Goal: Task Accomplishment & Management: Manage account settings

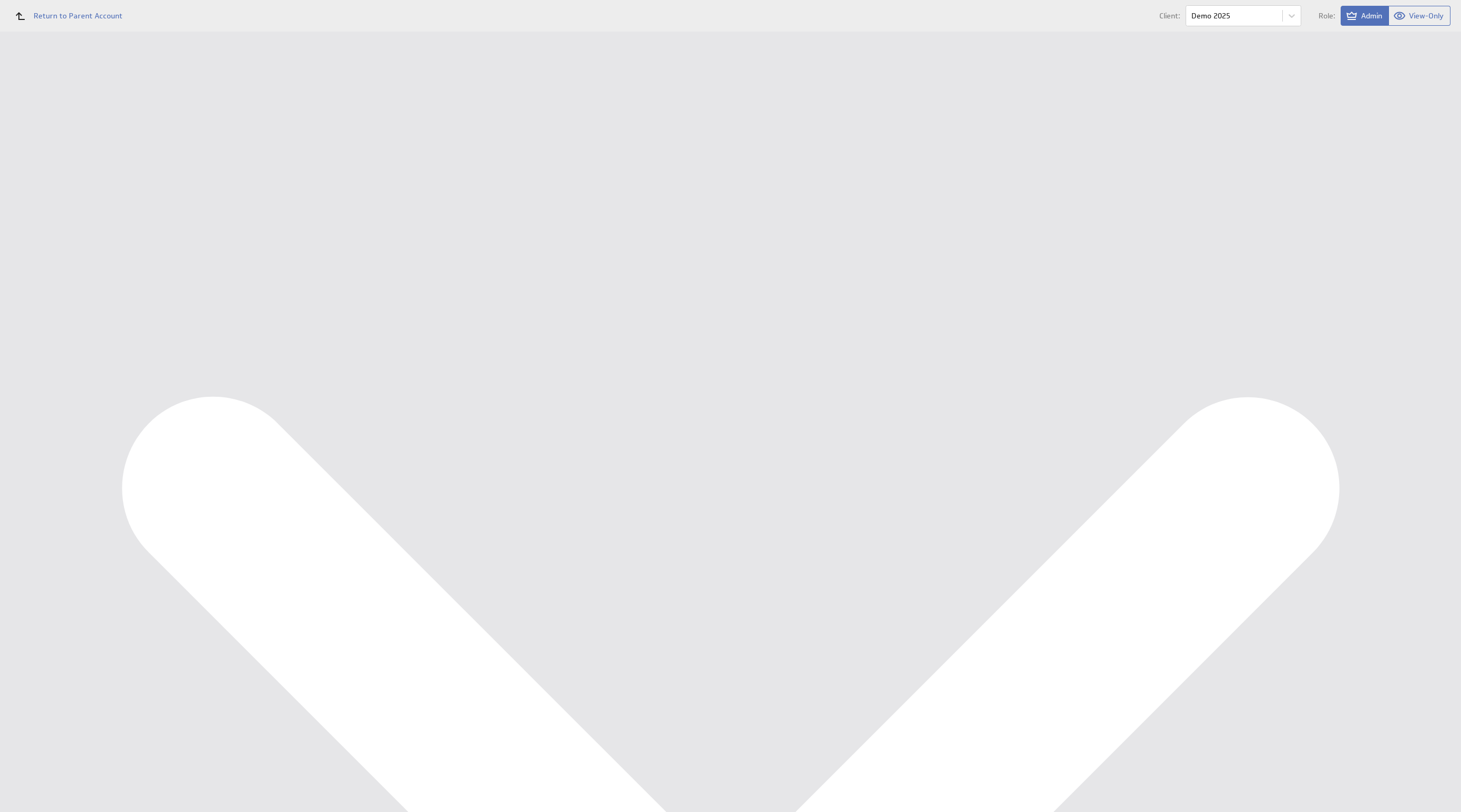
click at [56, 161] on div "Marketing KPI Dashboard" at bounding box center [69, 157] width 88 height 10
click at [1411, 380] on div "Edit..." at bounding box center [1383, 384] width 105 height 17
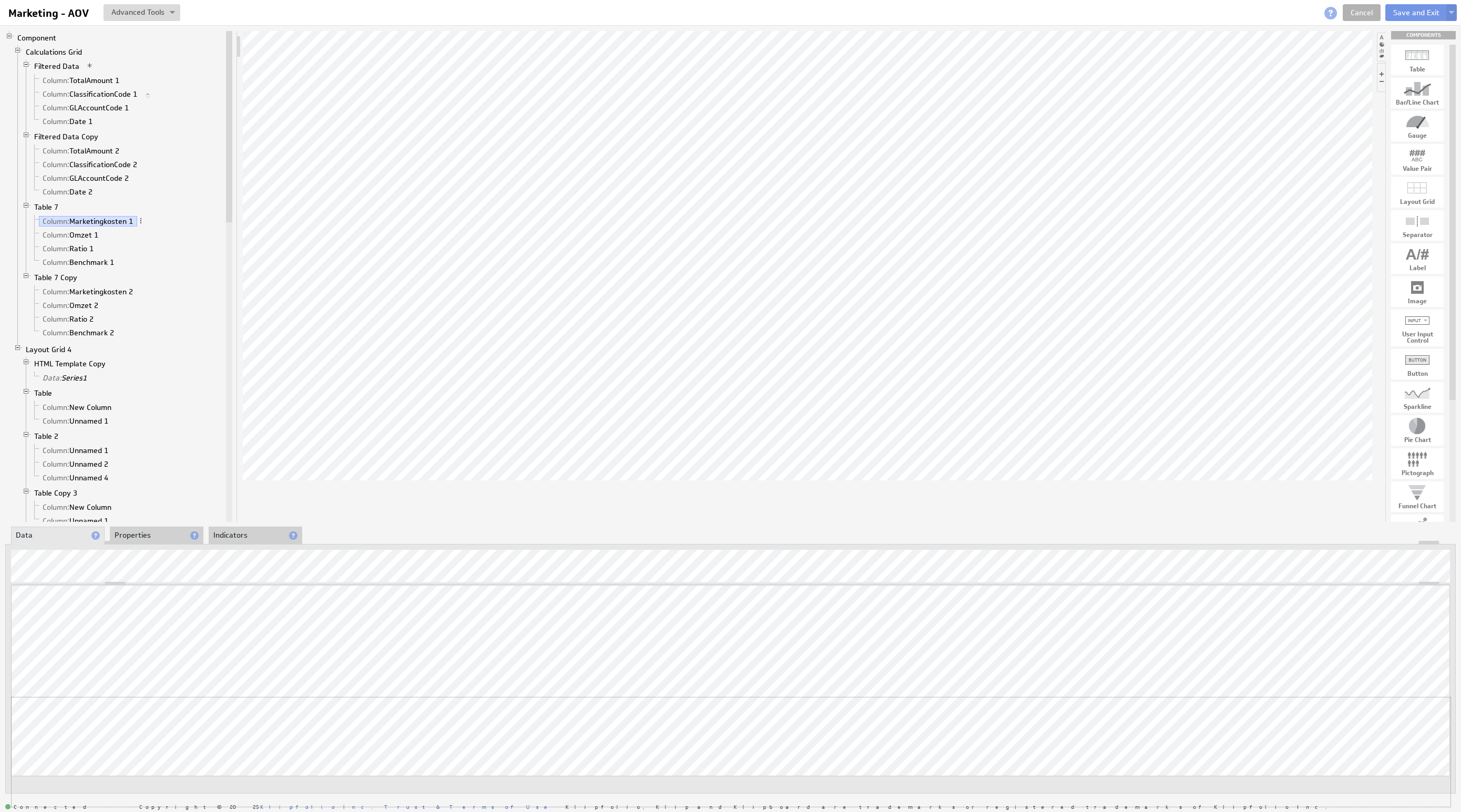
click at [1402, 694] on div "Updating... Select a Function ARRAY DATE SELECT SLICE SUM Data Manipulation Log…" at bounding box center [730, 695] width 1439 height 222
click at [1350, 6] on link "Cancel" at bounding box center [1361, 12] width 38 height 17
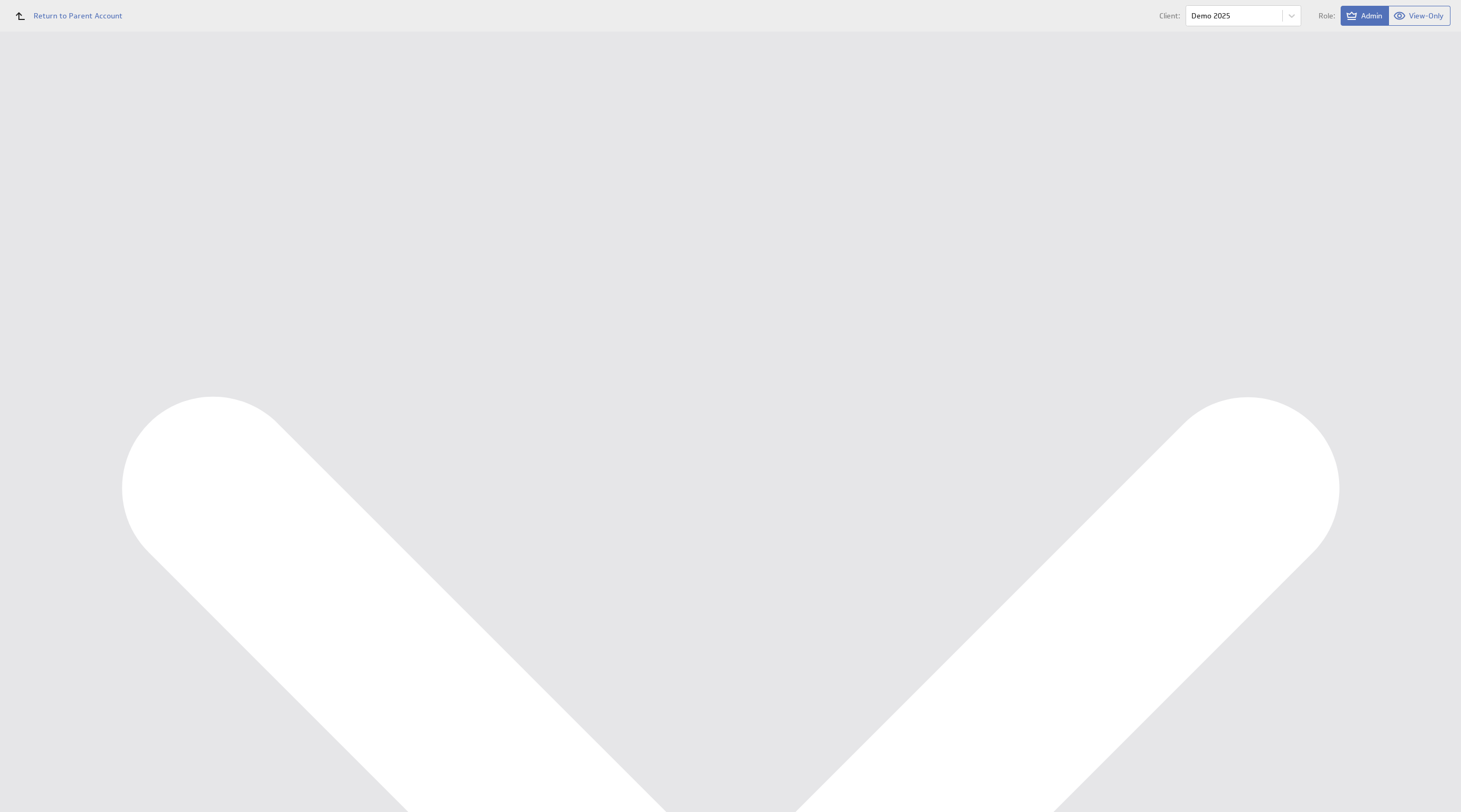
click at [70, 222] on div "Data Sources" at bounding box center [68, 224] width 86 height 11
click at [211, 121] on button "Queue for refresh" at bounding box center [196, 118] width 77 height 21
click at [77, 154] on div "Marketing KPI Dashboard" at bounding box center [78, 157] width 106 height 10
click at [1422, 111] on div "Edit... Share Share with users... Email Component... Embed Component... Downloa…" at bounding box center [1383, 162] width 110 height 104
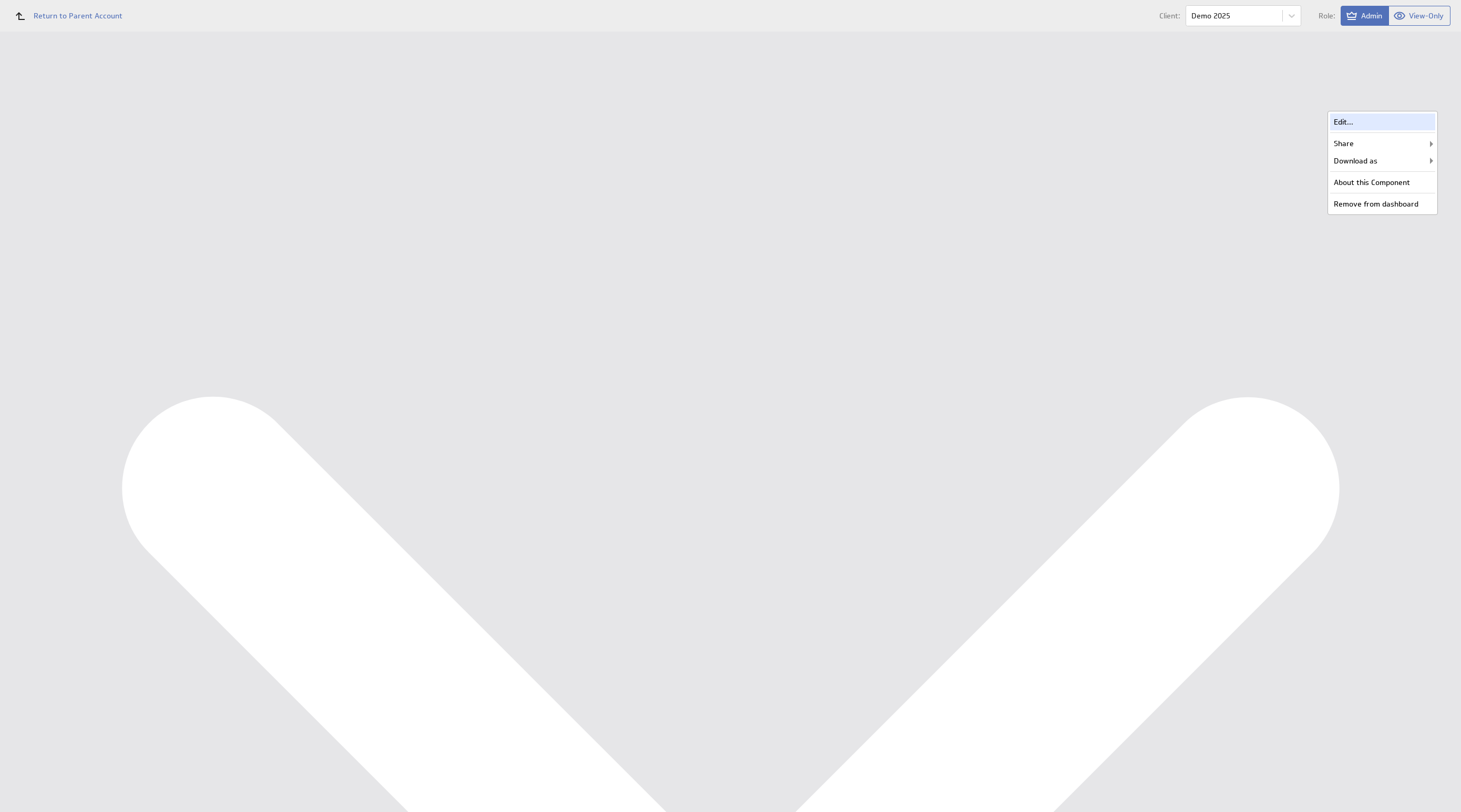
click at [1407, 124] on div "Edit..." at bounding box center [1383, 121] width 105 height 17
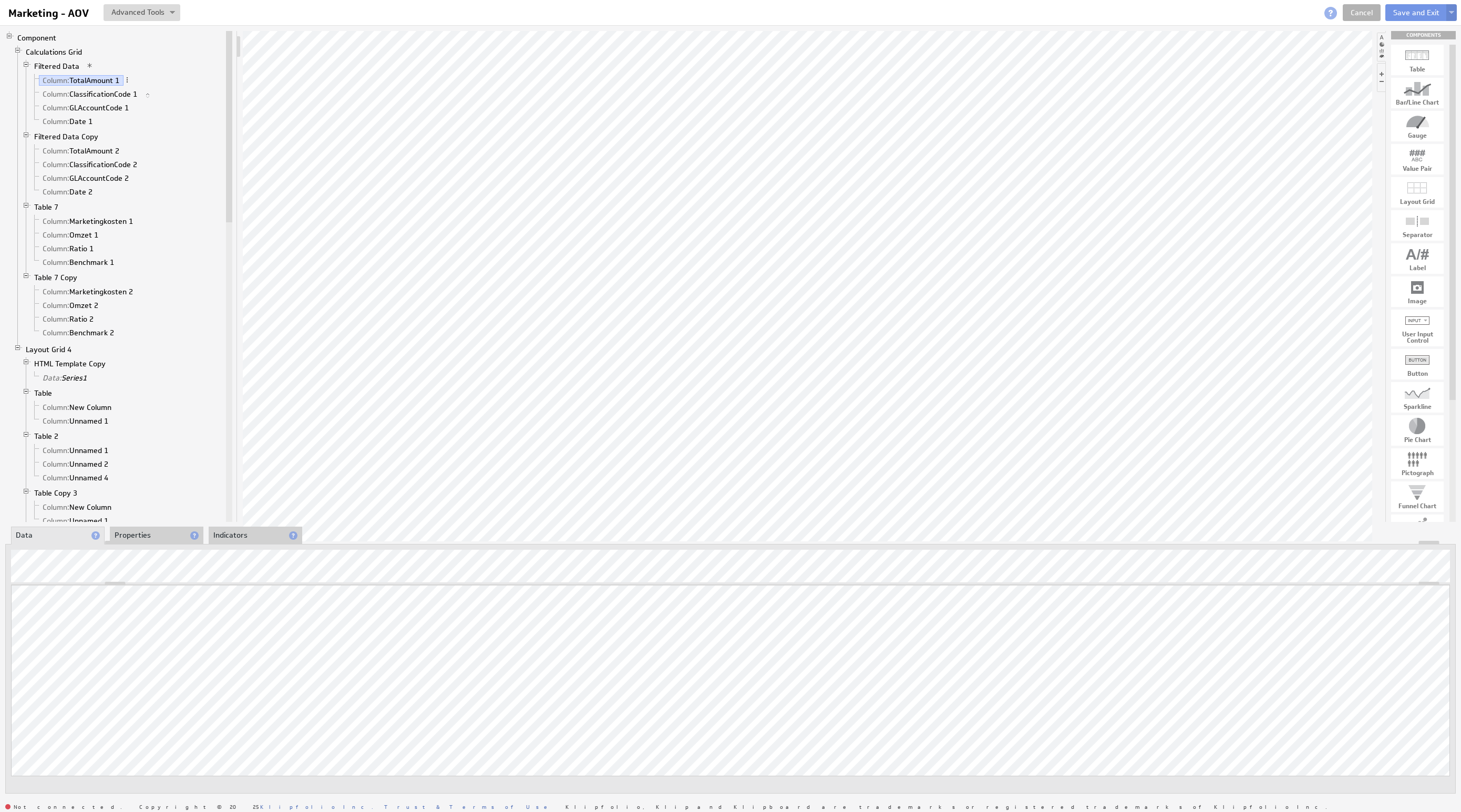
click at [1449, 18] on button at bounding box center [1451, 12] width 11 height 17
click at [1409, 62] on td "Alt+Shift+S" at bounding box center [1431, 68] width 45 height 17
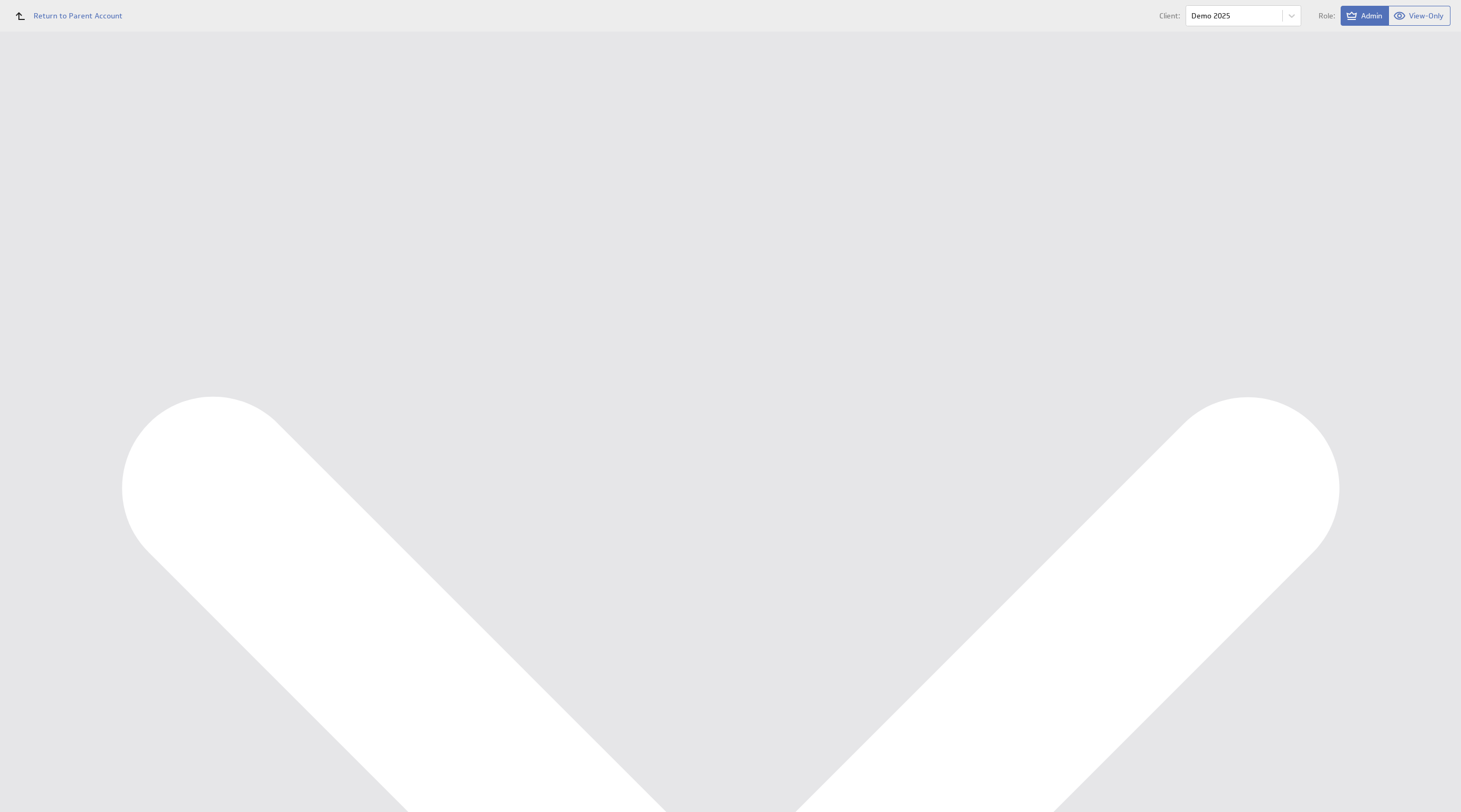
drag, startPoint x: 301, startPoint y: 126, endPoint x: 253, endPoint y: 116, distance: 49.0
click at [253, 116] on tr "Name: Copy of Marketing - AOV Please enter a valid name" at bounding box center [799, 125] width 1282 height 27
click at [330, 128] on input "Marketing - AOV" at bounding box center [374, 125] width 210 height 19
type input "Marketing - Klanttevredenheid"
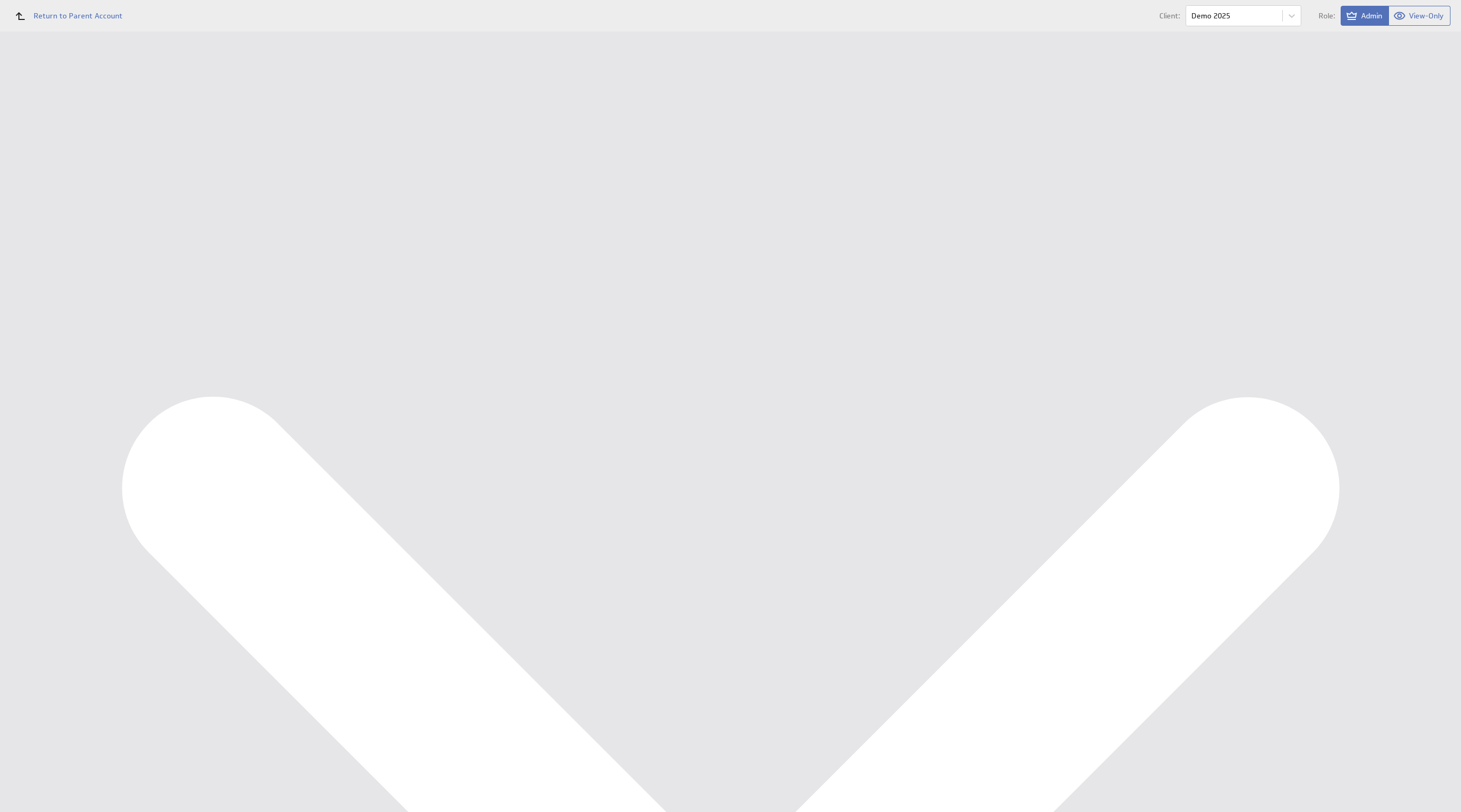
click at [256, 196] on form "Describe your Component Name: Marketing - Klanttevredenheid Please enter a vali…" at bounding box center [799, 152] width 1282 height 136
click at [253, 203] on input "Save as Copy" at bounding box center [232, 210] width 61 height 21
click at [1417, 358] on div "Edit..." at bounding box center [1383, 360] width 105 height 17
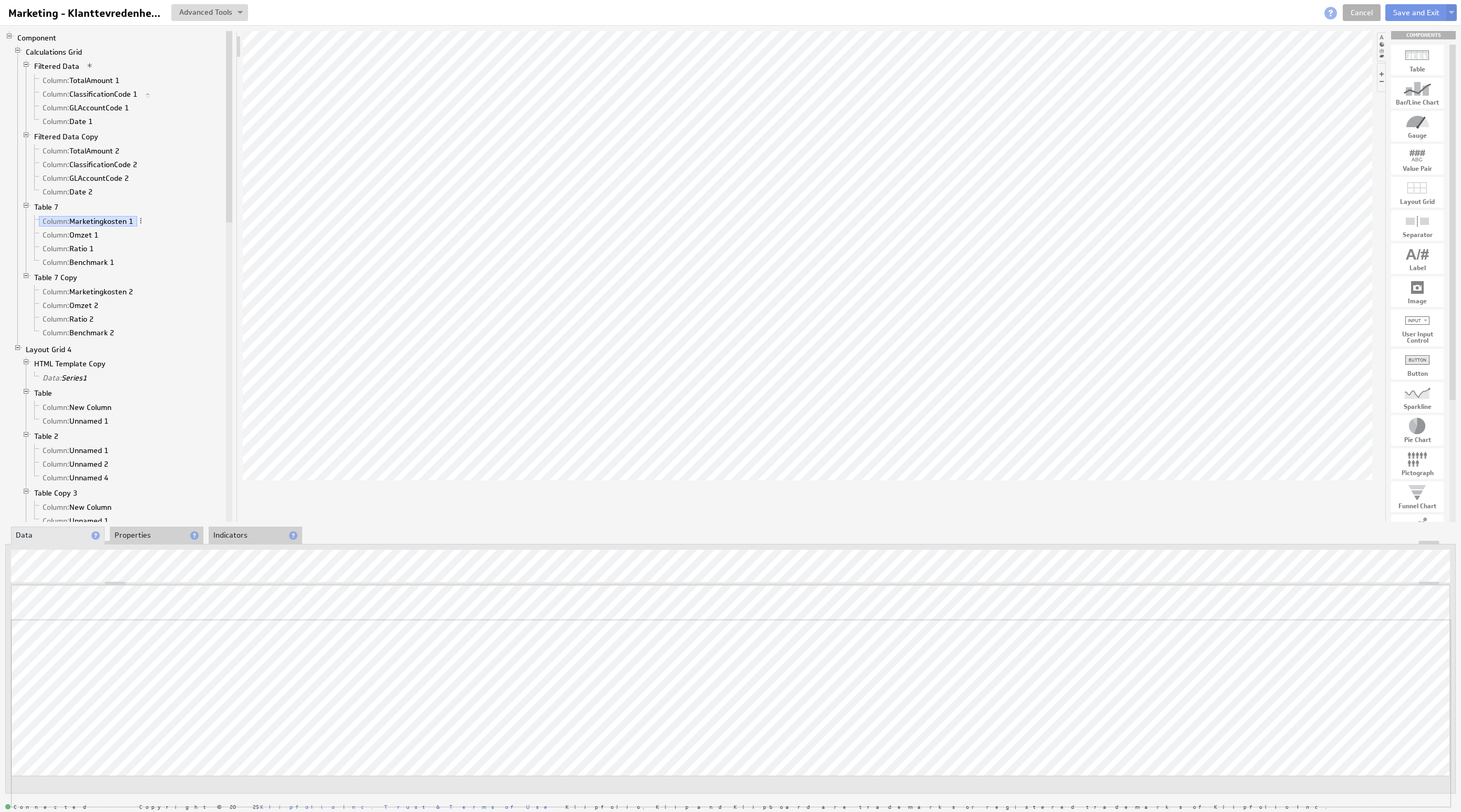
click at [1386, 660] on div "Updating... Select a Function ARRAY DATE SELECT SLICE SUM Data Manipulation Log…" at bounding box center [730, 695] width 1439 height 222
click at [146, 538] on li "Properties" at bounding box center [156, 536] width 94 height 18
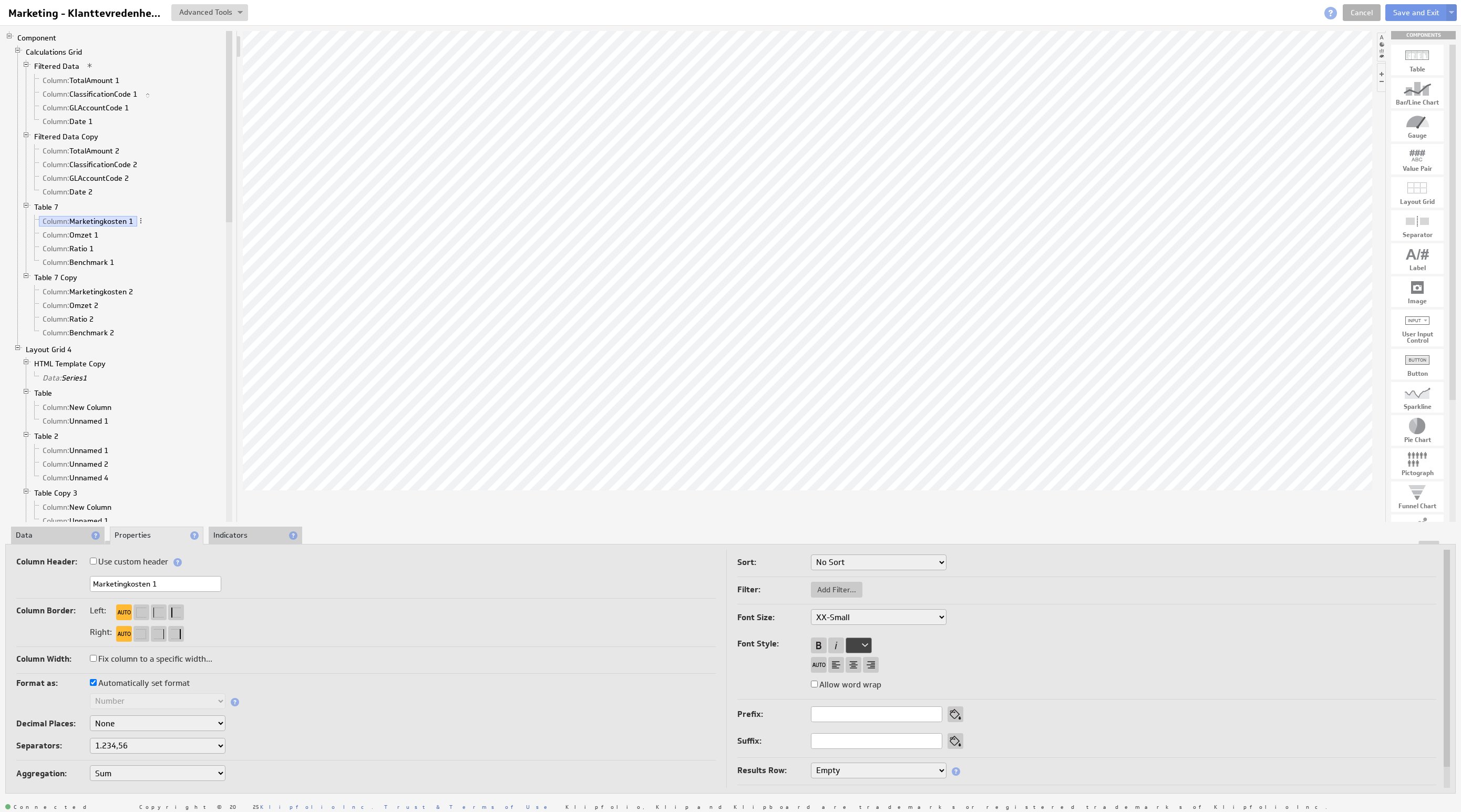
click at [137, 723] on select "None .# (1) .## (2) .### (3) .#### (4)" at bounding box center [157, 723] width 136 height 16
select select "1"
click at [54, 537] on li "Data" at bounding box center [58, 536] width 94 height 18
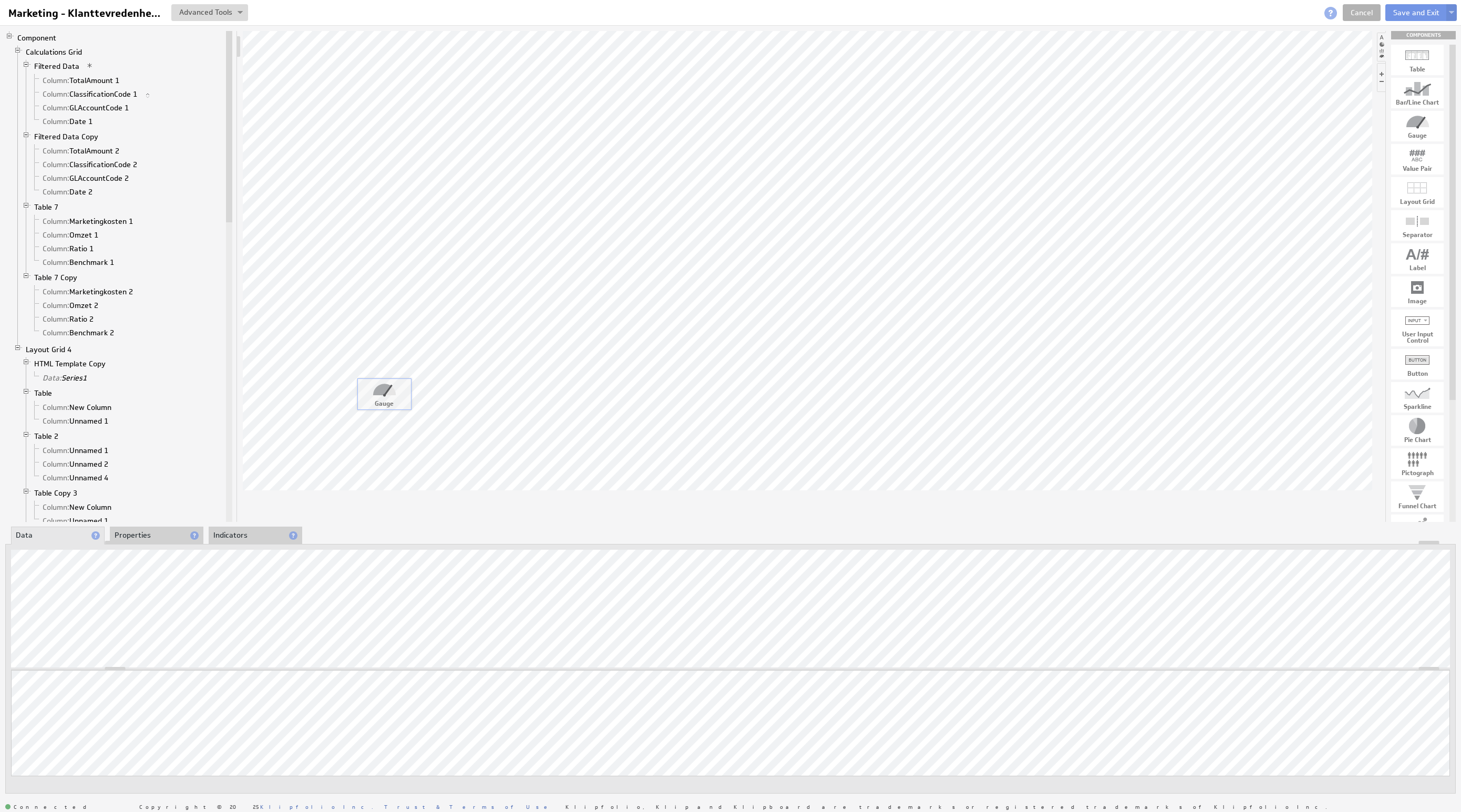
drag, startPoint x: 1417, startPoint y: 128, endPoint x: 384, endPoint y: 395, distance: 1066.9
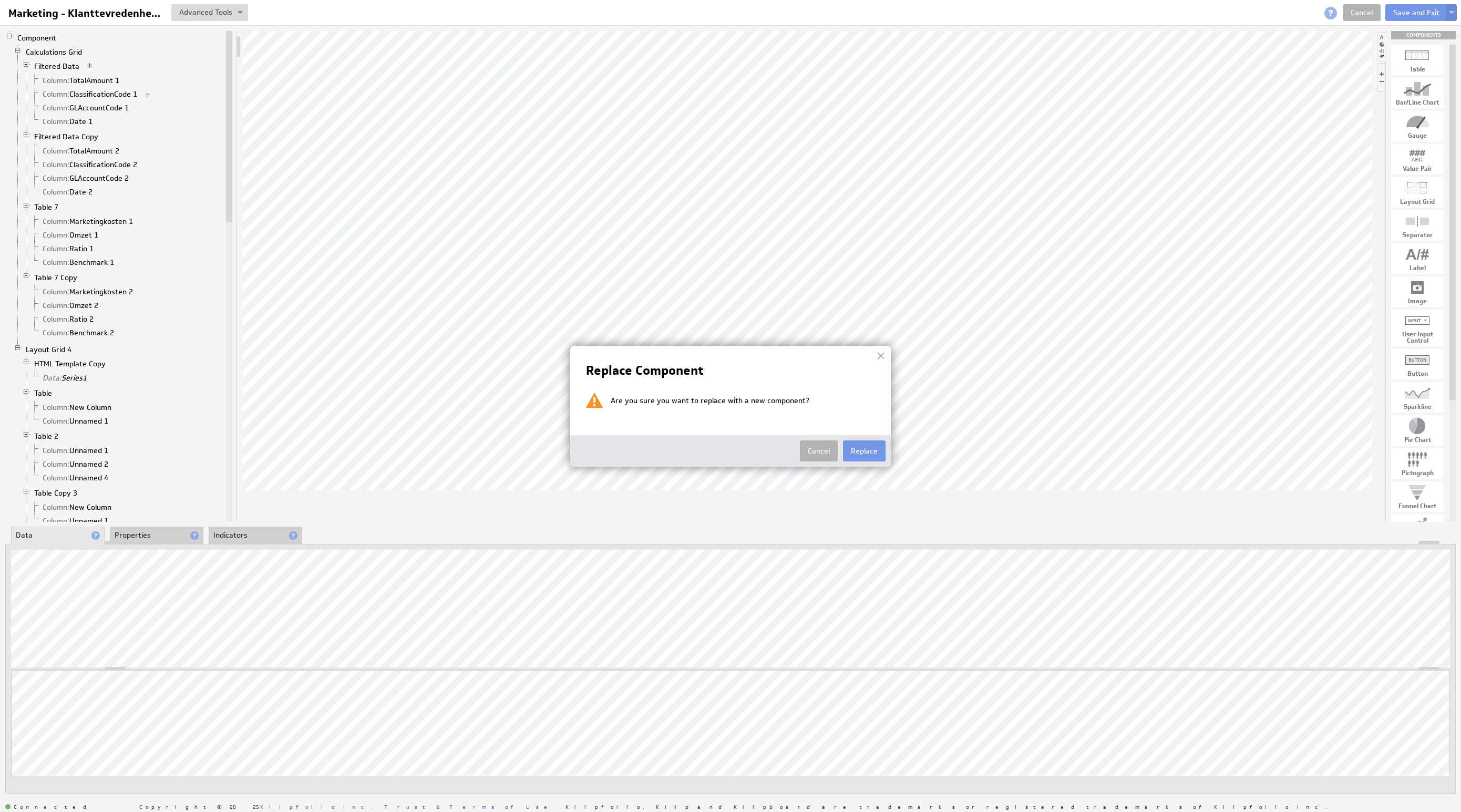
click at [842, 446] on td "Cancel Replace" at bounding box center [730, 451] width 310 height 21
click at [845, 449] on button "Replace" at bounding box center [864, 451] width 43 height 21
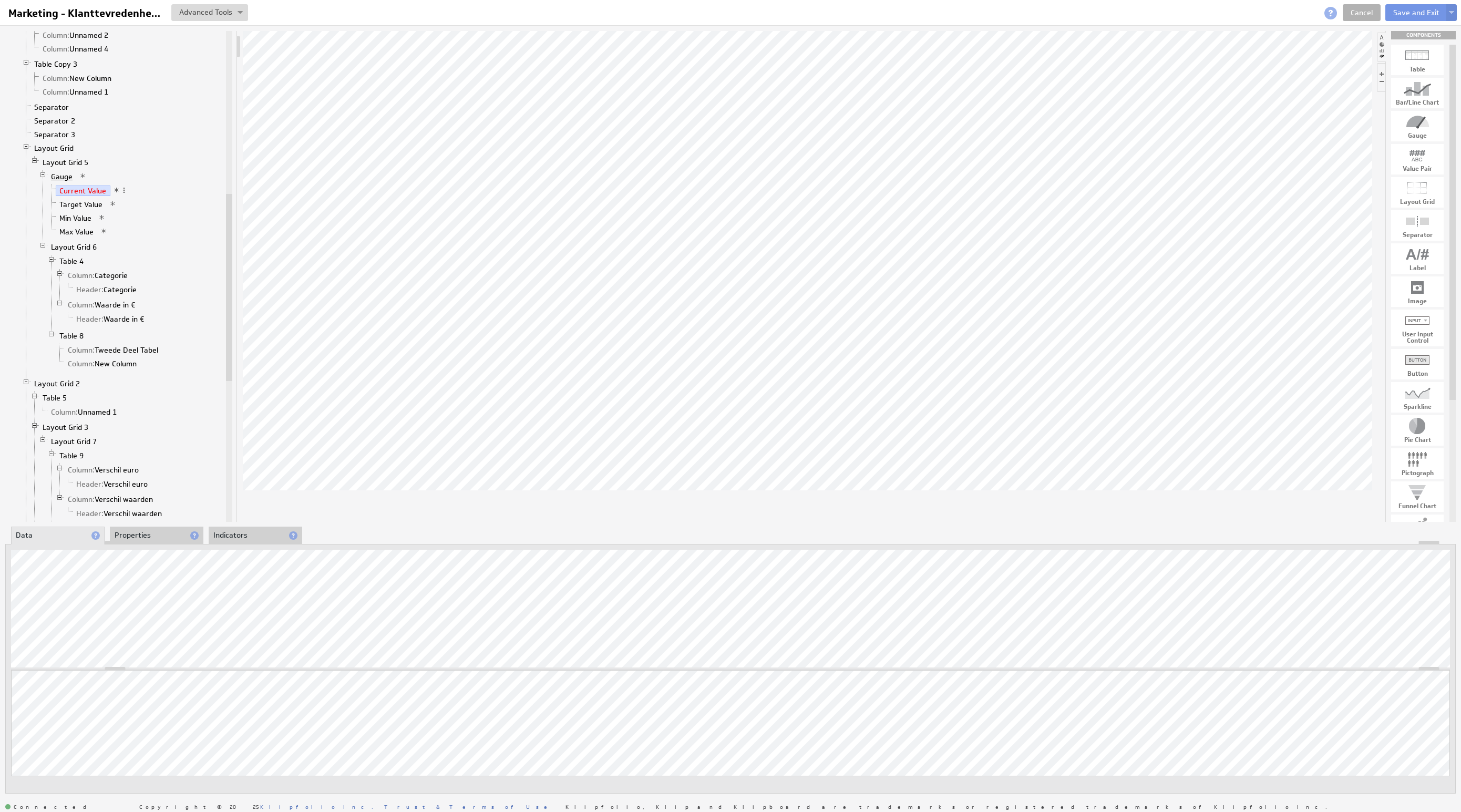
click at [66, 182] on link "Gauge" at bounding box center [62, 176] width 30 height 11
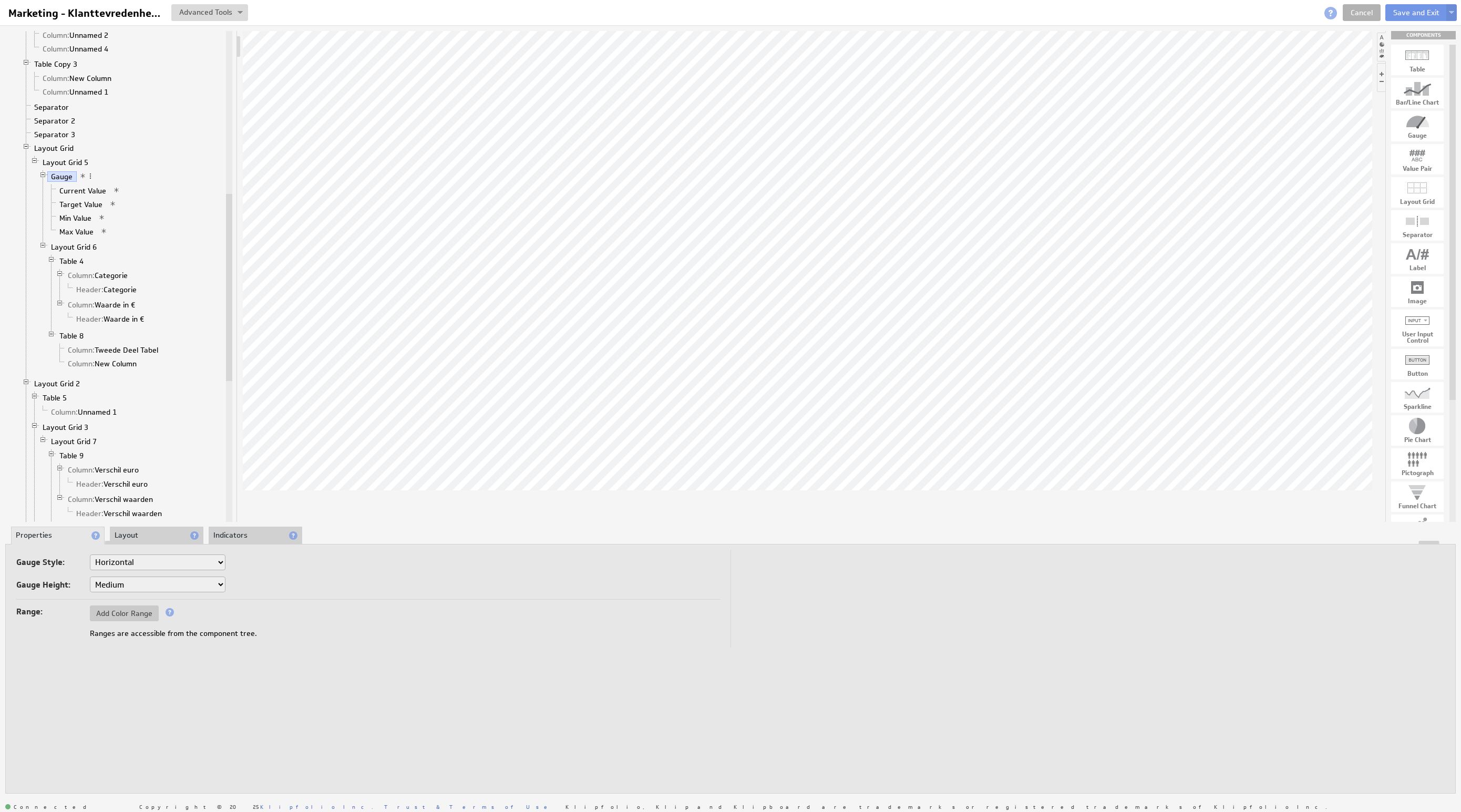
click at [136, 561] on select "Horizontal Vertical Arc Semicircle Circle" at bounding box center [157, 562] width 136 height 16
select select "sg"
click at [136, 565] on select "Horizontal Vertical Arc Semicircle Circle" at bounding box center [157, 562] width 136 height 16
select select "cg"
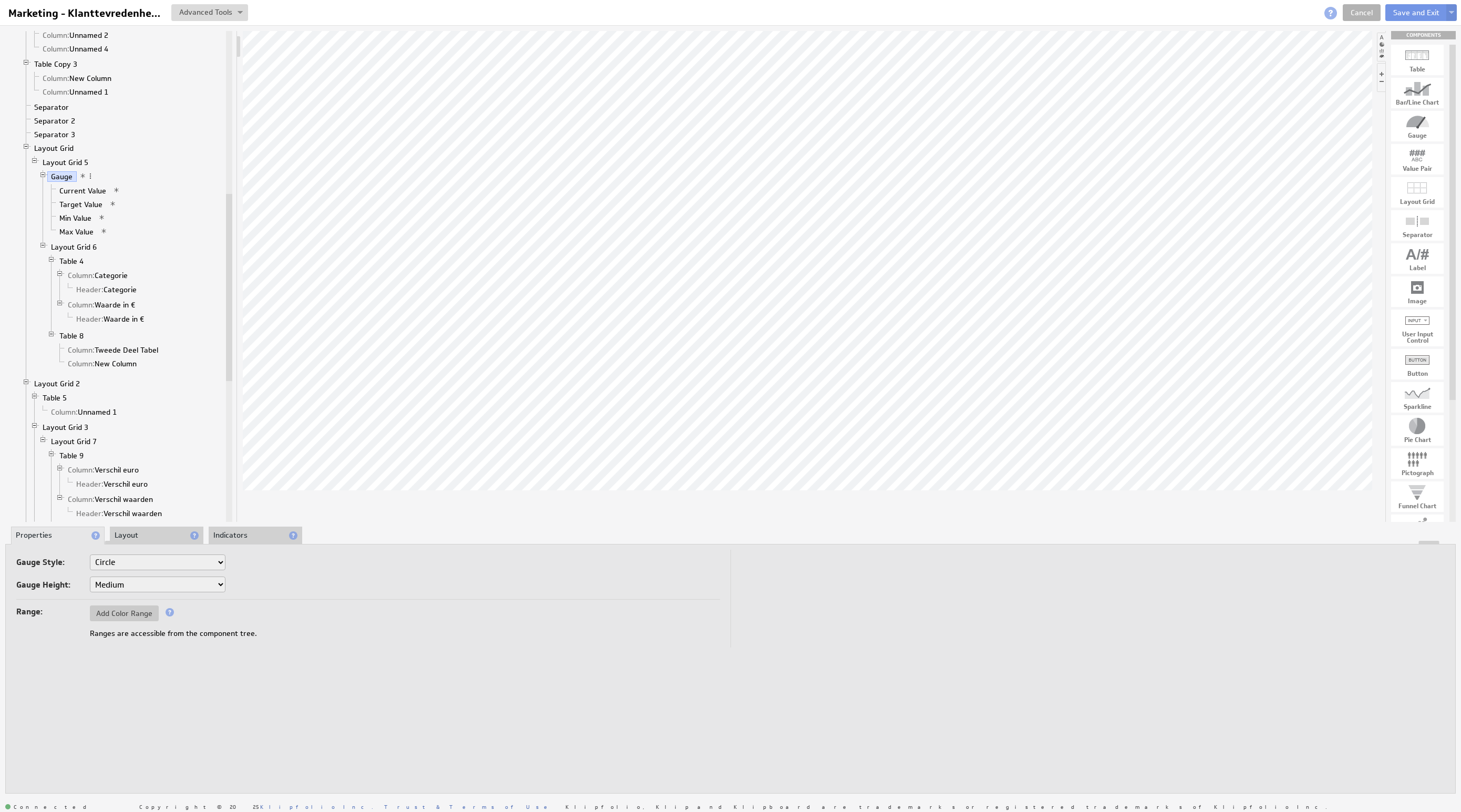
click at [118, 587] on select "Small Medium Large X-Large" at bounding box center [157, 584] width 136 height 16
select select "1"
select select "cg"
click at [119, 576] on select "Small Medium Large X-Large" at bounding box center [157, 584] width 136 height 16
select select "2"
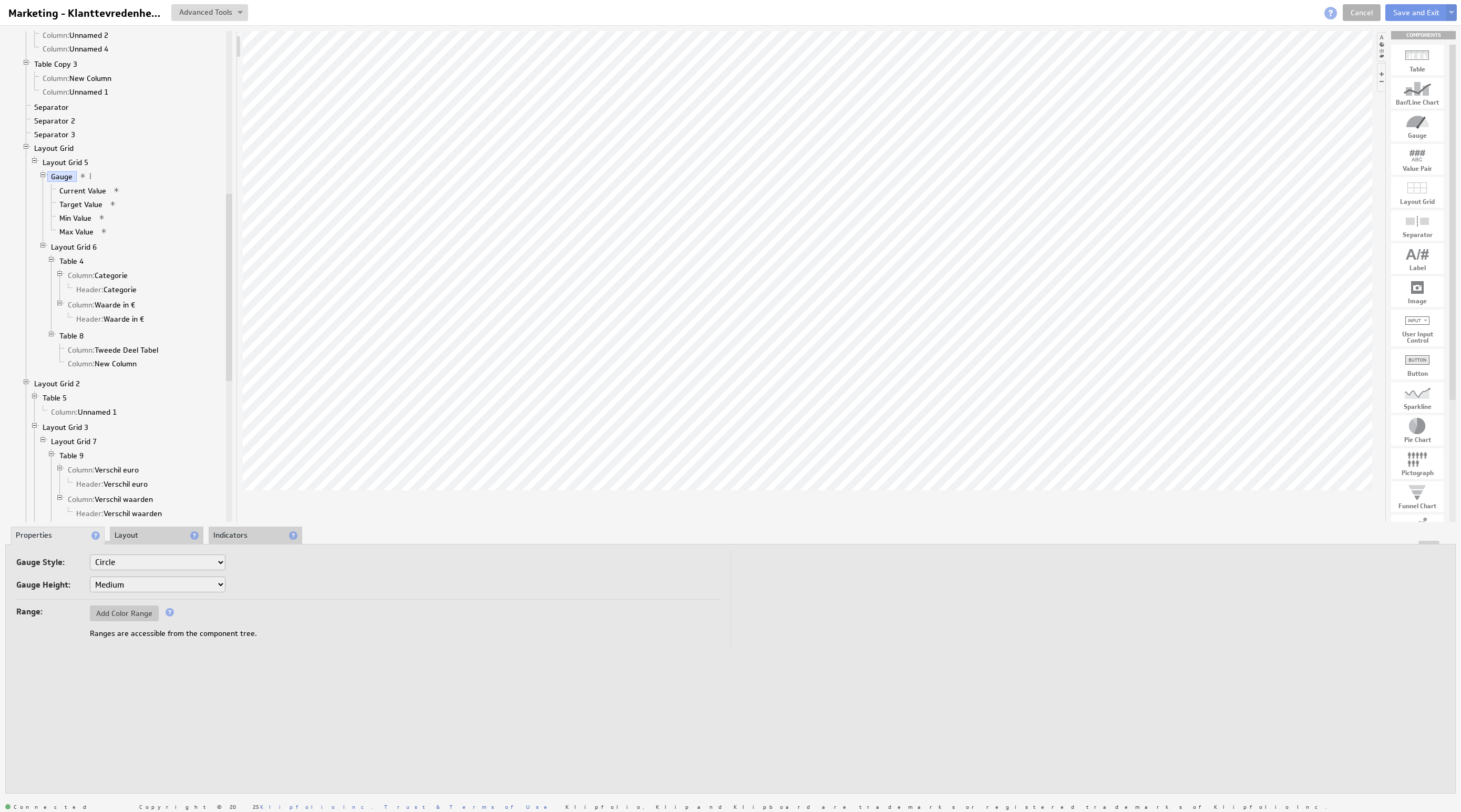
select select "cg"
click at [73, 207] on li "Target Value" at bounding box center [135, 204] width 176 height 14
click at [75, 195] on link "Current Value" at bounding box center [83, 191] width 54 height 11
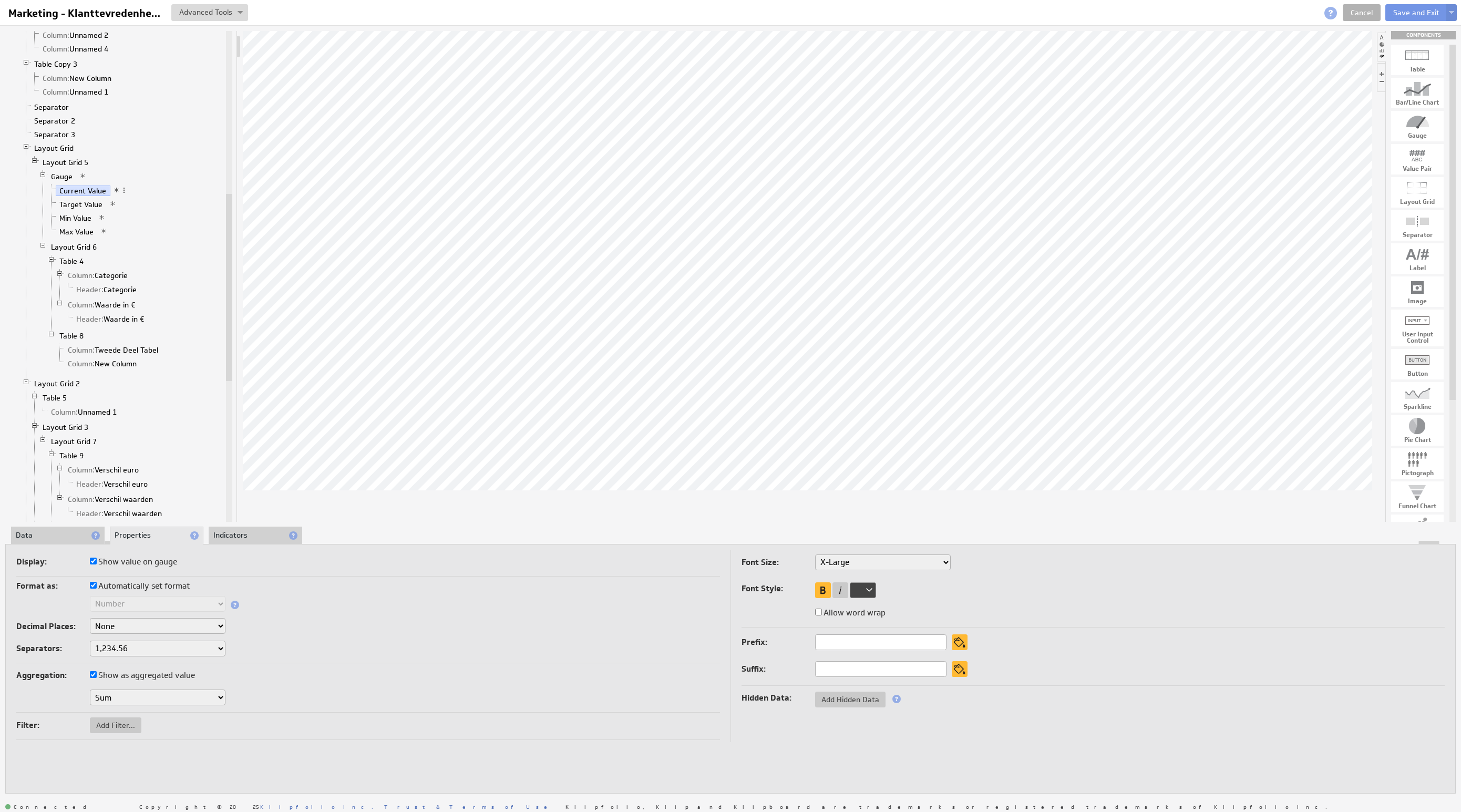
click at [46, 529] on li "Data" at bounding box center [58, 536] width 94 height 18
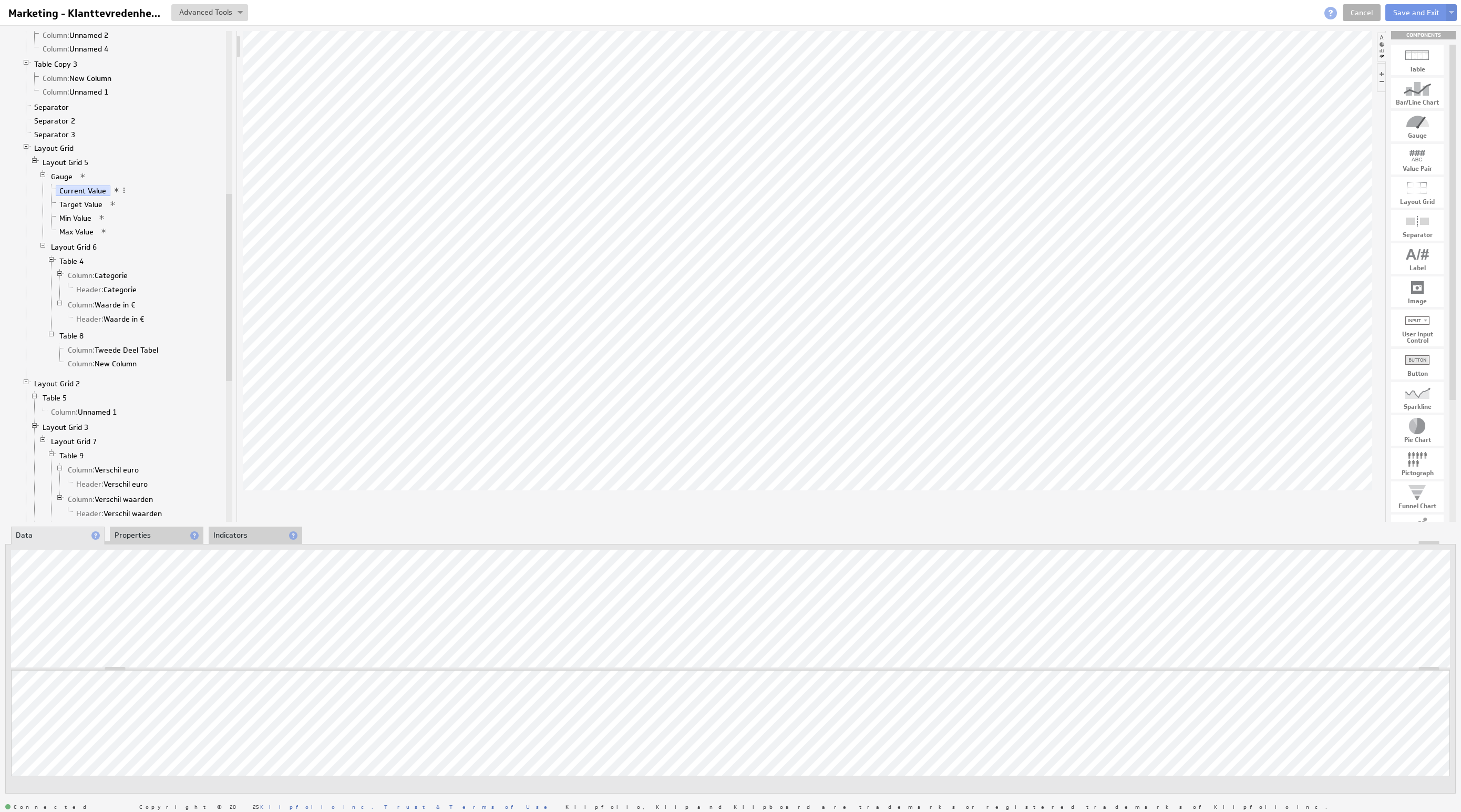
click at [118, 530] on li "Properties" at bounding box center [156, 536] width 94 height 18
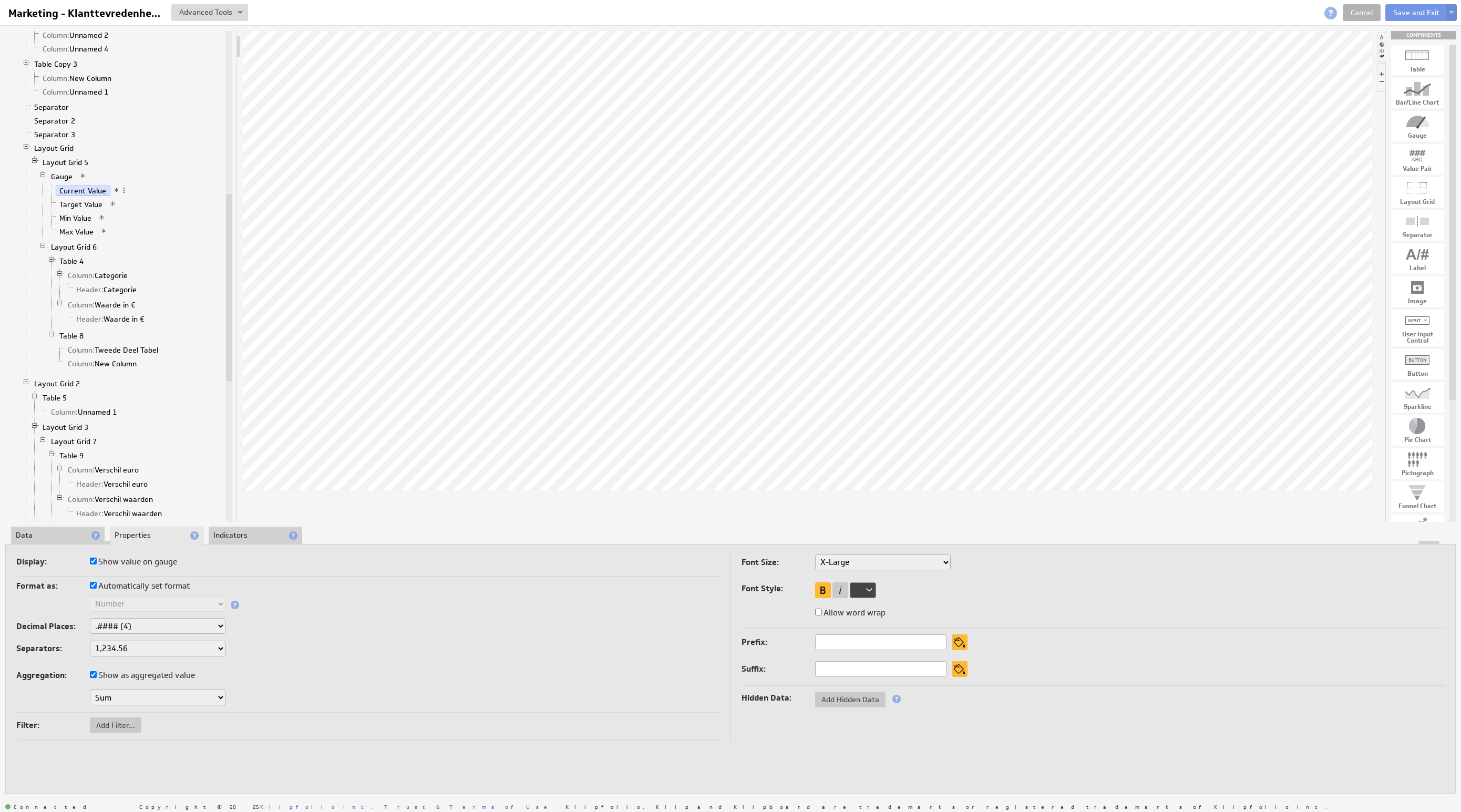
click at [131, 628] on select "None .# (1) .## (2) .### (3) .#### (4)" at bounding box center [157, 626] width 136 height 16
select select "1"
click at [122, 648] on select "1,234.56 1.234,56 1'234.56 1,234/56 1 234,56 1 234-56 1 234.56 1234.56" at bounding box center [157, 649] width 136 height 16
select select ".,"
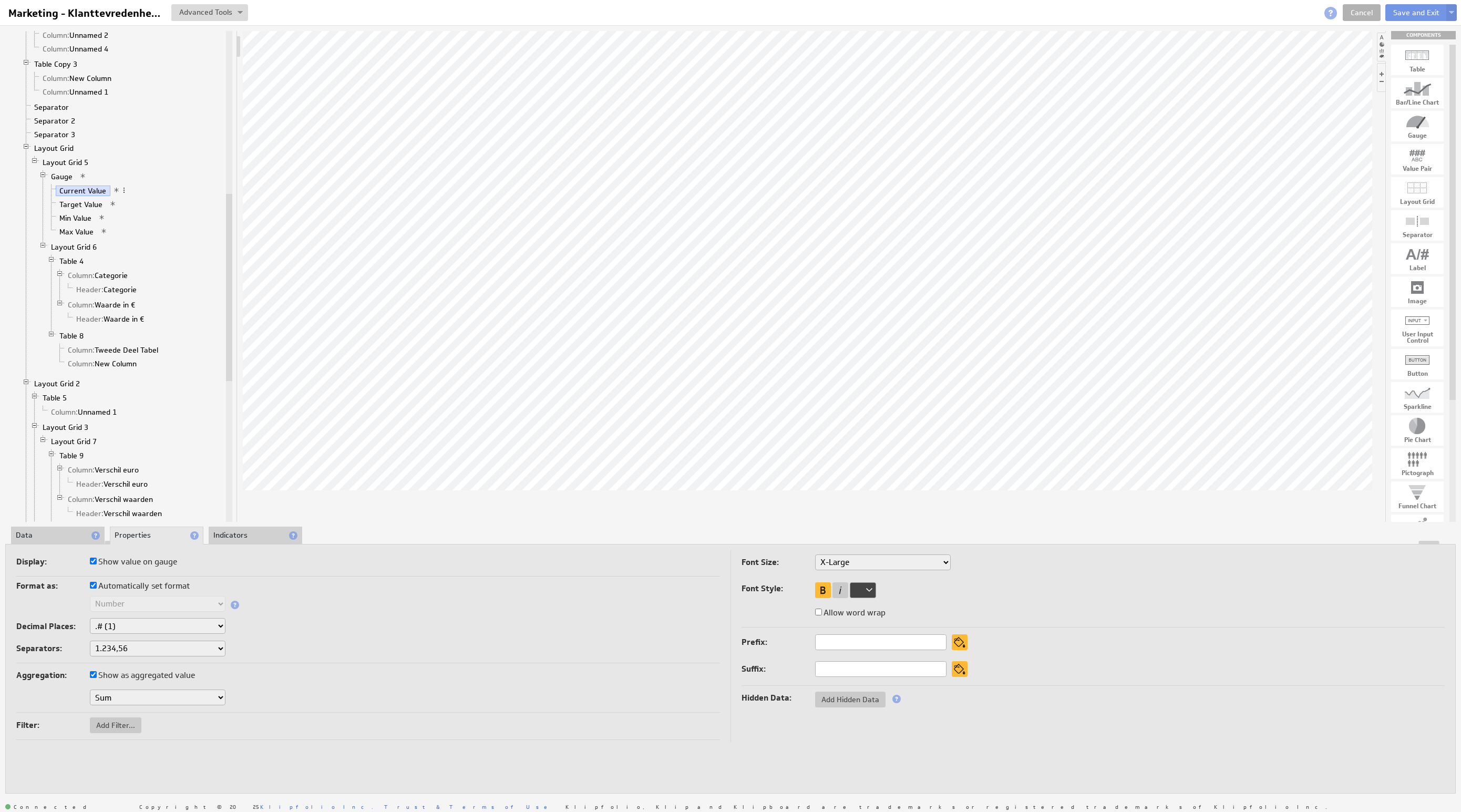
select select "1"
select select ".,"
click at [68, 210] on link "Target Value" at bounding box center [82, 204] width 51 height 11
click at [65, 532] on li "Data" at bounding box center [58, 536] width 94 height 18
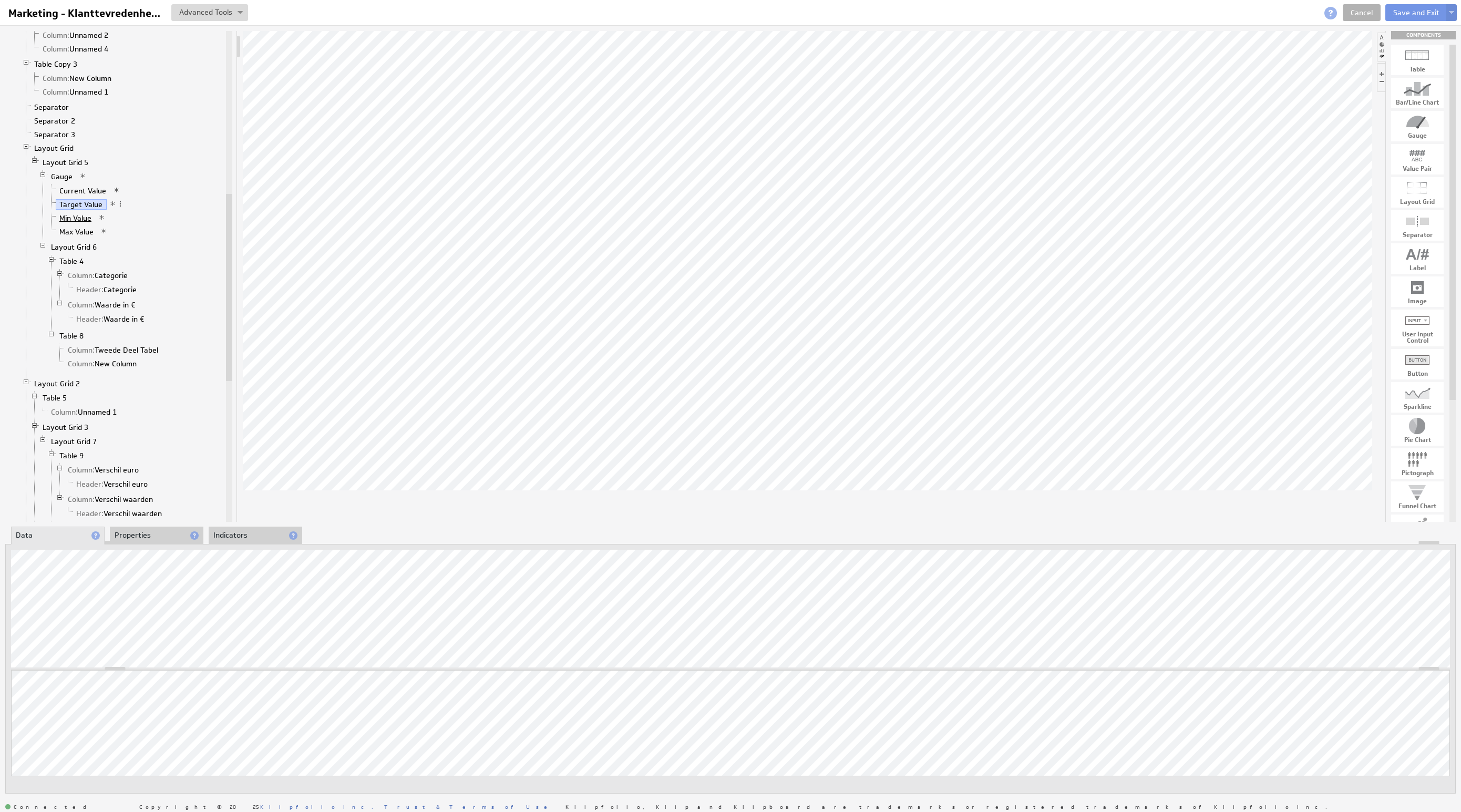
click at [84, 224] on link "Min Value" at bounding box center [76, 218] width 40 height 11
click at [61, 237] on link "Max Value" at bounding box center [77, 231] width 42 height 11
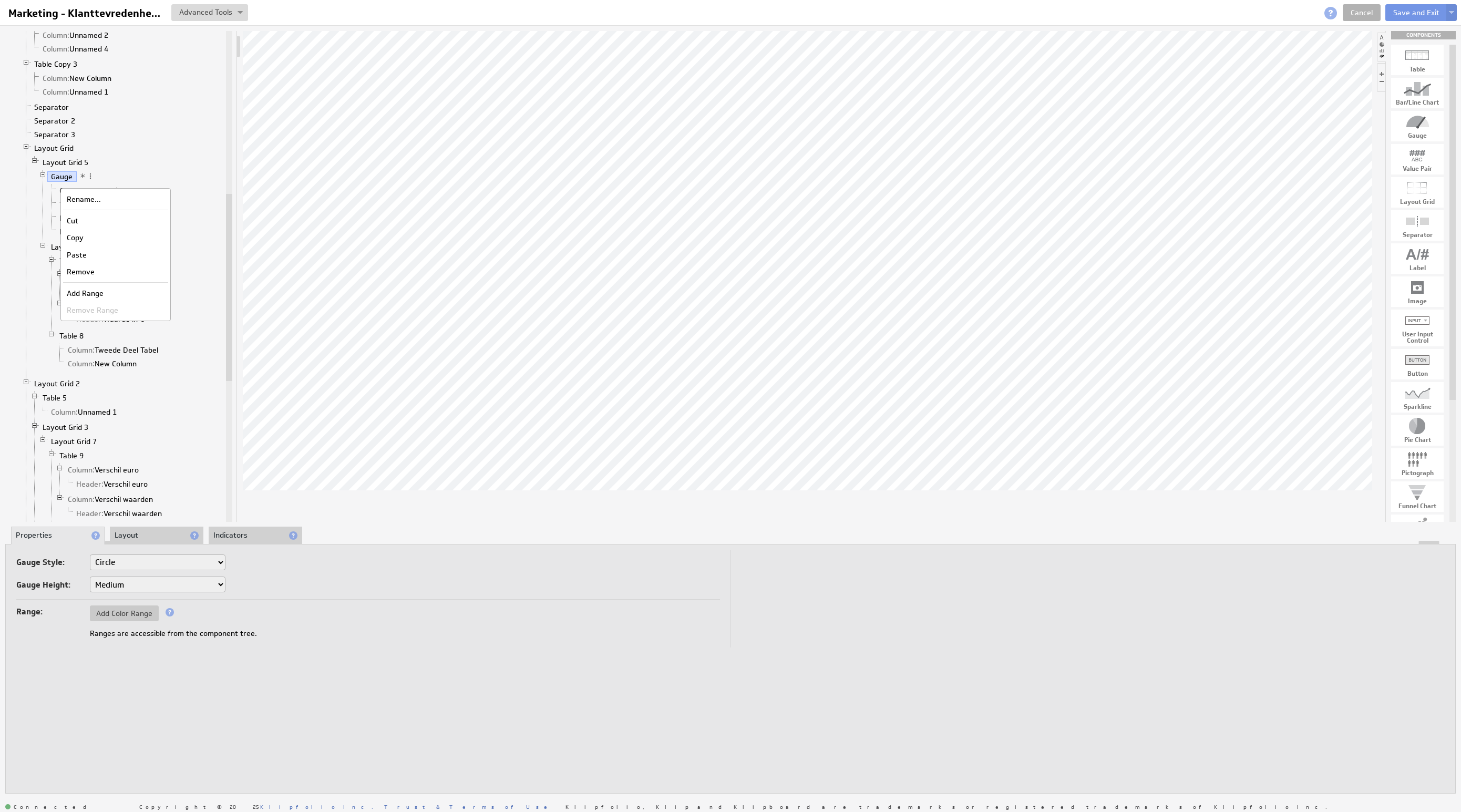
click at [210, 357] on li "Column: Tweede Deel Tabel" at bounding box center [140, 350] width 168 height 14
click at [103, 285] on div "Add Range" at bounding box center [117, 290] width 105 height 17
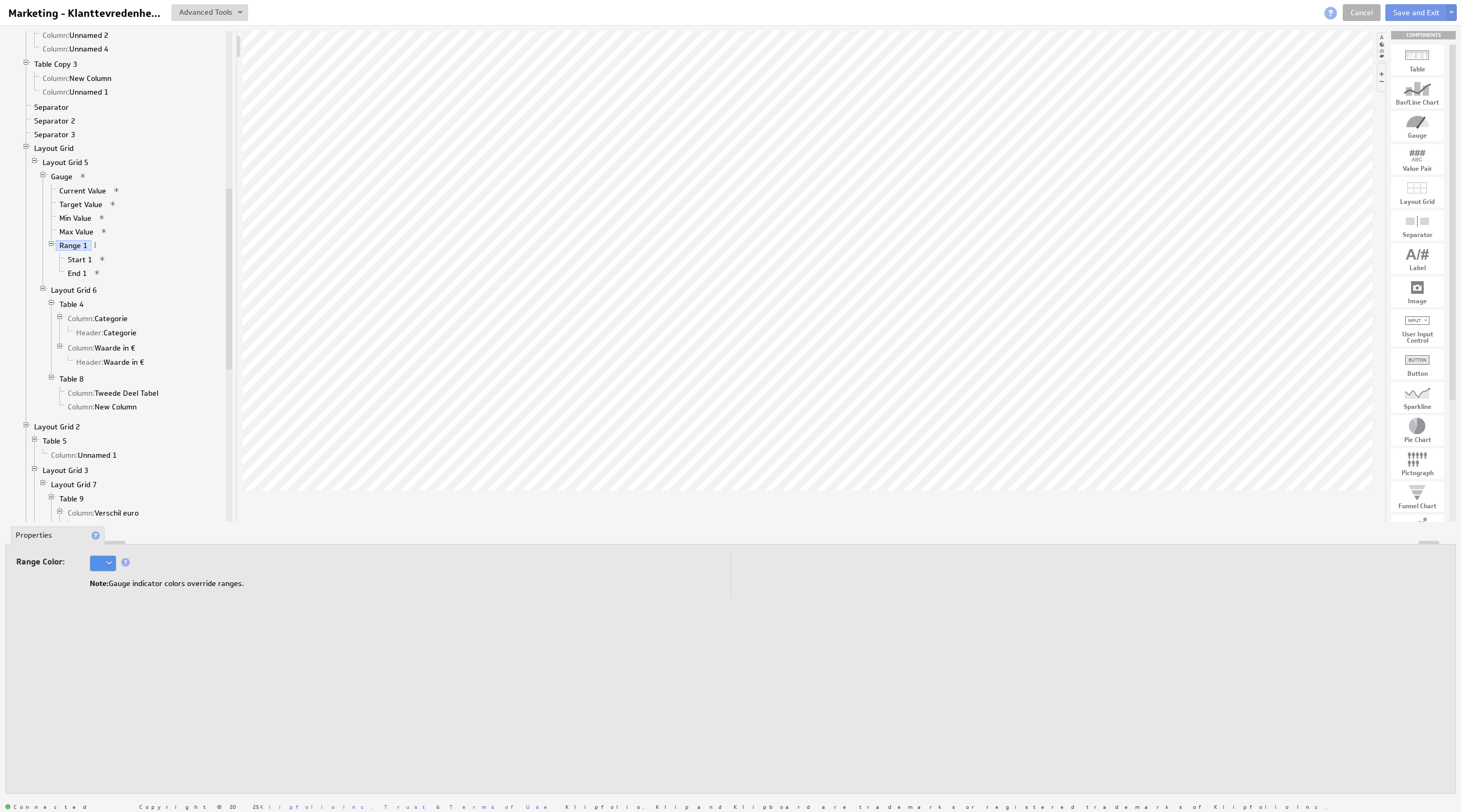
click at [110, 555] on div at bounding box center [103, 563] width 26 height 16
click at [118, 467] on div at bounding box center [118, 464] width 17 height 11
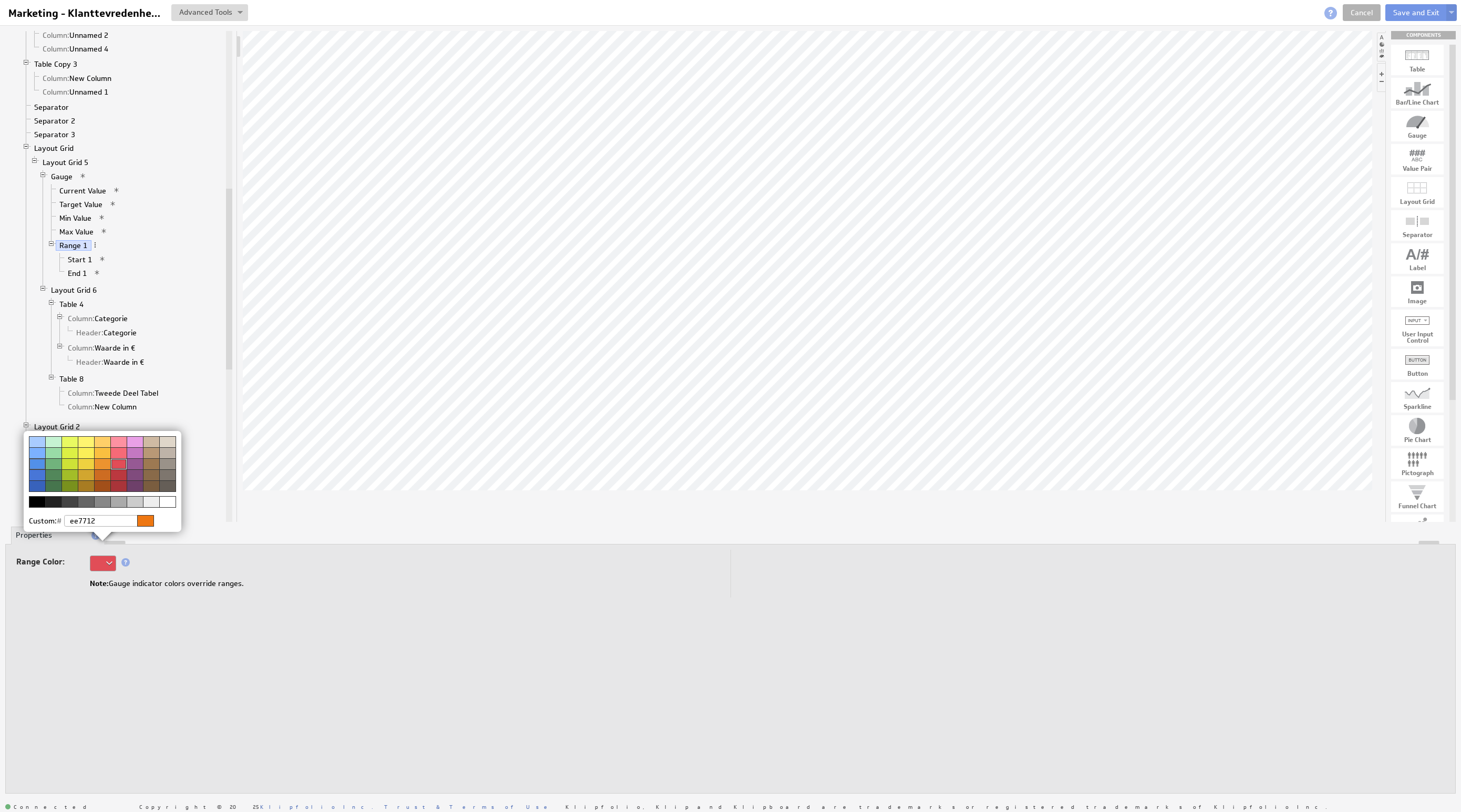
click at [239, 586] on img at bounding box center [730, 406] width 1461 height 812
click at [104, 555] on div at bounding box center [103, 563] width 26 height 16
click at [118, 474] on div at bounding box center [118, 474] width 17 height 11
drag, startPoint x: 263, startPoint y: 551, endPoint x: 248, endPoint y: 525, distance: 30.0
click at [263, 551] on img at bounding box center [730, 406] width 1461 height 812
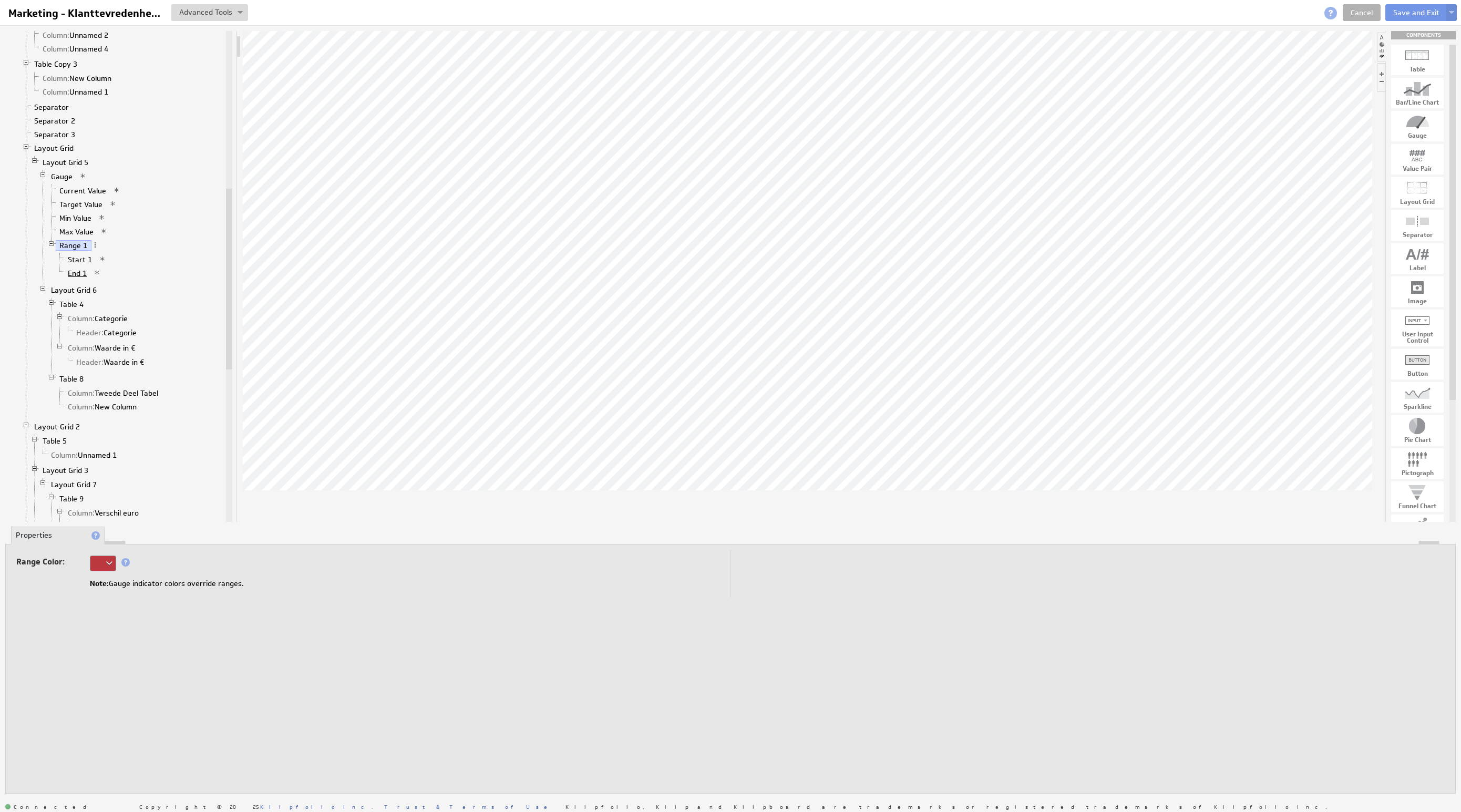
click at [81, 279] on link "End 1" at bounding box center [77, 274] width 27 height 11
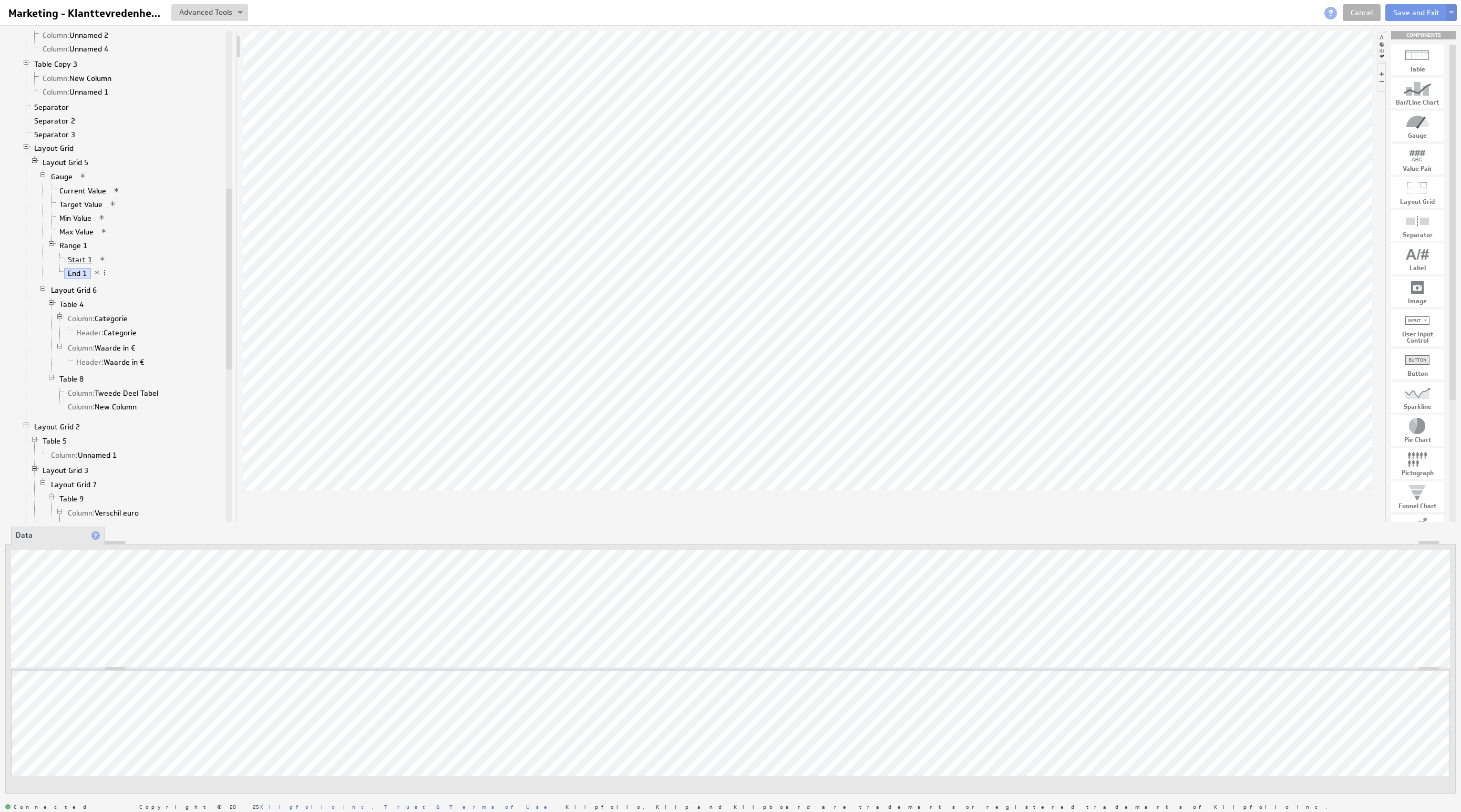
click at [77, 265] on link "Start 1" at bounding box center [80, 260] width 32 height 11
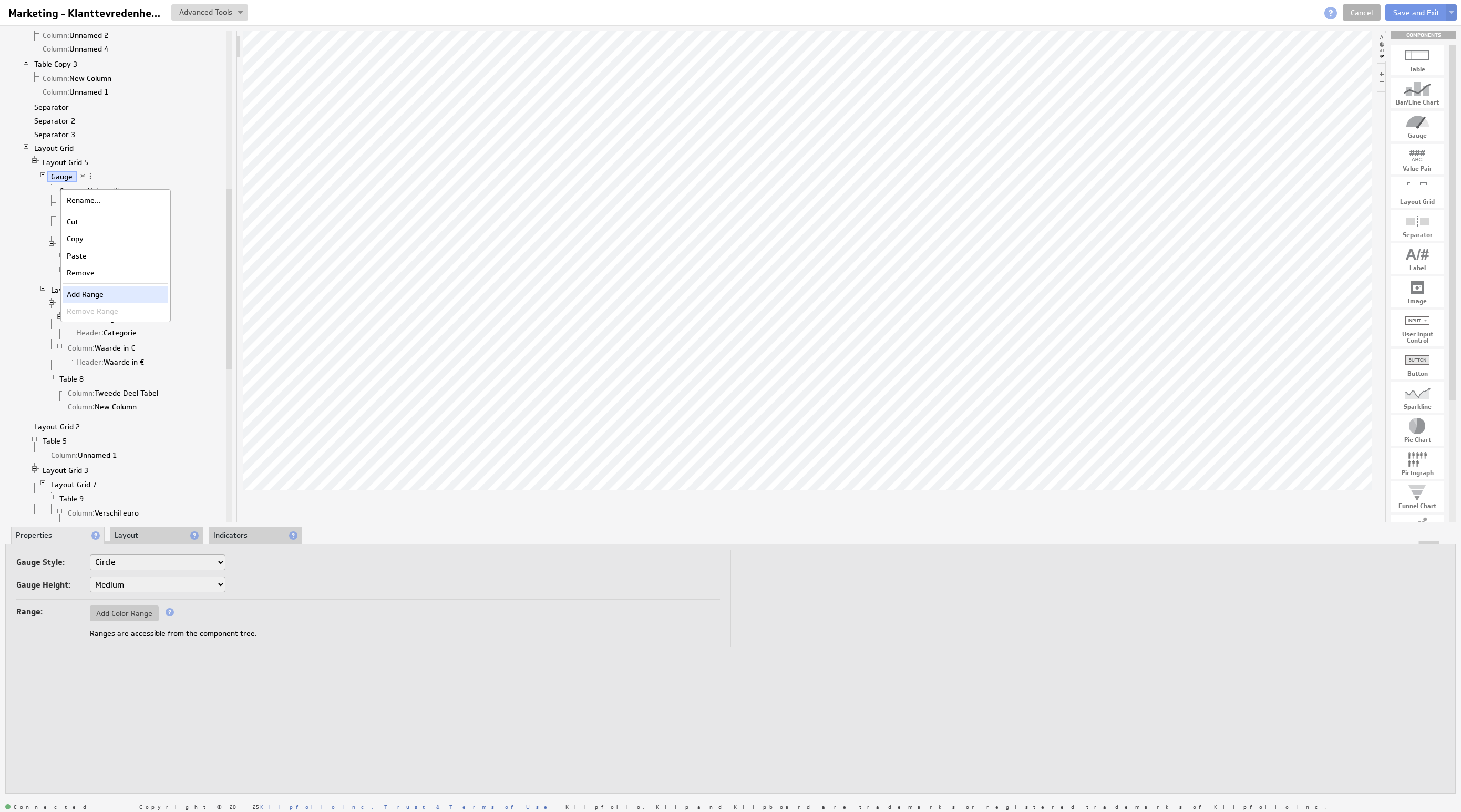
click at [103, 296] on div "Add Range" at bounding box center [116, 294] width 105 height 17
drag, startPoint x: 68, startPoint y: 189, endPoint x: 89, endPoint y: 256, distance: 70.2
click at [97, 299] on div "Add Range" at bounding box center [123, 293] width 105 height 17
click at [113, 291] on div "Add Range" at bounding box center [118, 295] width 105 height 17
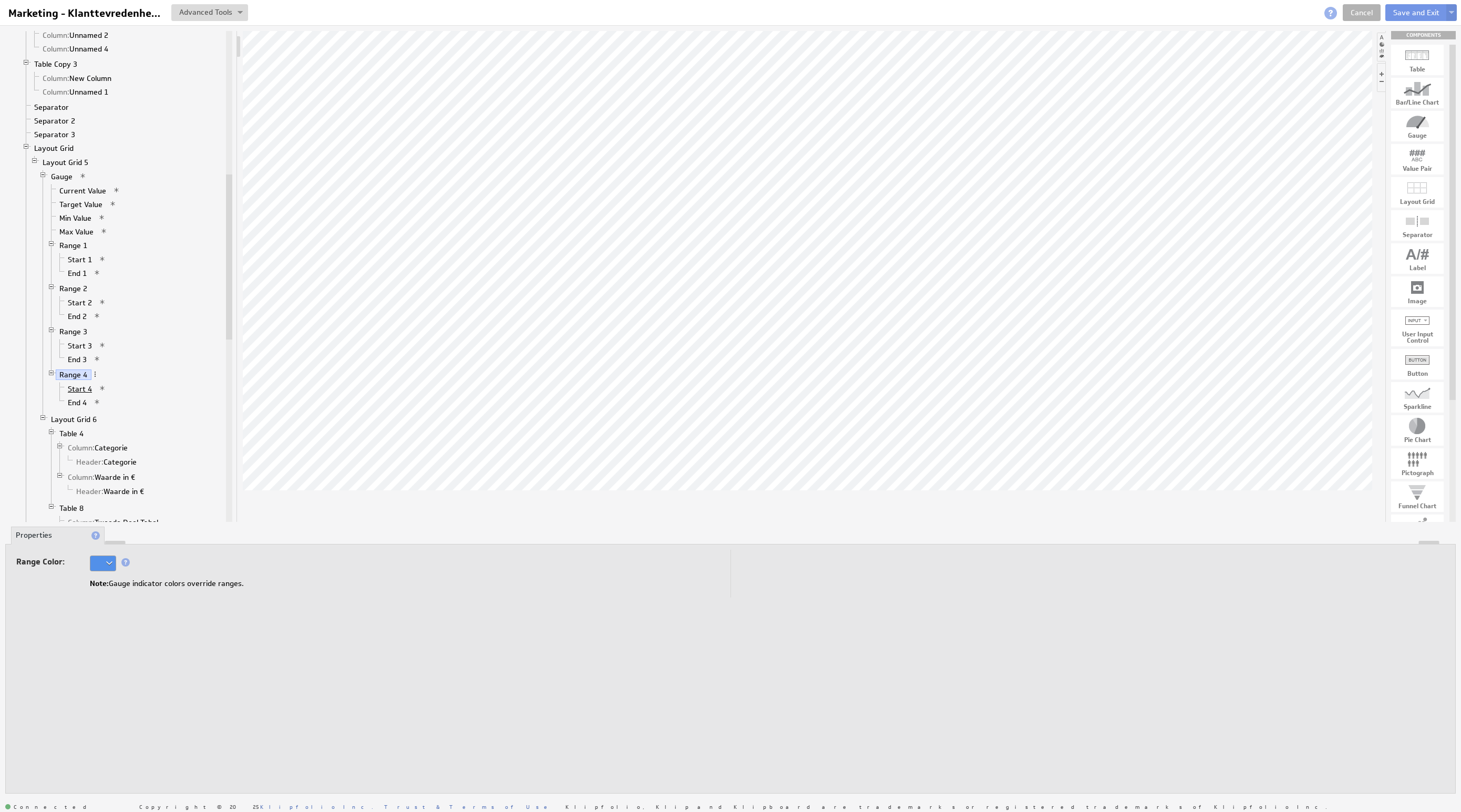
click at [85, 394] on link "Start 4" at bounding box center [80, 389] width 32 height 11
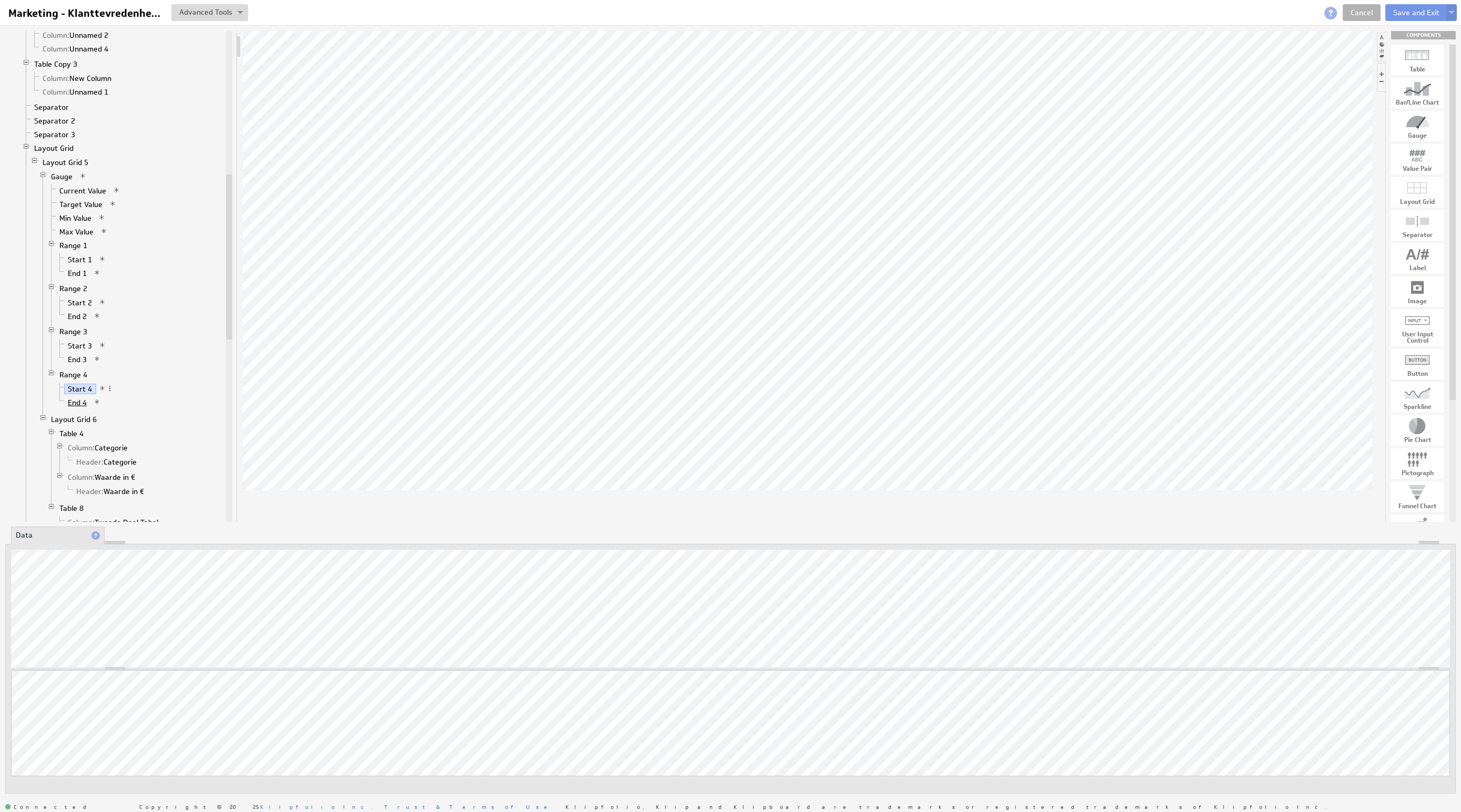
click at [77, 408] on link "End 4" at bounding box center [77, 402] width 27 height 11
click at [69, 380] on link "Range 4" at bounding box center [74, 374] width 36 height 11
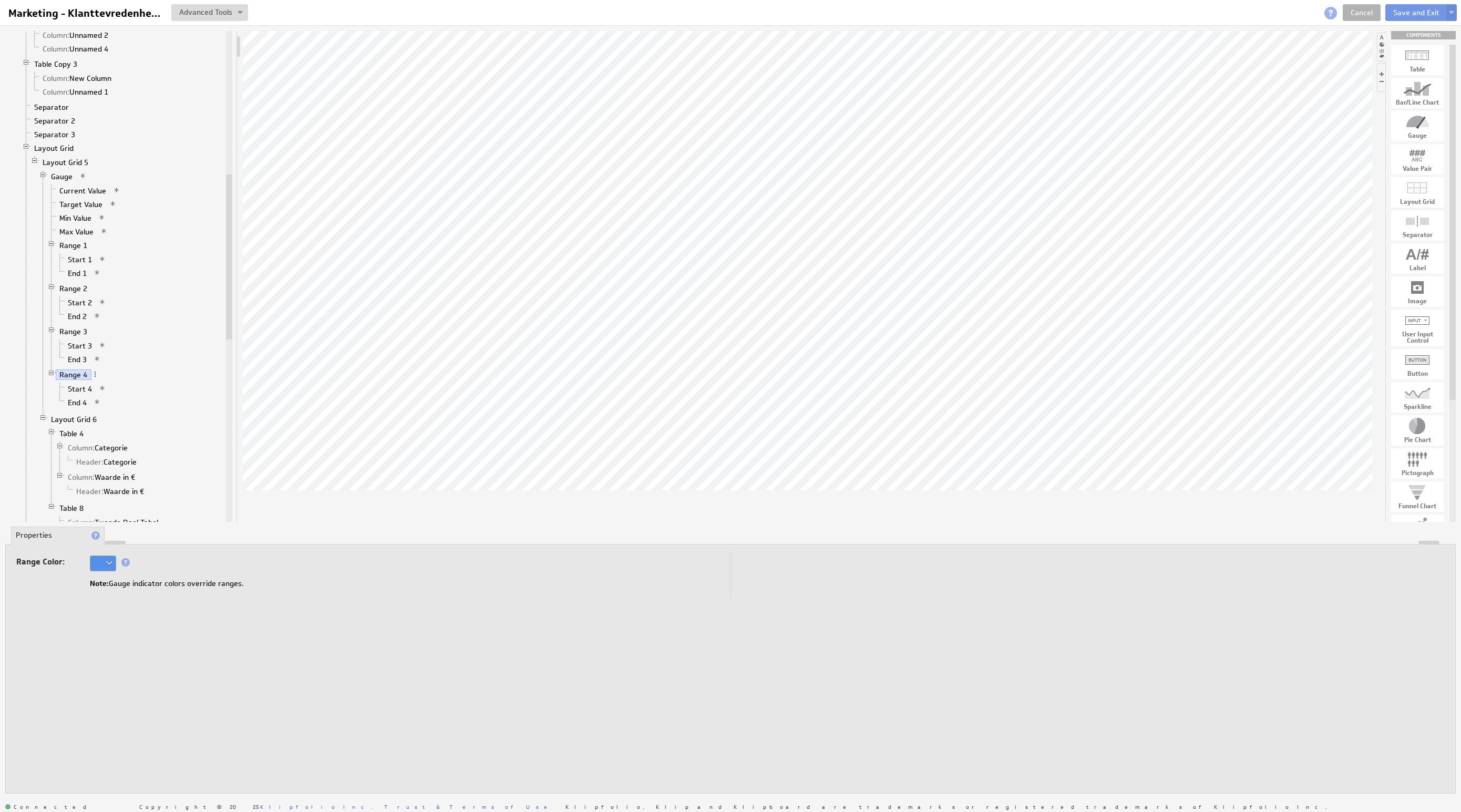
click at [95, 563] on div at bounding box center [103, 563] width 26 height 16
click at [57, 478] on div at bounding box center [53, 474] width 17 height 11
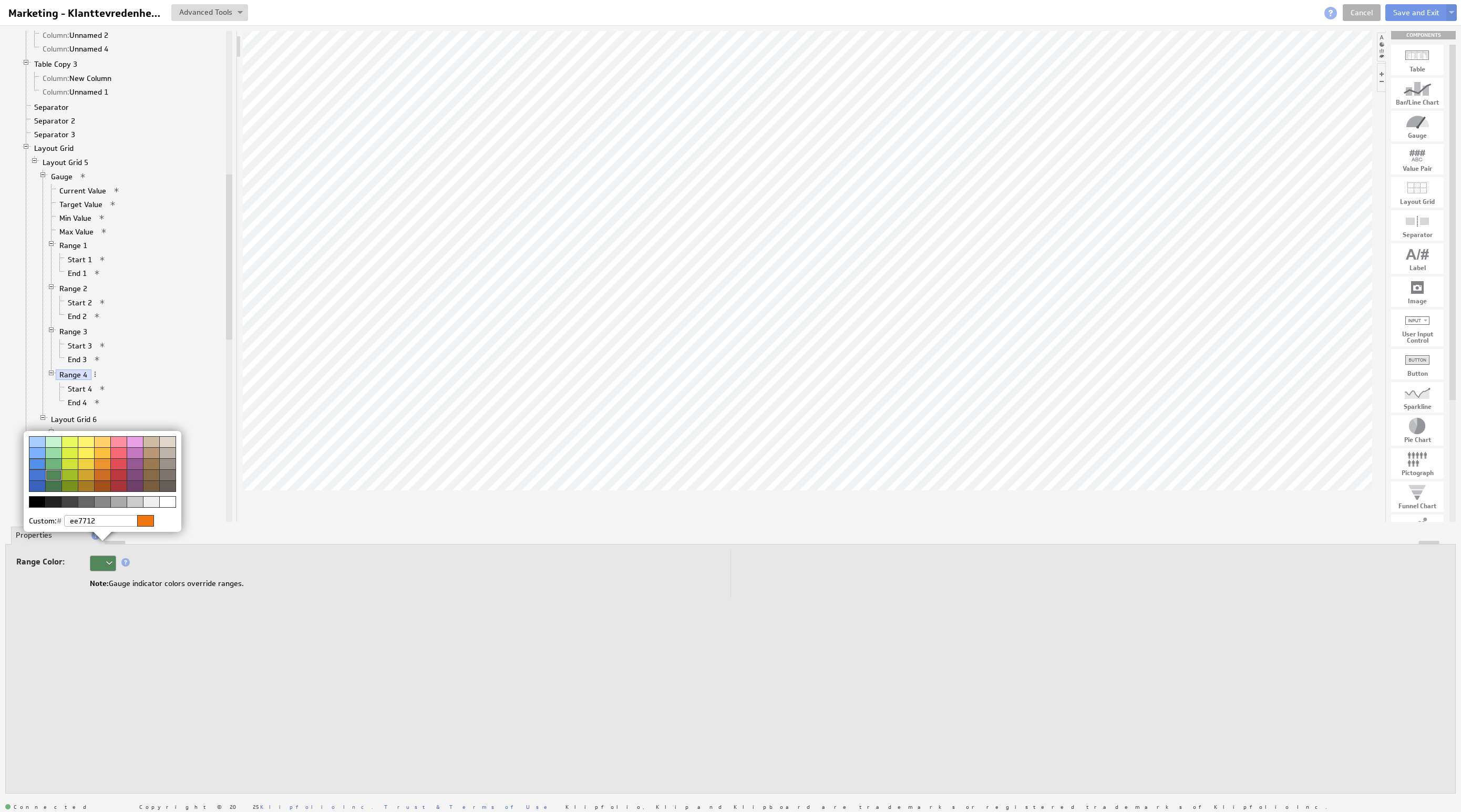
click at [168, 645] on img at bounding box center [730, 406] width 1461 height 812
click at [75, 337] on link "Range 3" at bounding box center [74, 331] width 36 height 11
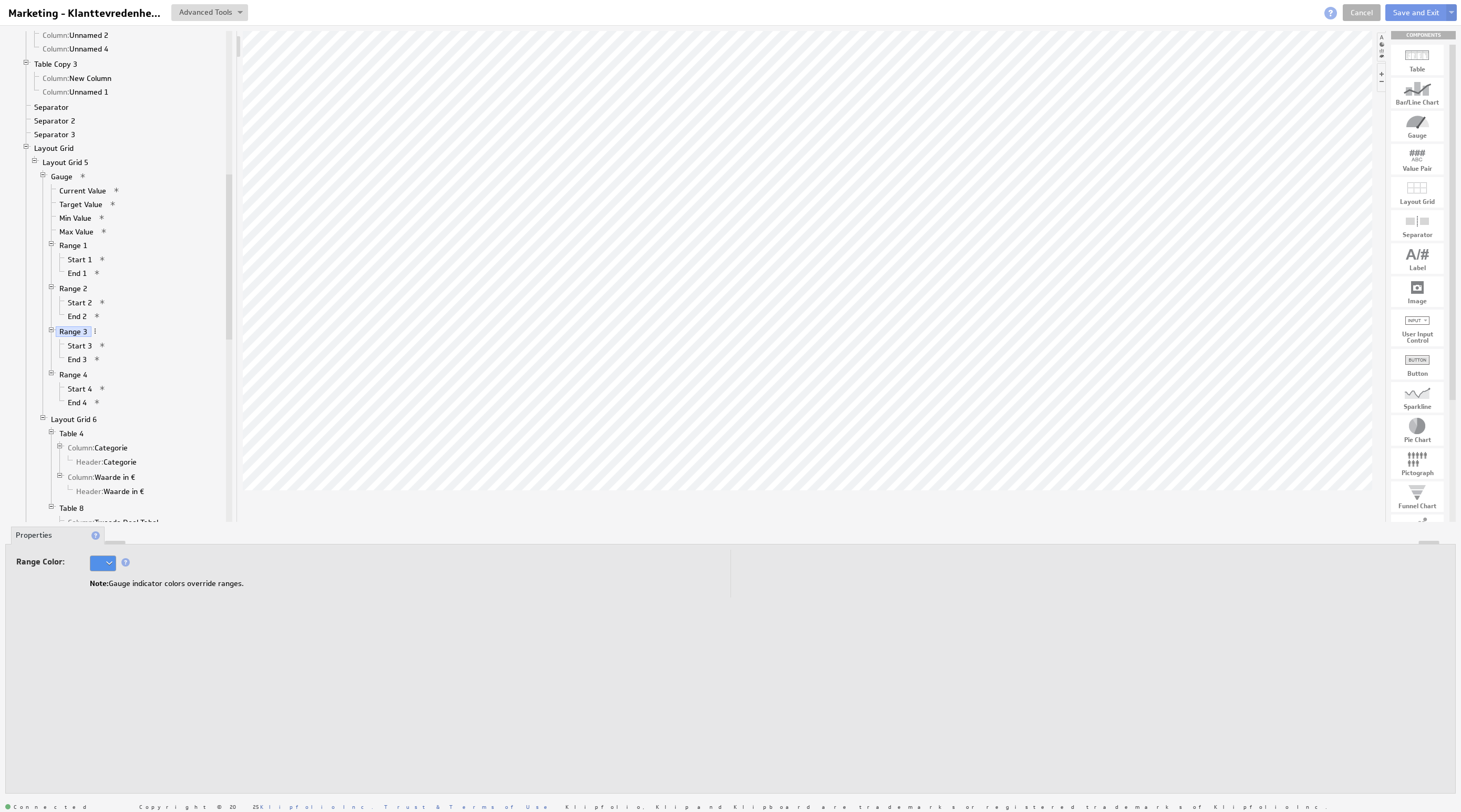
click at [106, 566] on div at bounding box center [103, 563] width 26 height 16
click at [87, 452] on div at bounding box center [86, 452] width 17 height 11
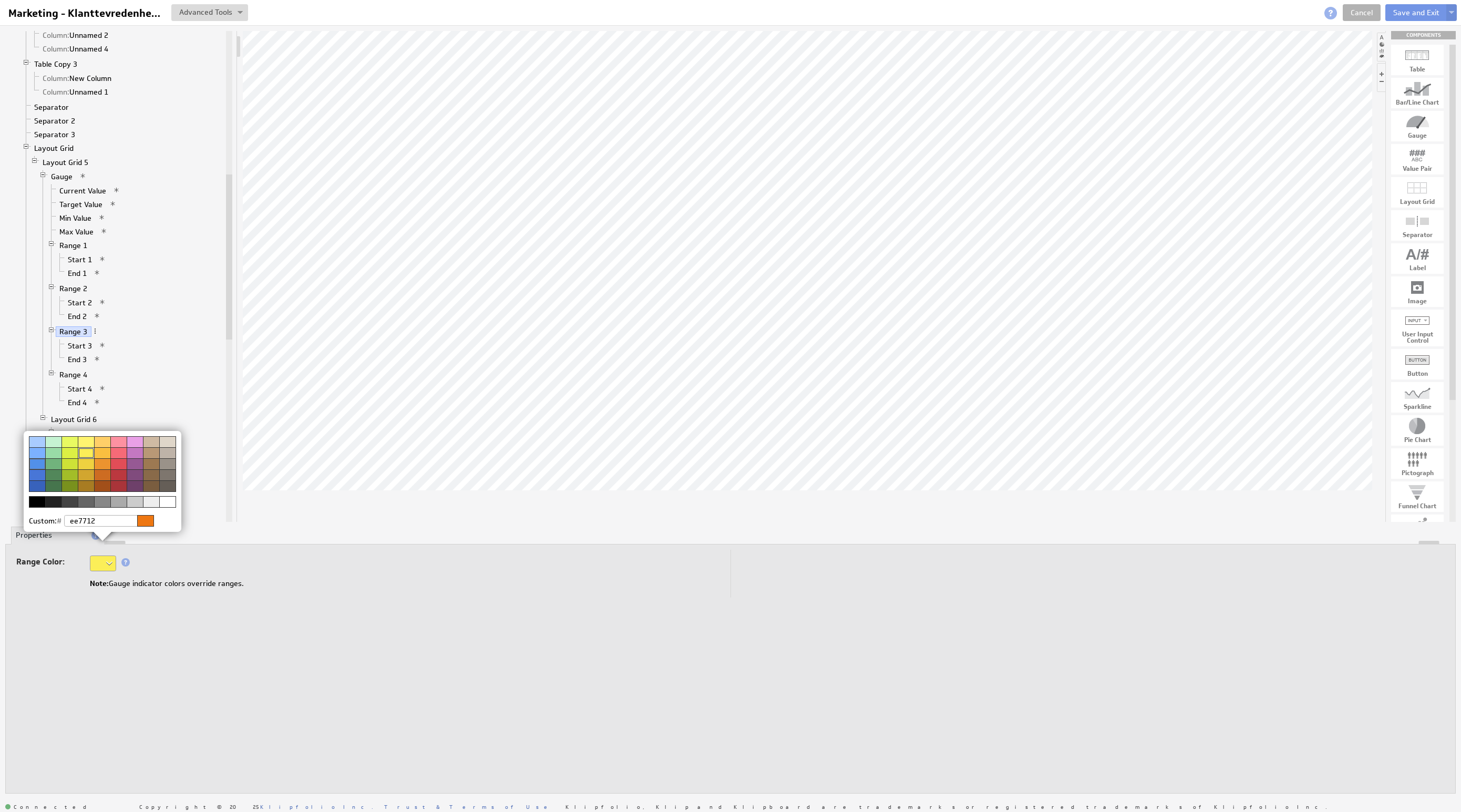
click at [136, 638] on img at bounding box center [730, 406] width 1461 height 812
click at [82, 351] on link "Start 3" at bounding box center [80, 345] width 32 height 11
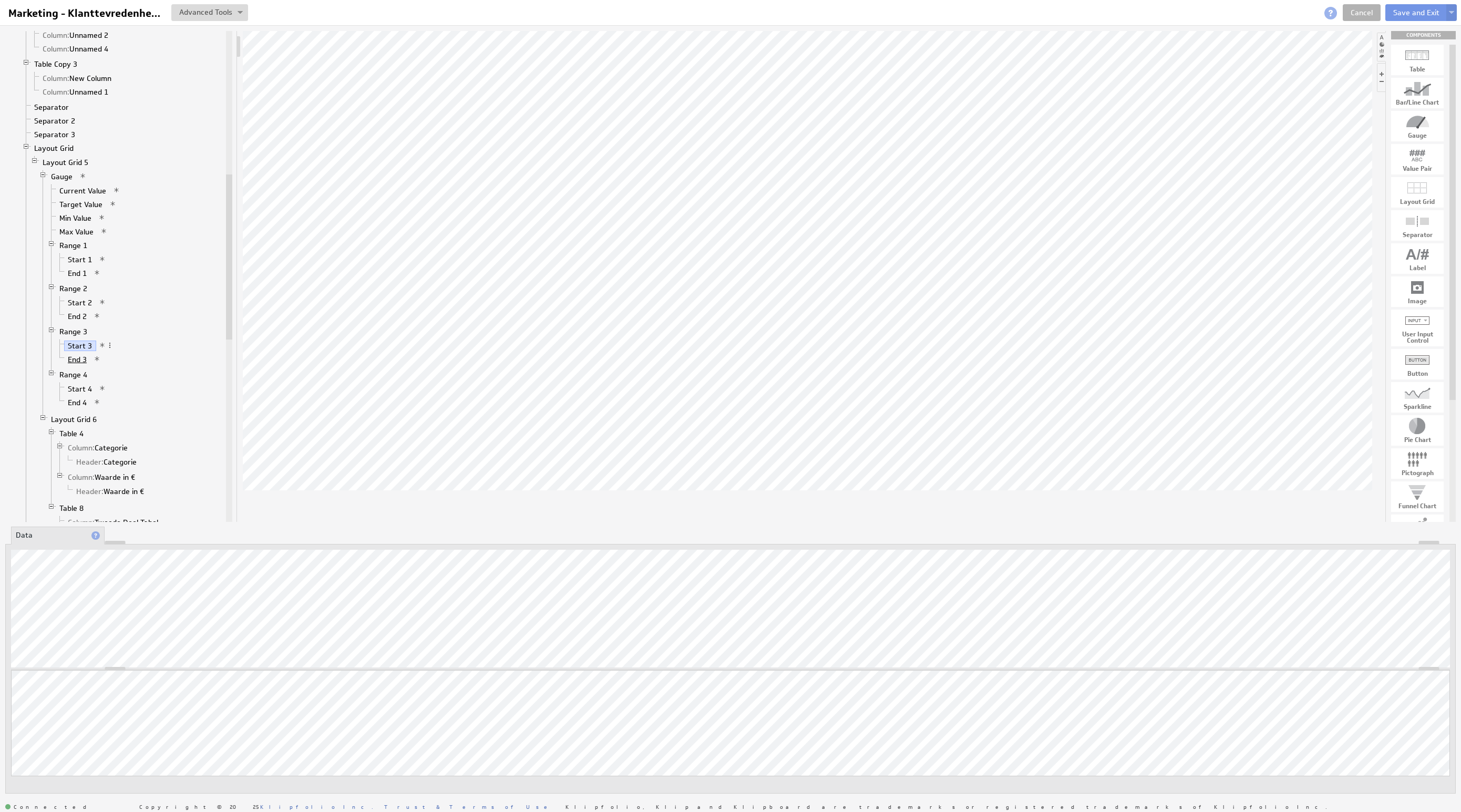
click at [72, 365] on link "End 3" at bounding box center [77, 360] width 27 height 11
click at [74, 351] on link "Start 3" at bounding box center [80, 345] width 32 height 11
click at [78, 308] on link "Start 2" at bounding box center [80, 303] width 32 height 11
click at [81, 322] on link "End 2" at bounding box center [77, 317] width 27 height 11
click at [72, 294] on link "Range 2" at bounding box center [74, 288] width 36 height 11
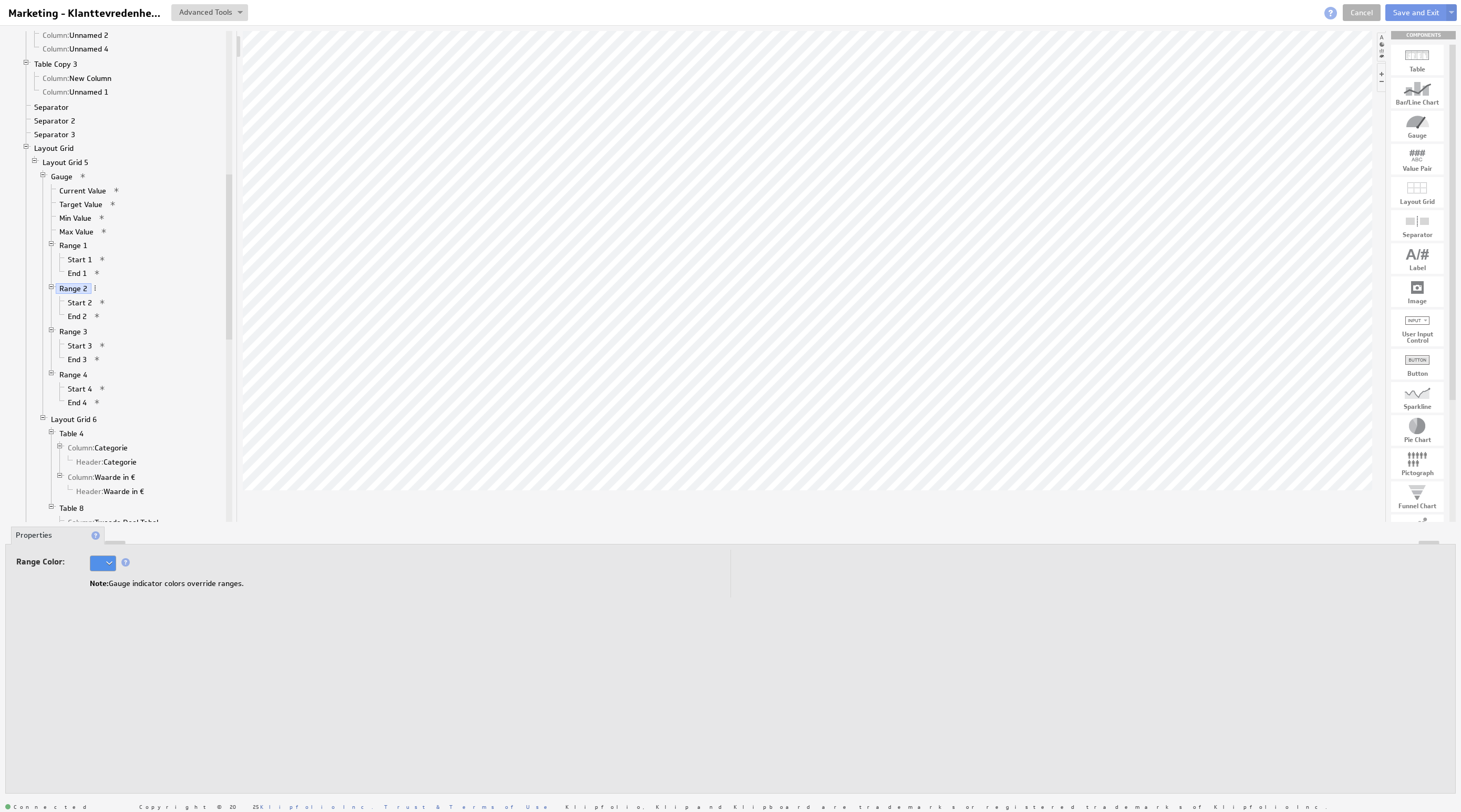
click at [109, 564] on div at bounding box center [103, 563] width 26 height 16
click at [102, 466] on div at bounding box center [102, 464] width 17 height 11
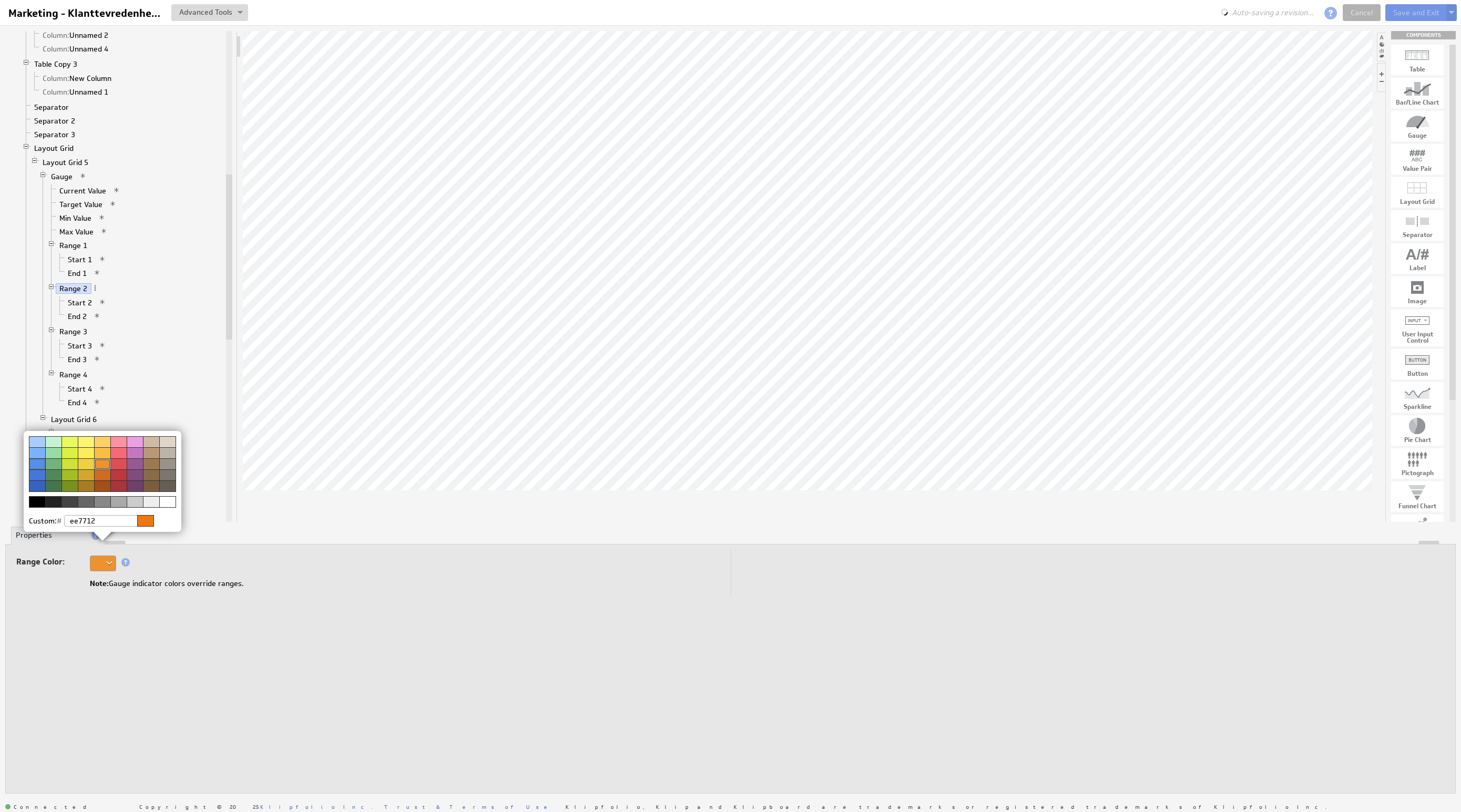
click at [306, 667] on img at bounding box center [730, 406] width 1461 height 812
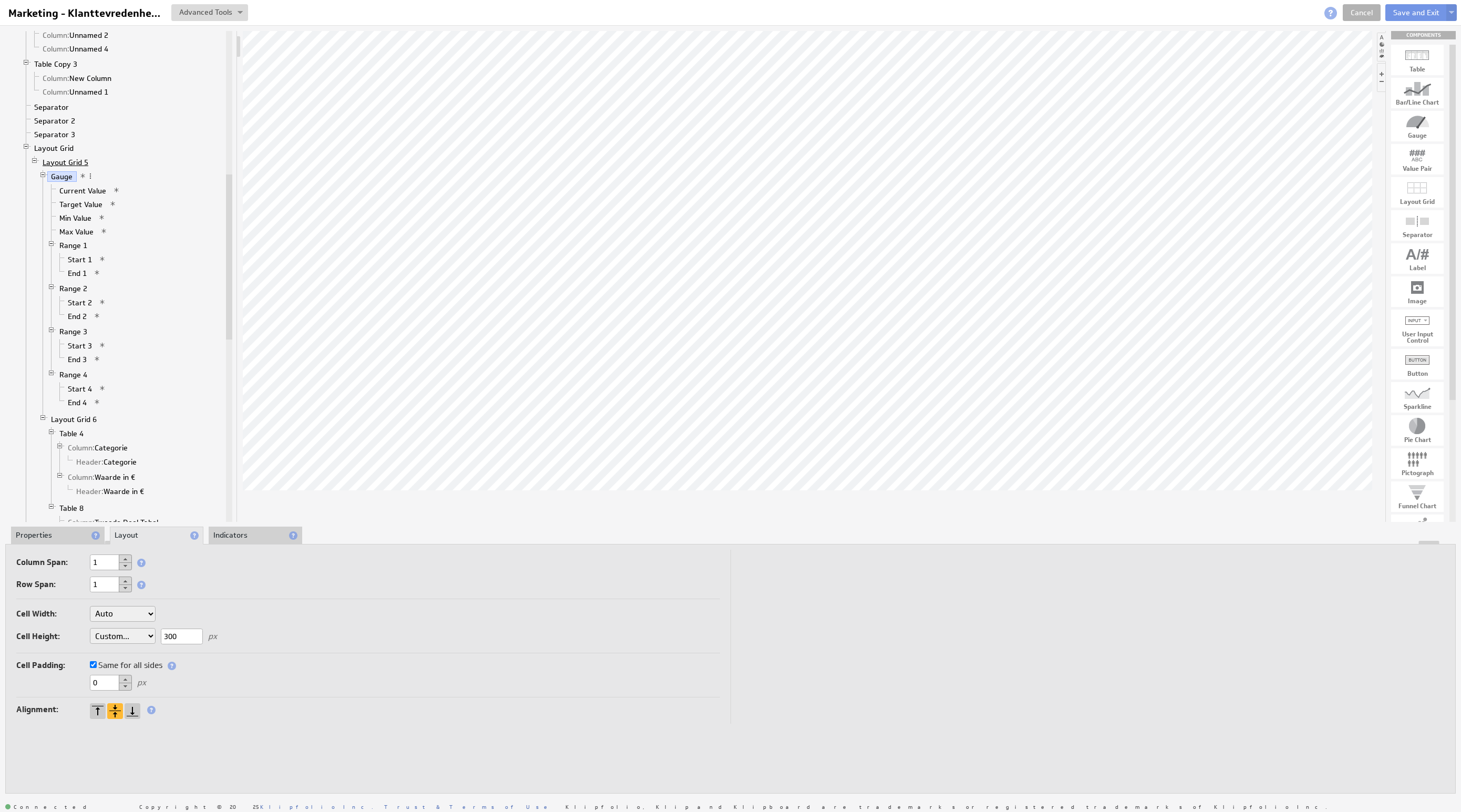
click at [56, 167] on link "Layout Grid 5" at bounding box center [65, 162] width 53 height 11
click at [126, 555] on button at bounding box center [125, 559] width 13 height 9
click at [602, 541] on div at bounding box center [730, 543] width 1450 height 4
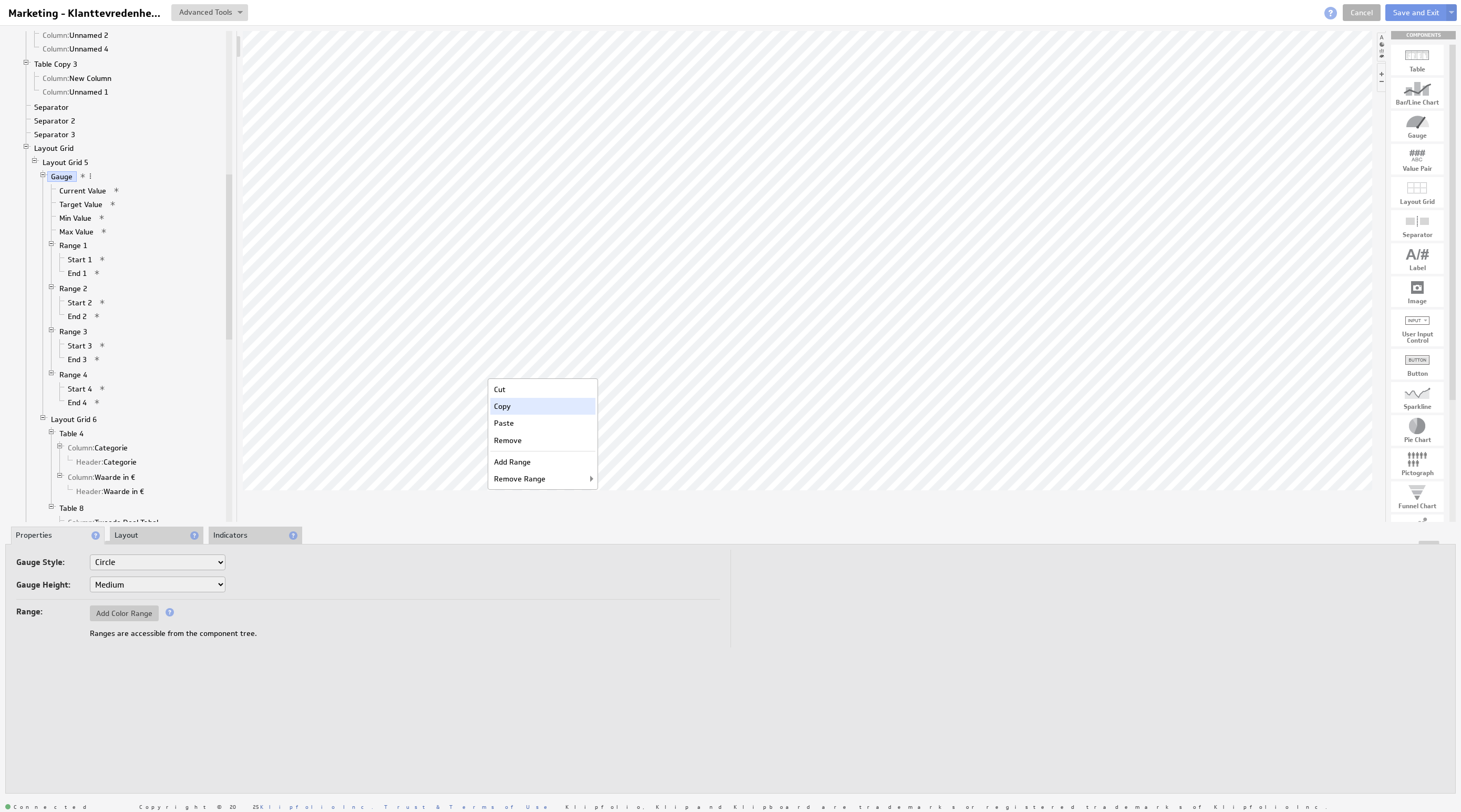
click at [524, 411] on div "Copy" at bounding box center [543, 406] width 105 height 17
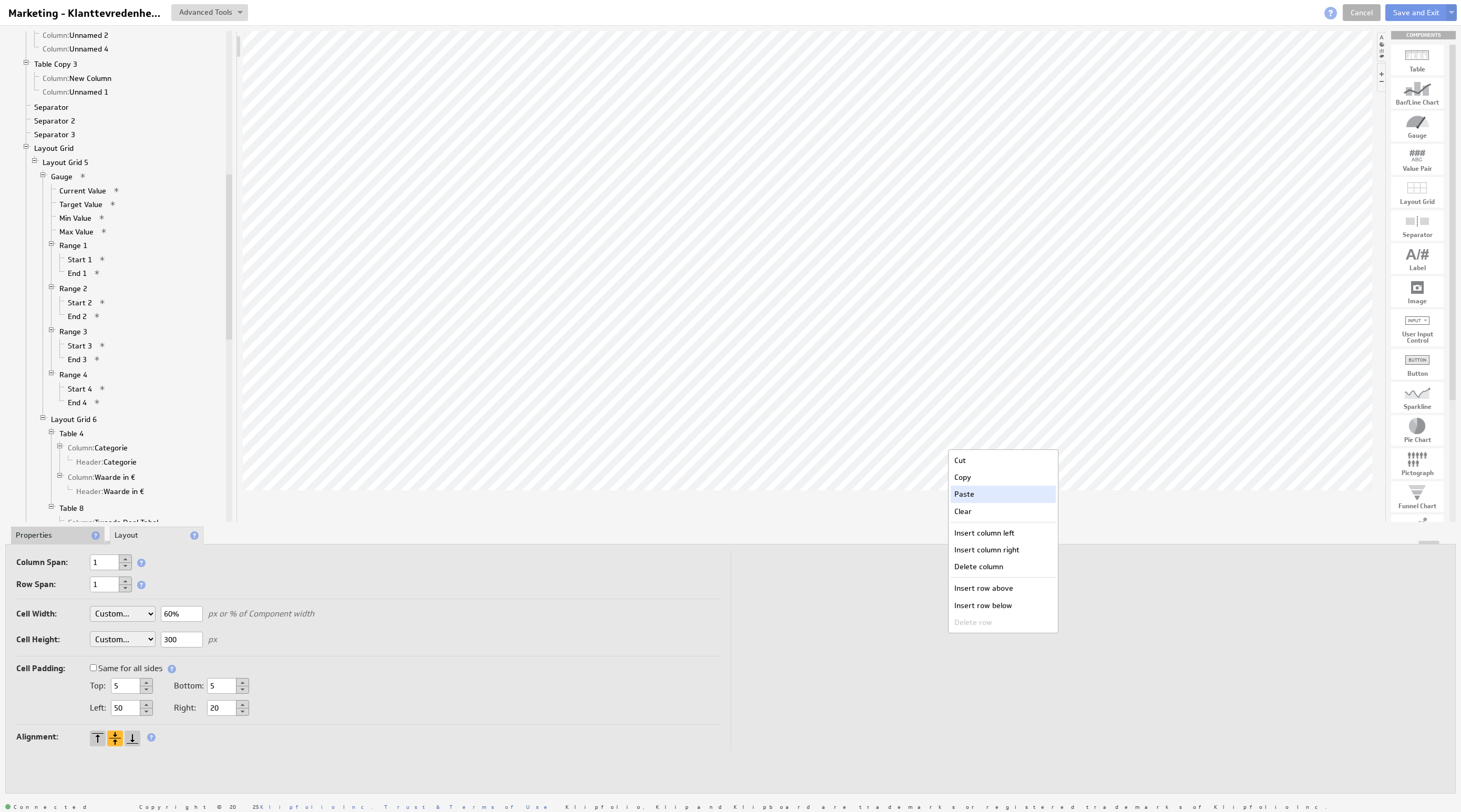
click at [985, 494] on div "Paste" at bounding box center [1003, 494] width 105 height 17
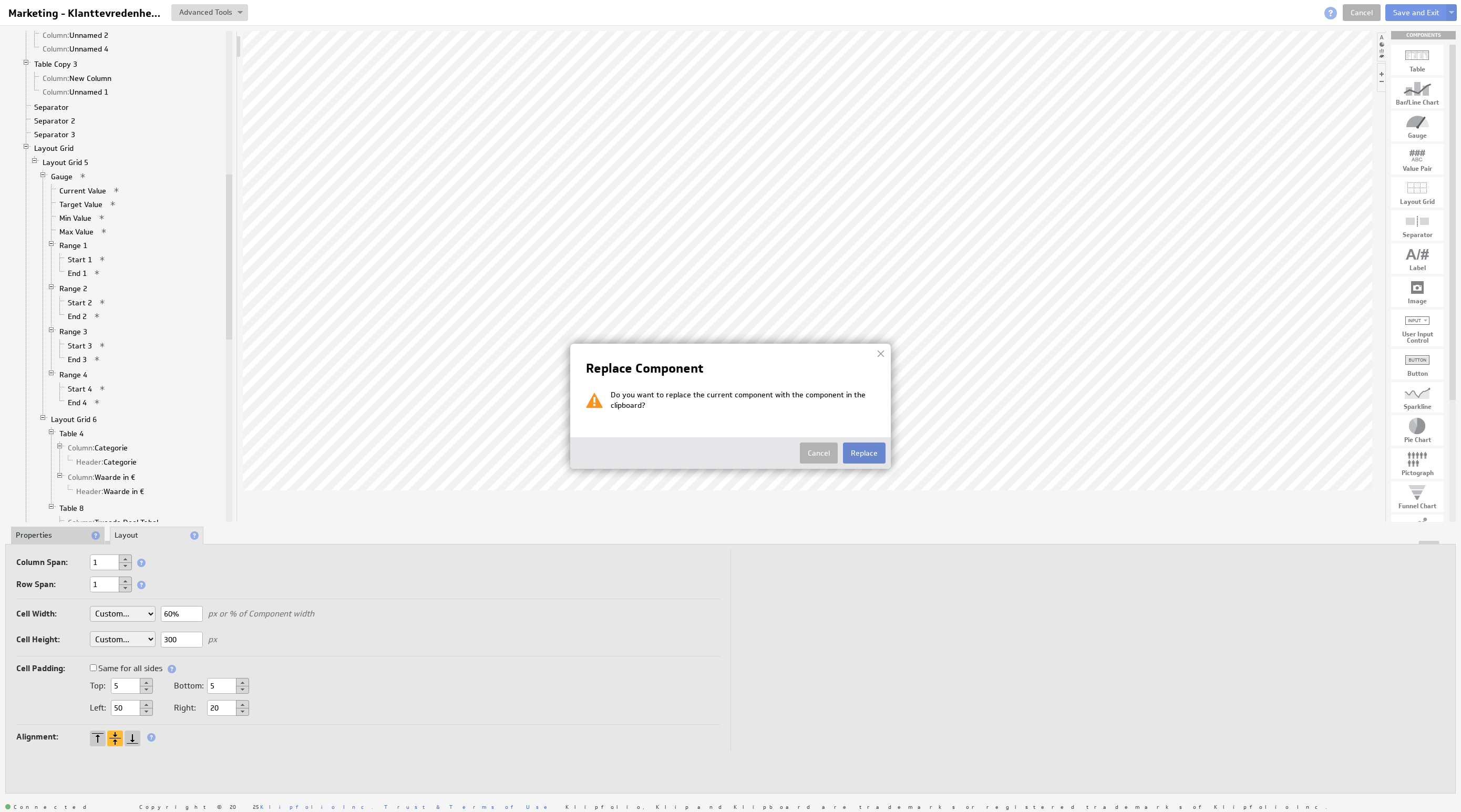
click at [857, 453] on button "Replace" at bounding box center [864, 453] width 43 height 21
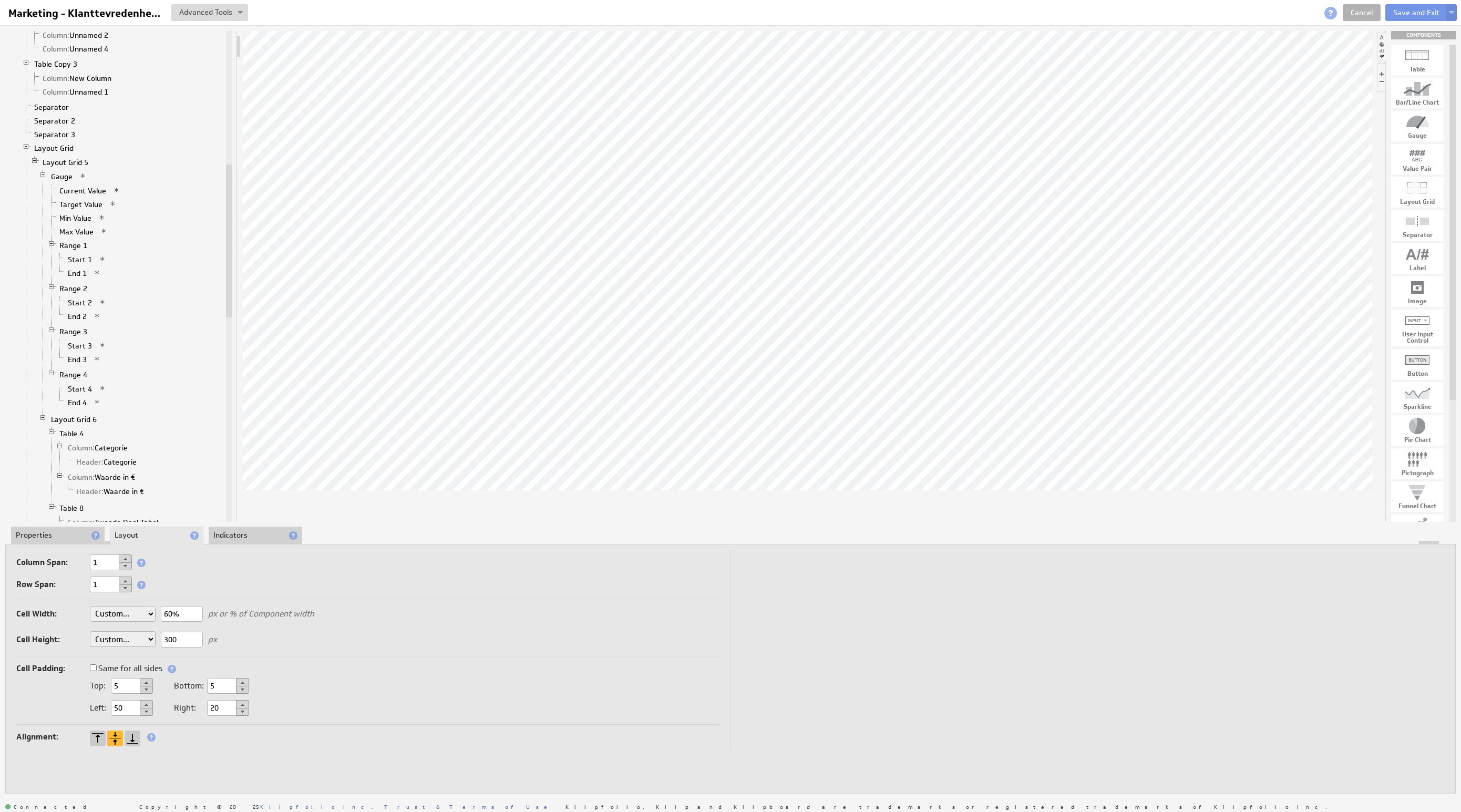
click at [126, 557] on button at bounding box center [125, 559] width 13 height 9
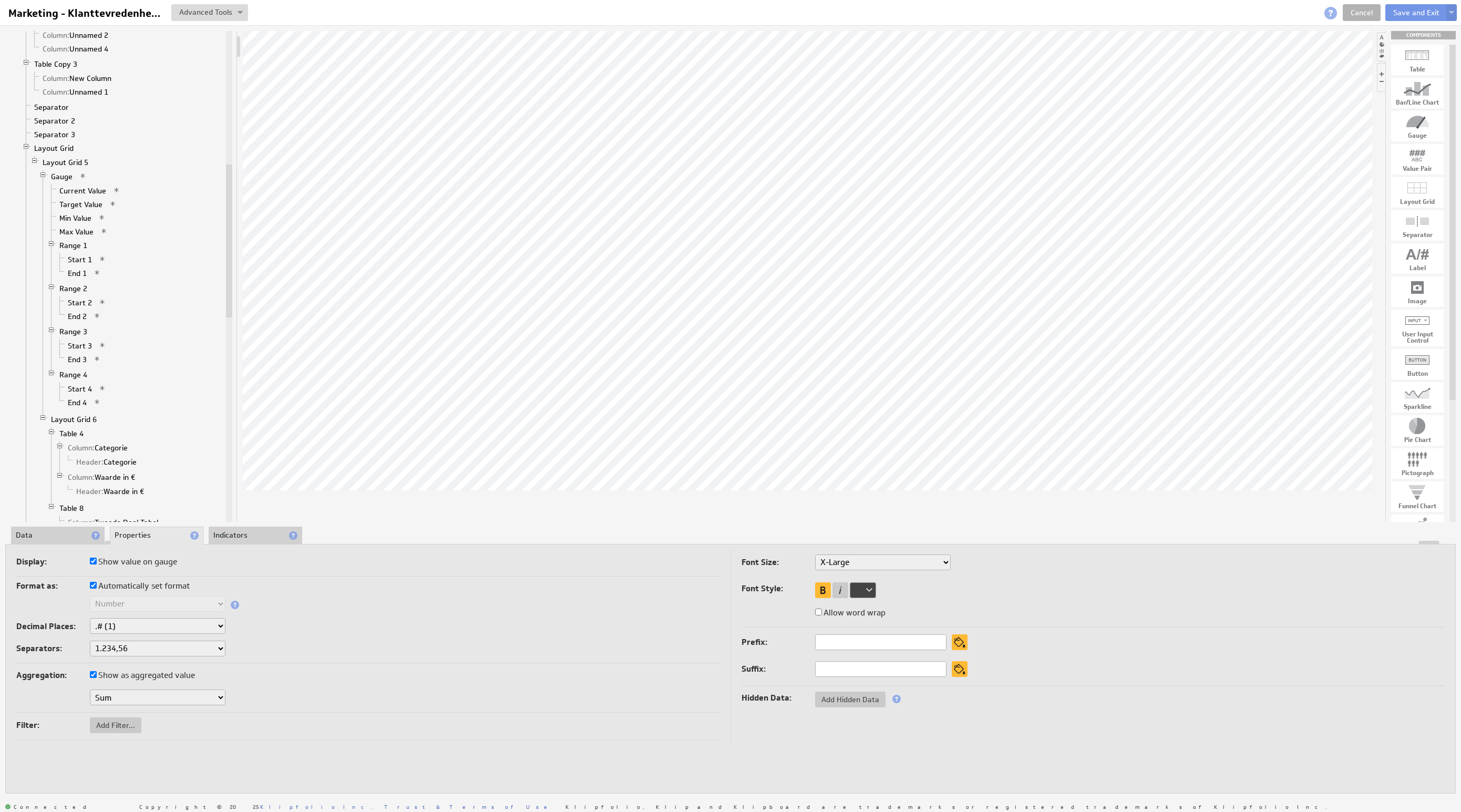
drag, startPoint x: 54, startPoint y: 540, endPoint x: 60, endPoint y: 542, distance: 6.3
click at [54, 540] on div "About Data Properties Layout Drill Down Indicators Updating... Select a Functio…" at bounding box center [730, 660] width 1450 height 267
click at [64, 544] on div at bounding box center [730, 542] width 1450 height 4
click at [61, 538] on li "Data" at bounding box center [58, 535] width 94 height 18
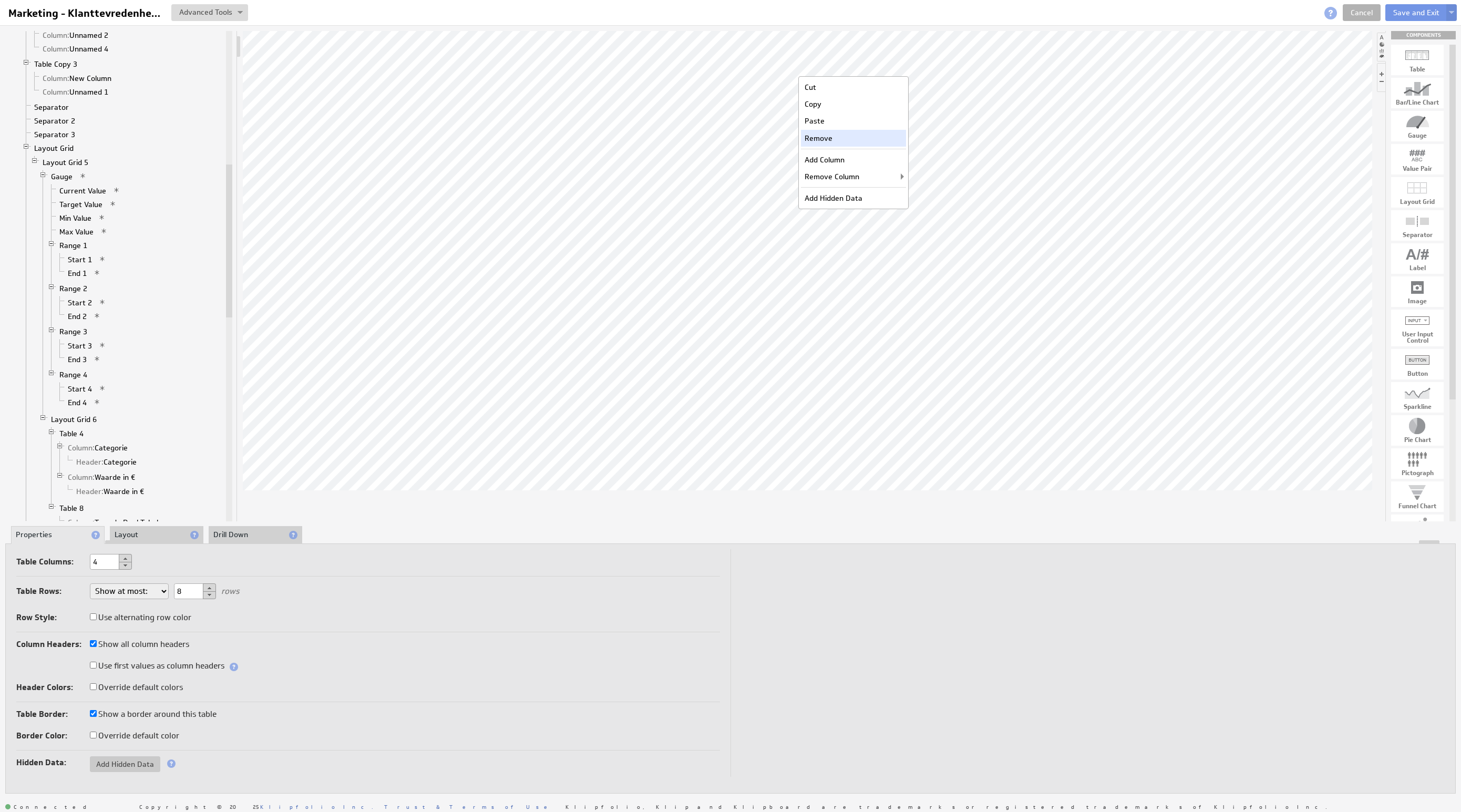
click at [839, 139] on div "Remove" at bounding box center [853, 138] width 105 height 17
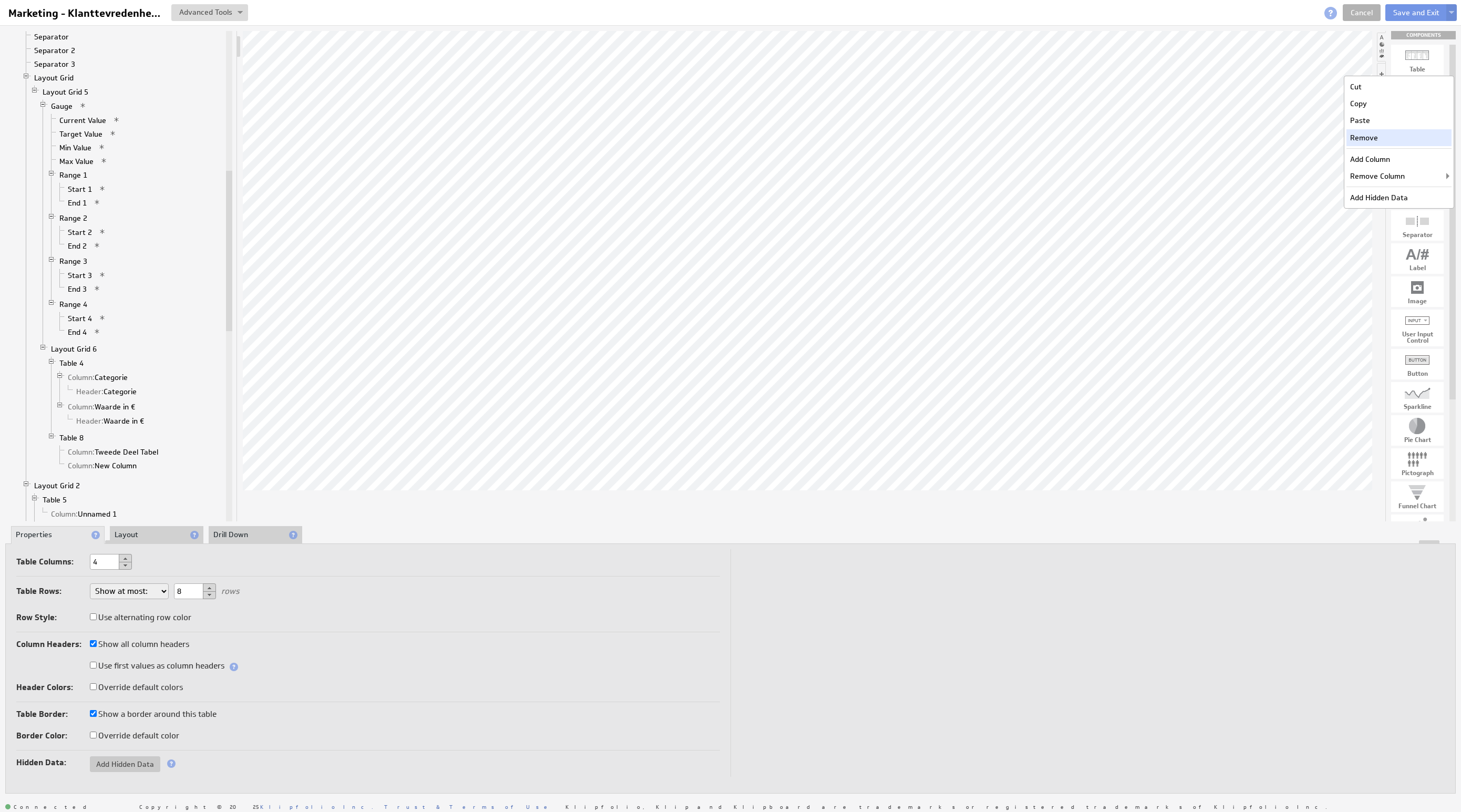
click at [1358, 140] on div "Remove" at bounding box center [1399, 137] width 105 height 17
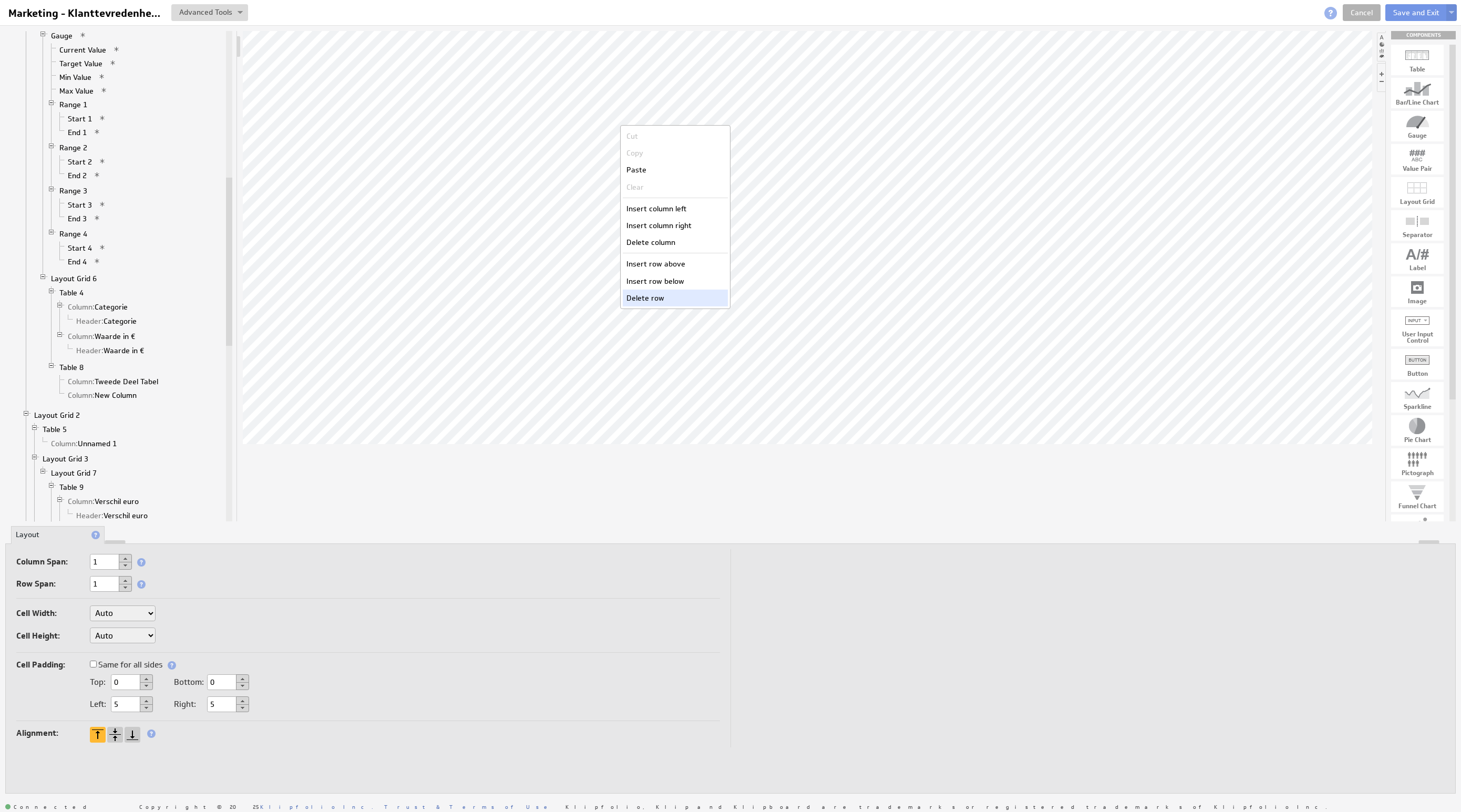
click at [687, 295] on div "Delete row" at bounding box center [675, 297] width 105 height 17
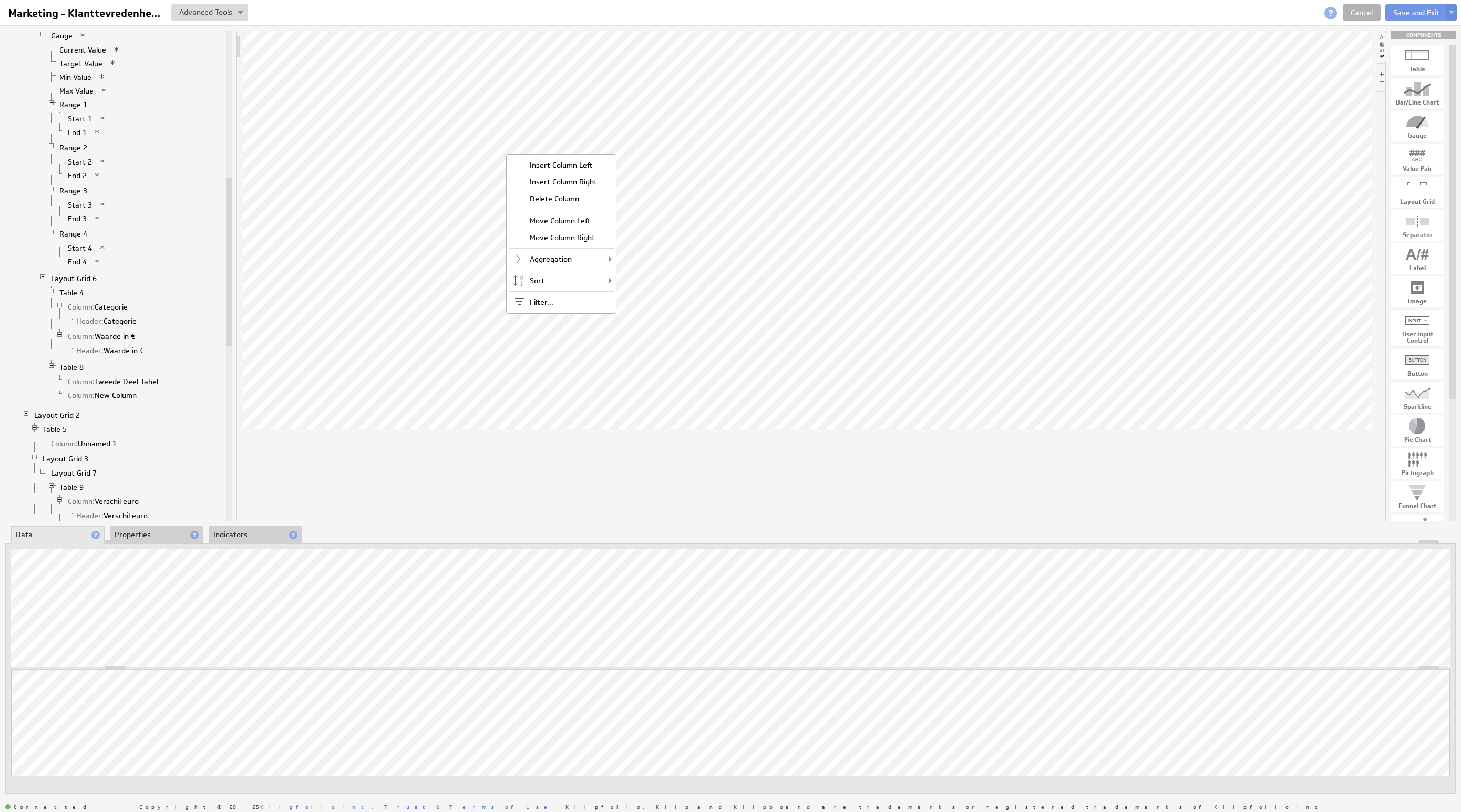
click at [568, 208] on div "Insert Column Left Insert Column Right Delete Column Move Column Left Move Colu…" at bounding box center [561, 234] width 110 height 160
click at [557, 189] on div "Delete Column" at bounding box center [581, 194] width 105 height 17
click at [581, 195] on div "Delete Column" at bounding box center [593, 195] width 105 height 17
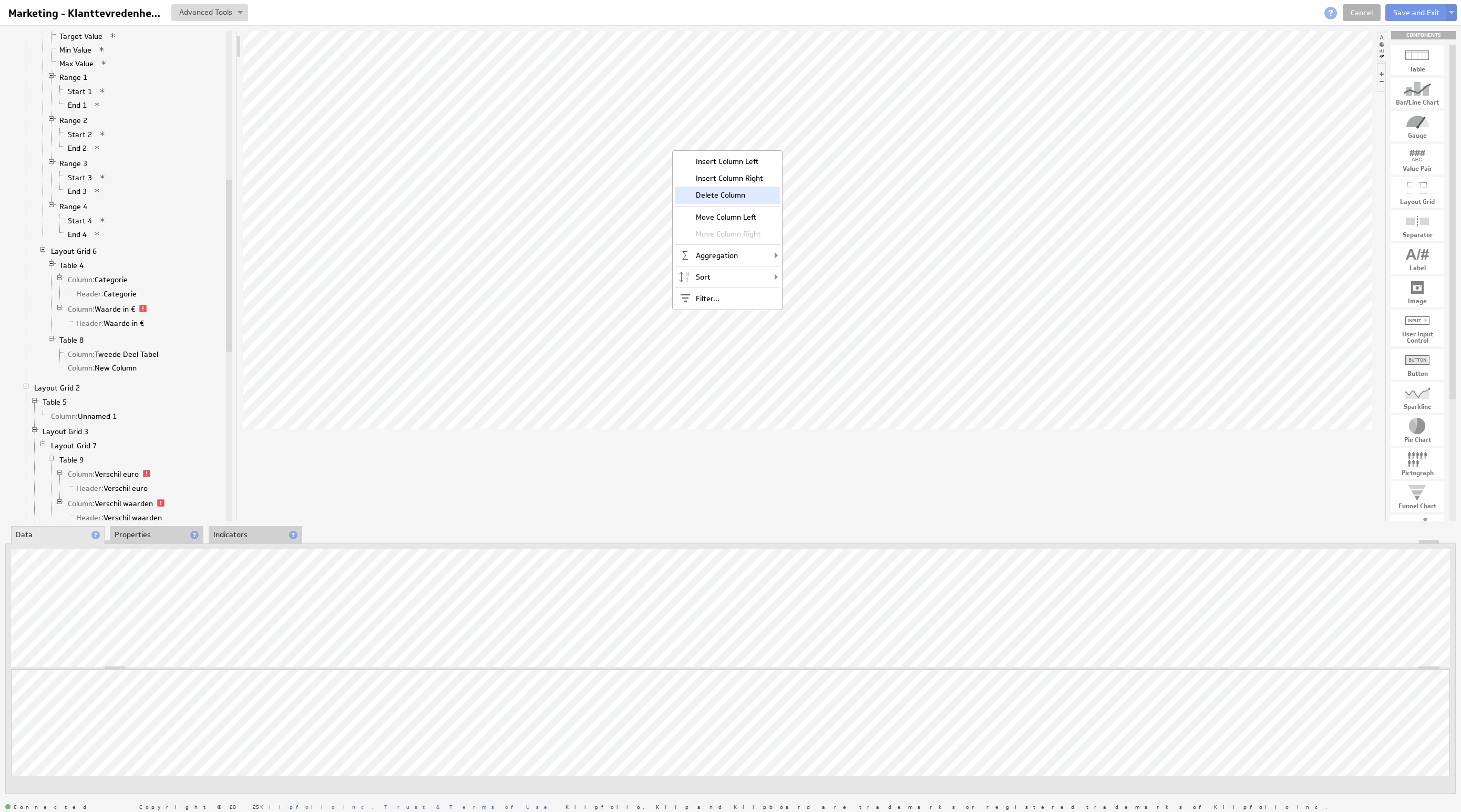
click at [726, 195] on div "Delete Column" at bounding box center [728, 195] width 105 height 17
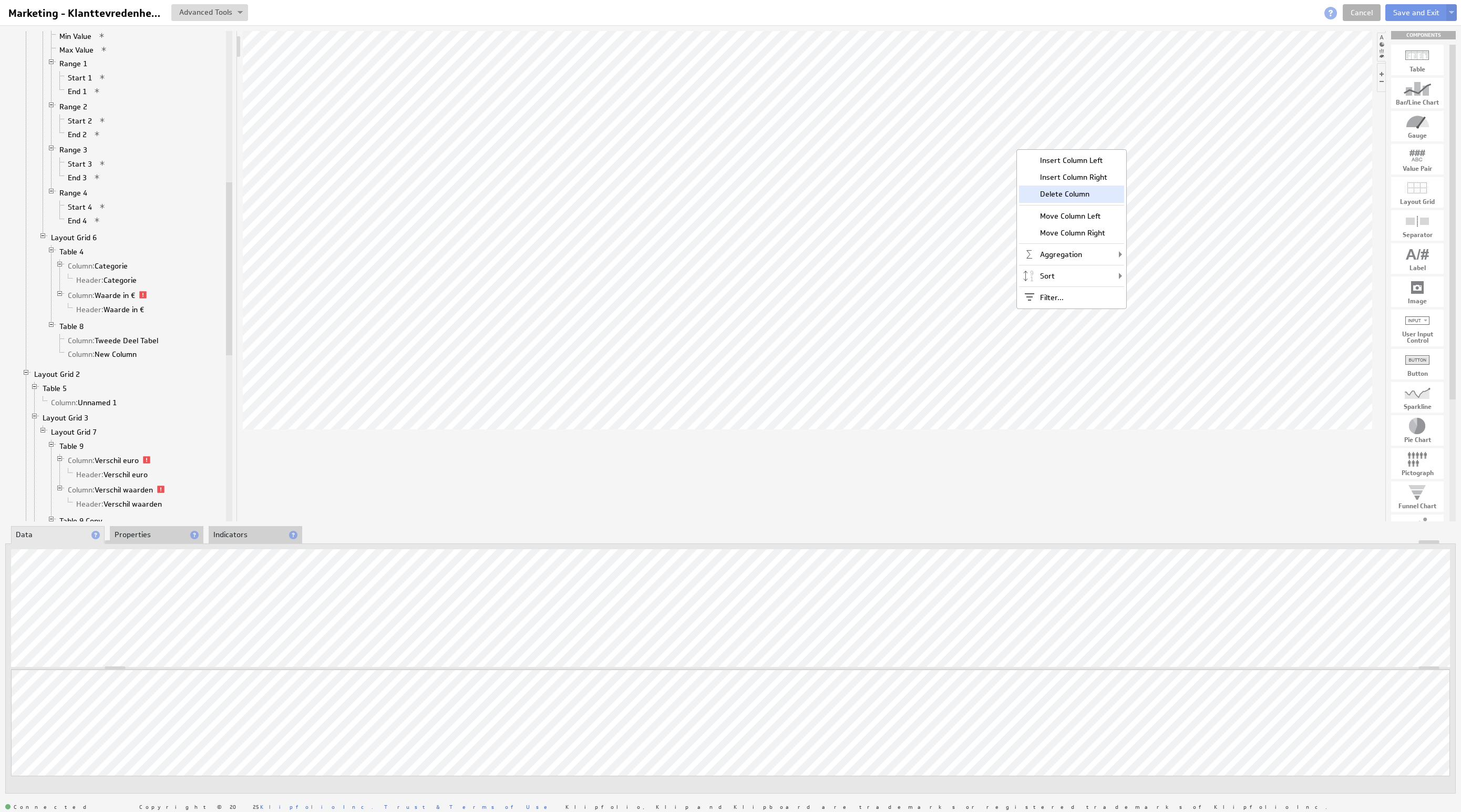
click at [1079, 198] on div "Delete Column" at bounding box center [1072, 194] width 105 height 17
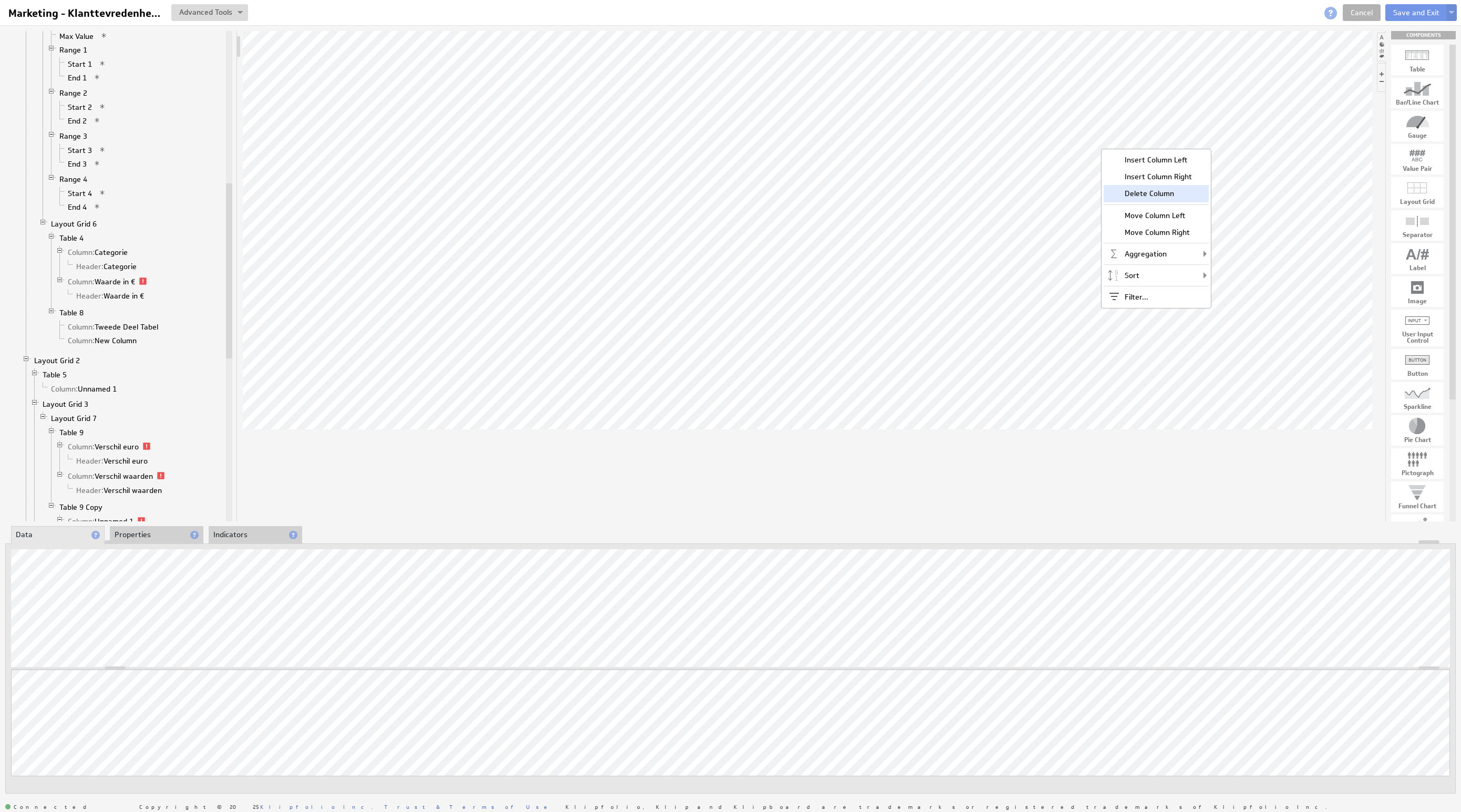
click at [1187, 196] on div "Delete Column" at bounding box center [1157, 193] width 105 height 17
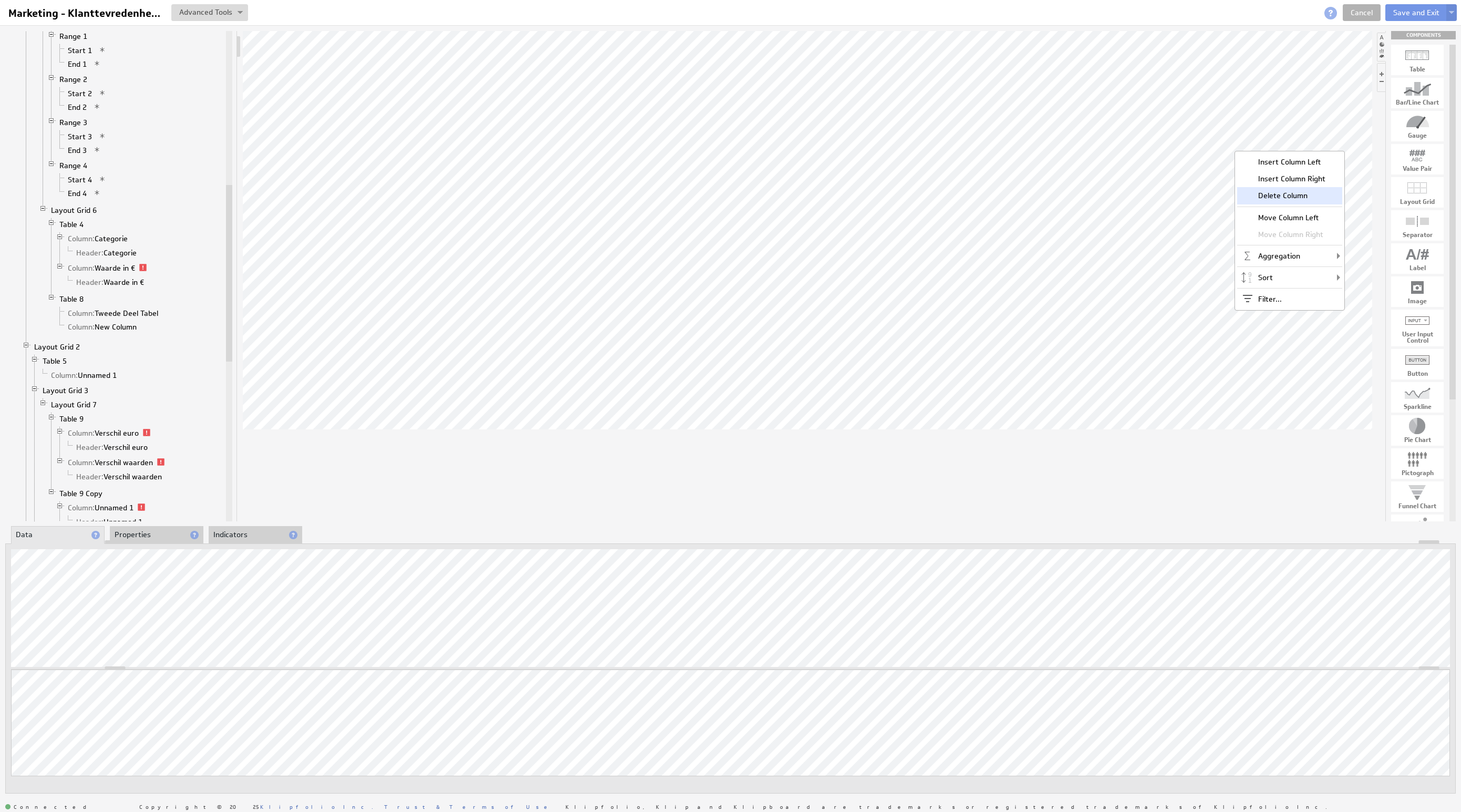
click at [1272, 192] on div "Delete Column" at bounding box center [1290, 195] width 105 height 17
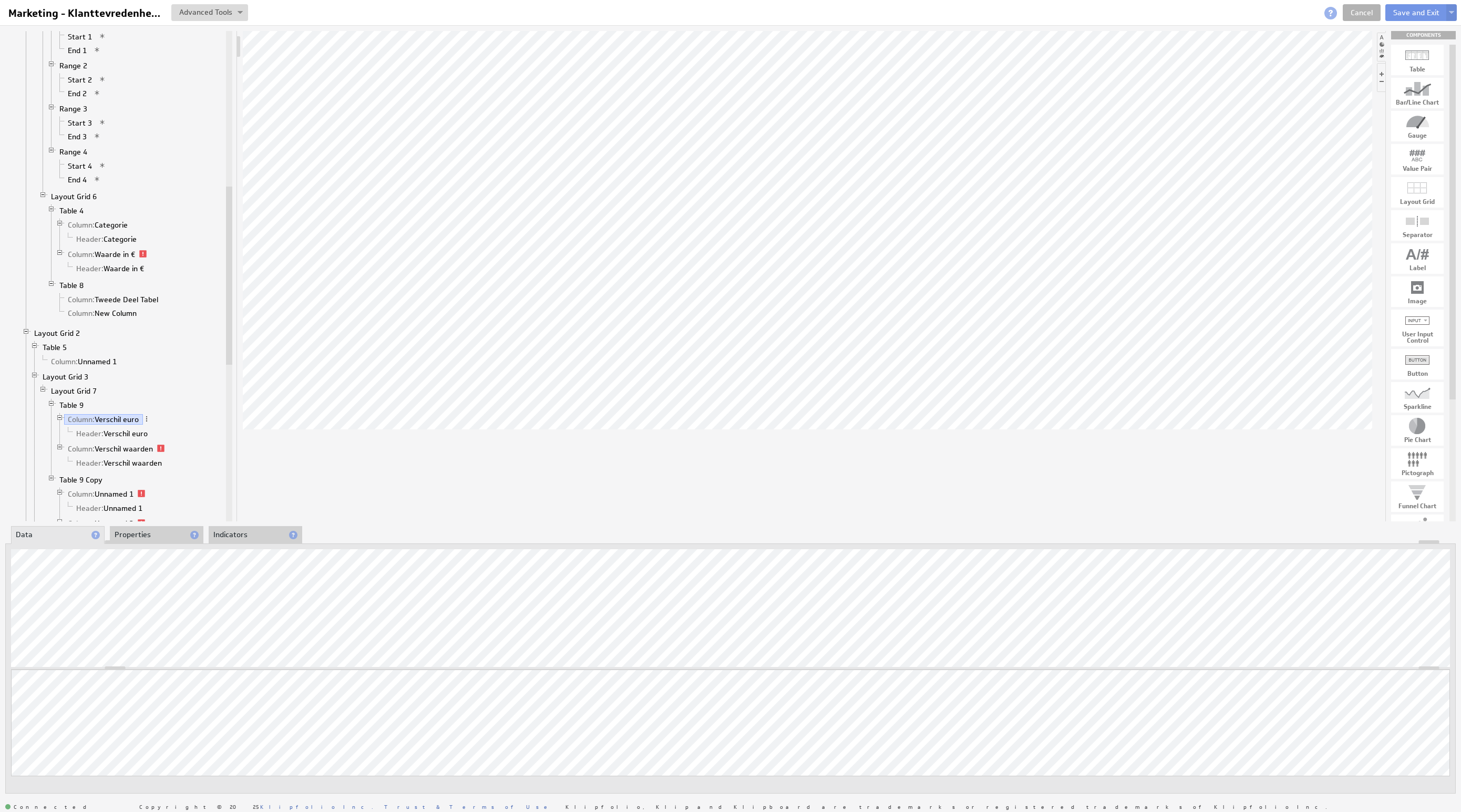
click at [149, 530] on li "Properties" at bounding box center [156, 535] width 94 height 18
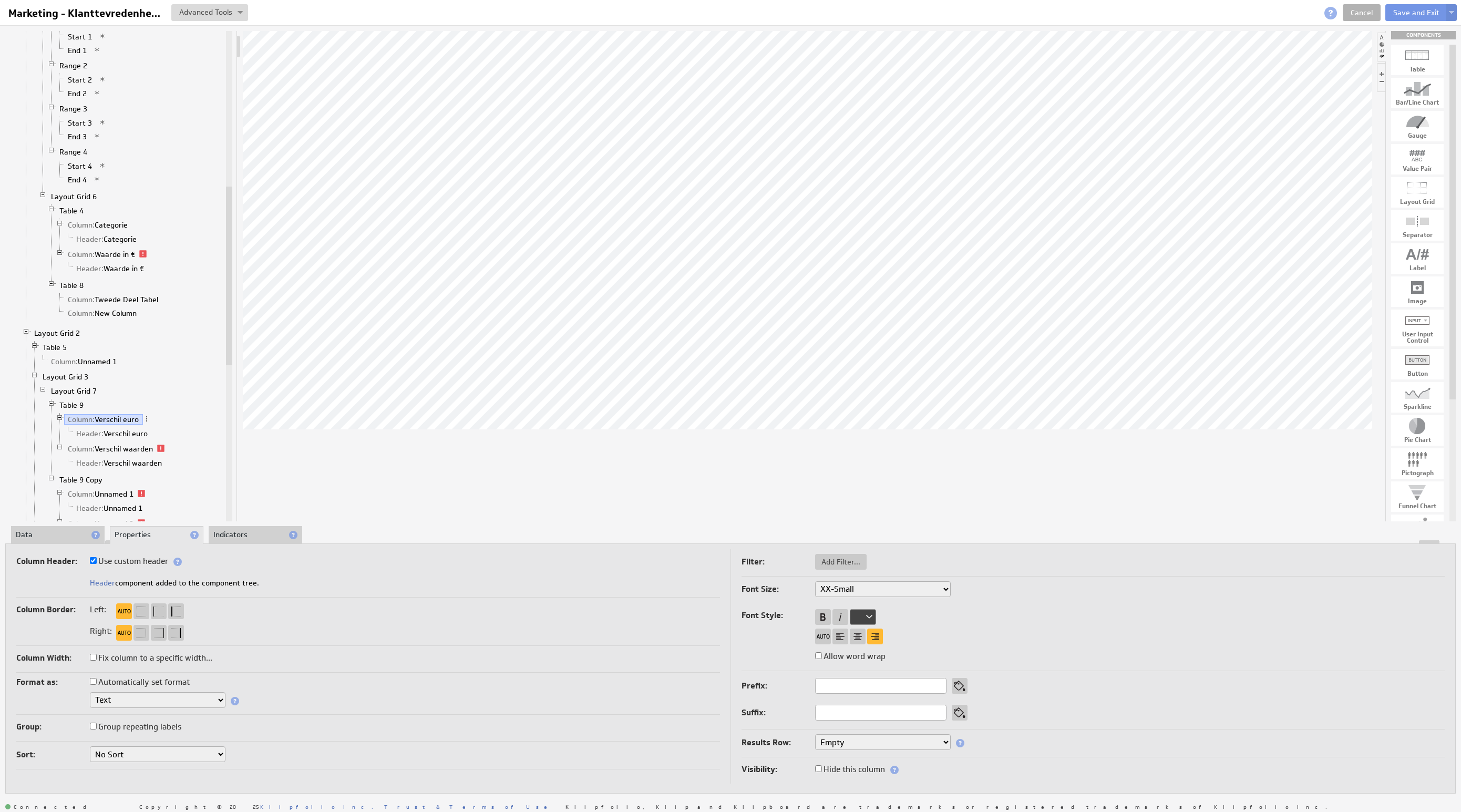
click at [160, 716] on td "Column Header: Use custom header Unnamed 1 Header component added to the compon…" at bounding box center [374, 666] width 714 height 234
click at [163, 709] on div "Text Number Currency Percentage Image URL Date / Time Duration Mini Chart: Spar…" at bounding box center [368, 701] width 703 height 18
click at [167, 702] on select "Text Number Currency Percentage Image URL Date / Time Duration Mini Chart: Spar…" at bounding box center [157, 700] width 136 height 16
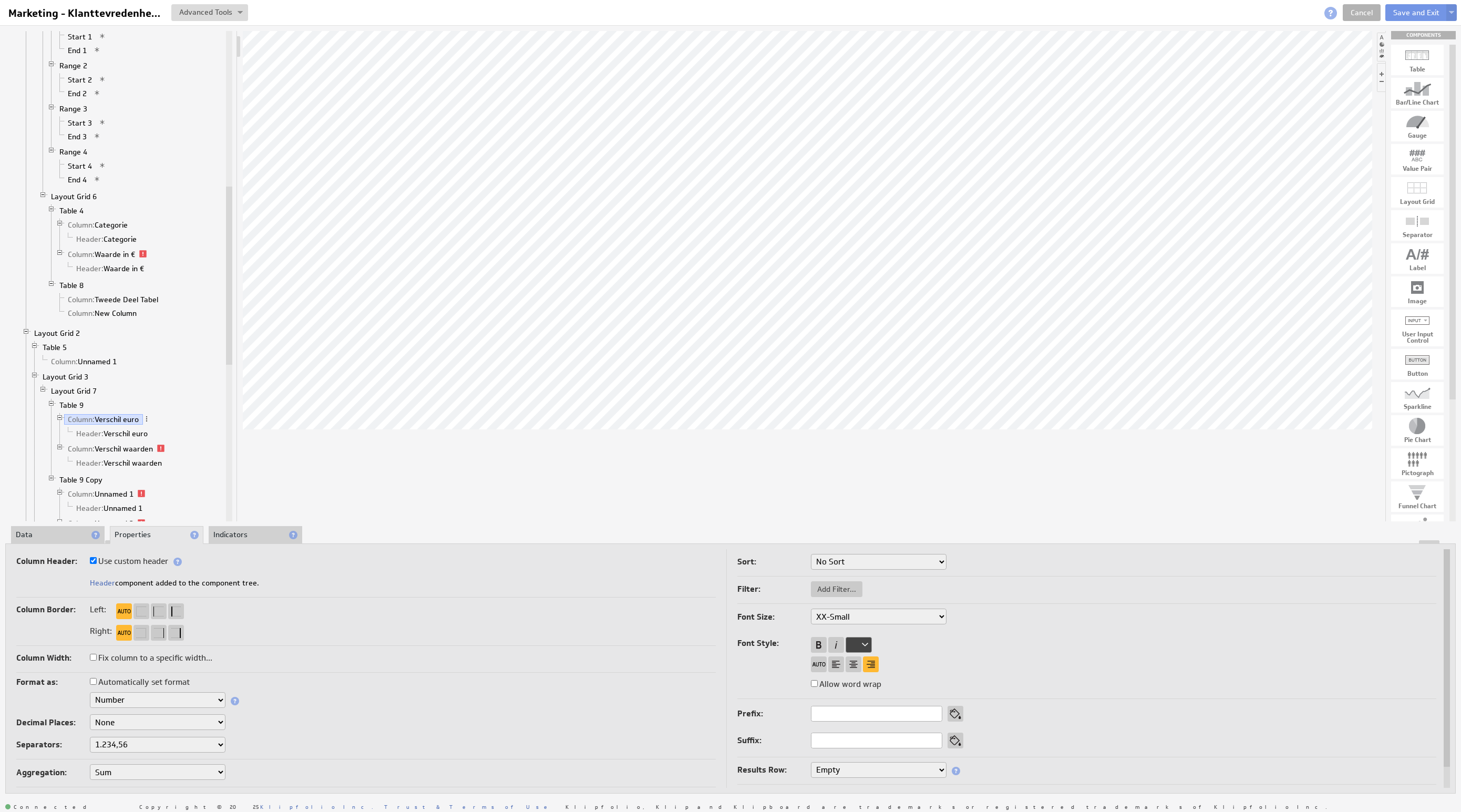
click at [141, 723] on select "None .# (1) .## (2) .### (3) .#### (4)" at bounding box center [157, 722] width 136 height 16
select select "2"
click at [58, 539] on li "Data" at bounding box center [58, 535] width 94 height 18
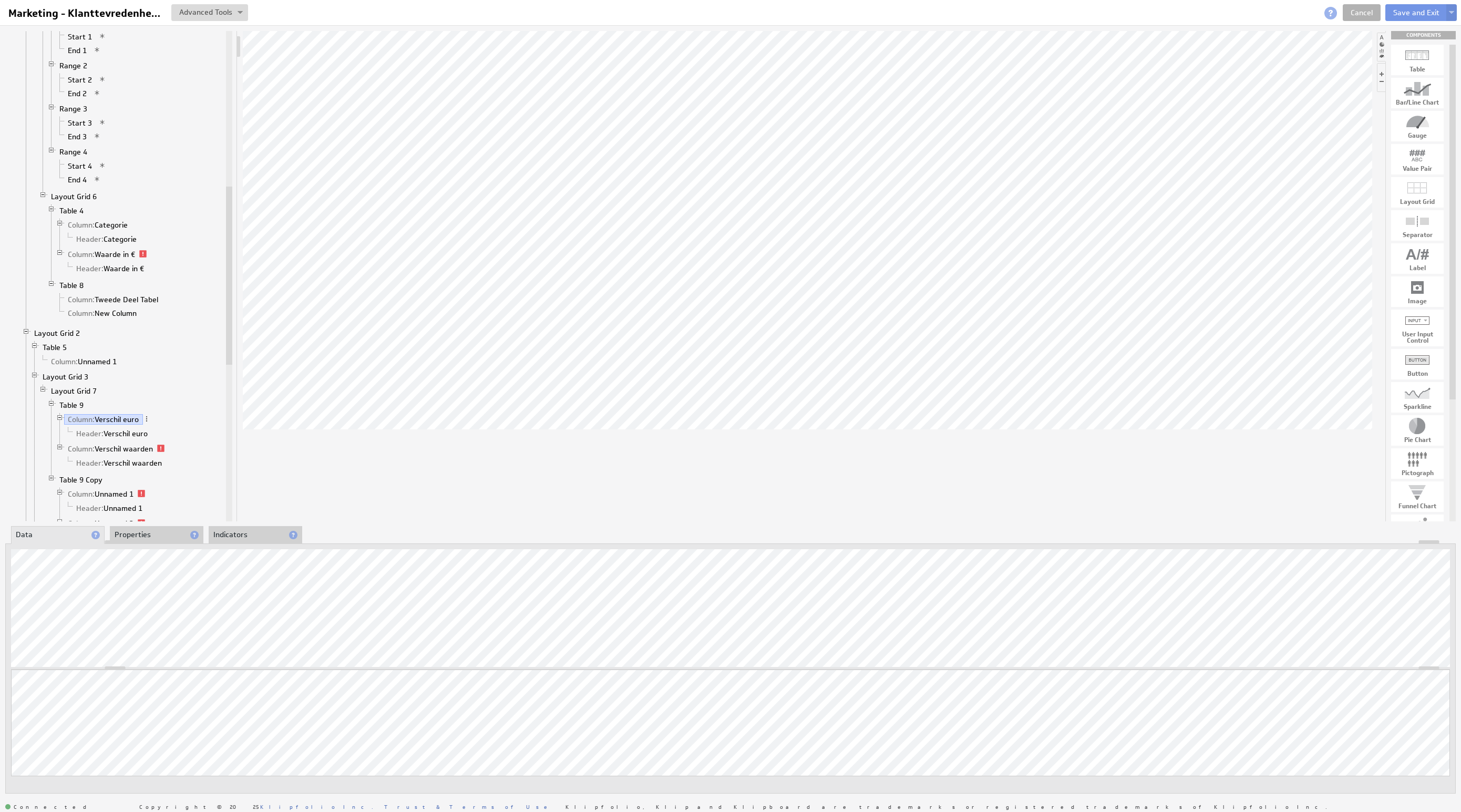
click at [165, 536] on li "Properties" at bounding box center [156, 535] width 94 height 18
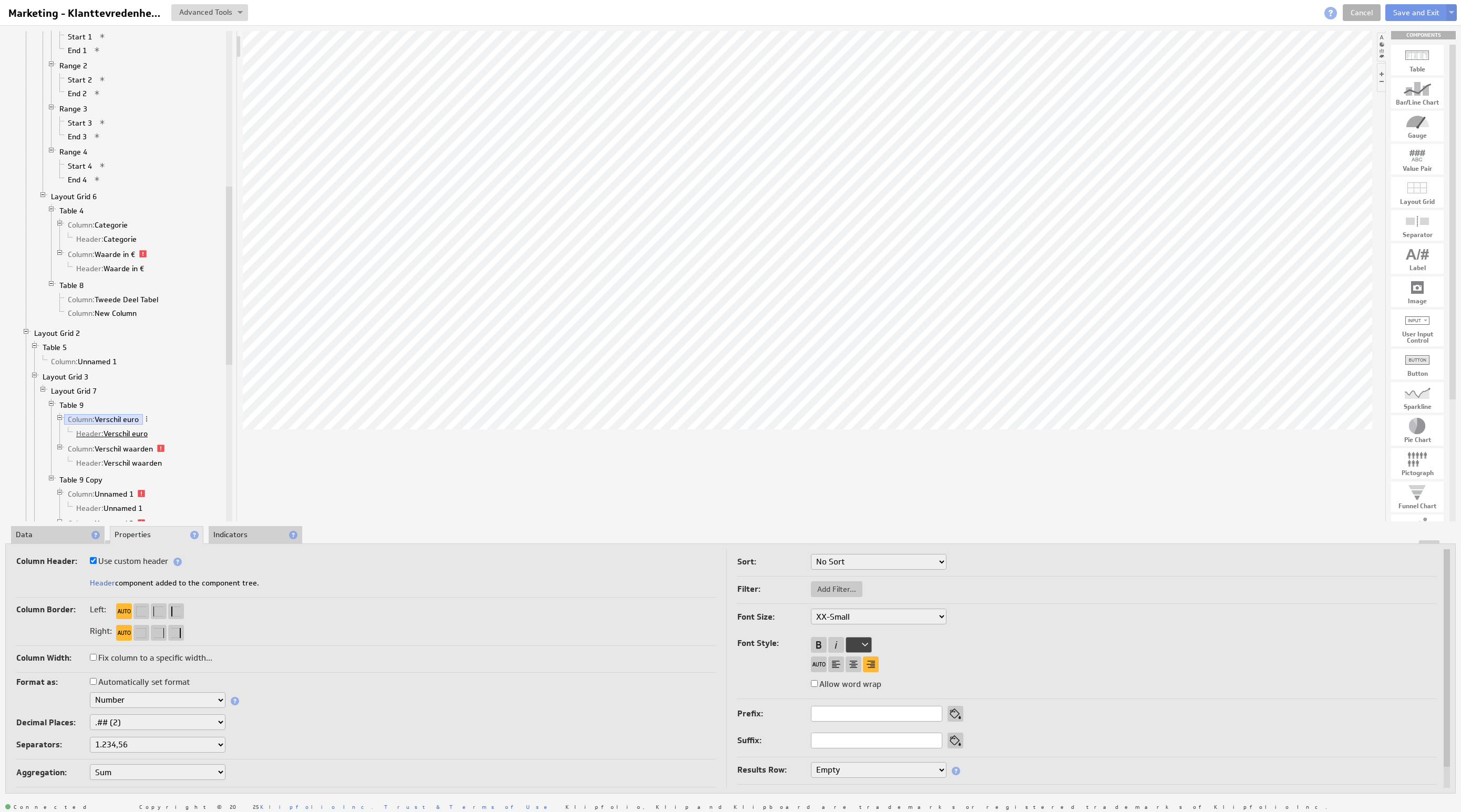
click at [108, 438] on link "Header: Verschil euro" at bounding box center [112, 433] width 79 height 11
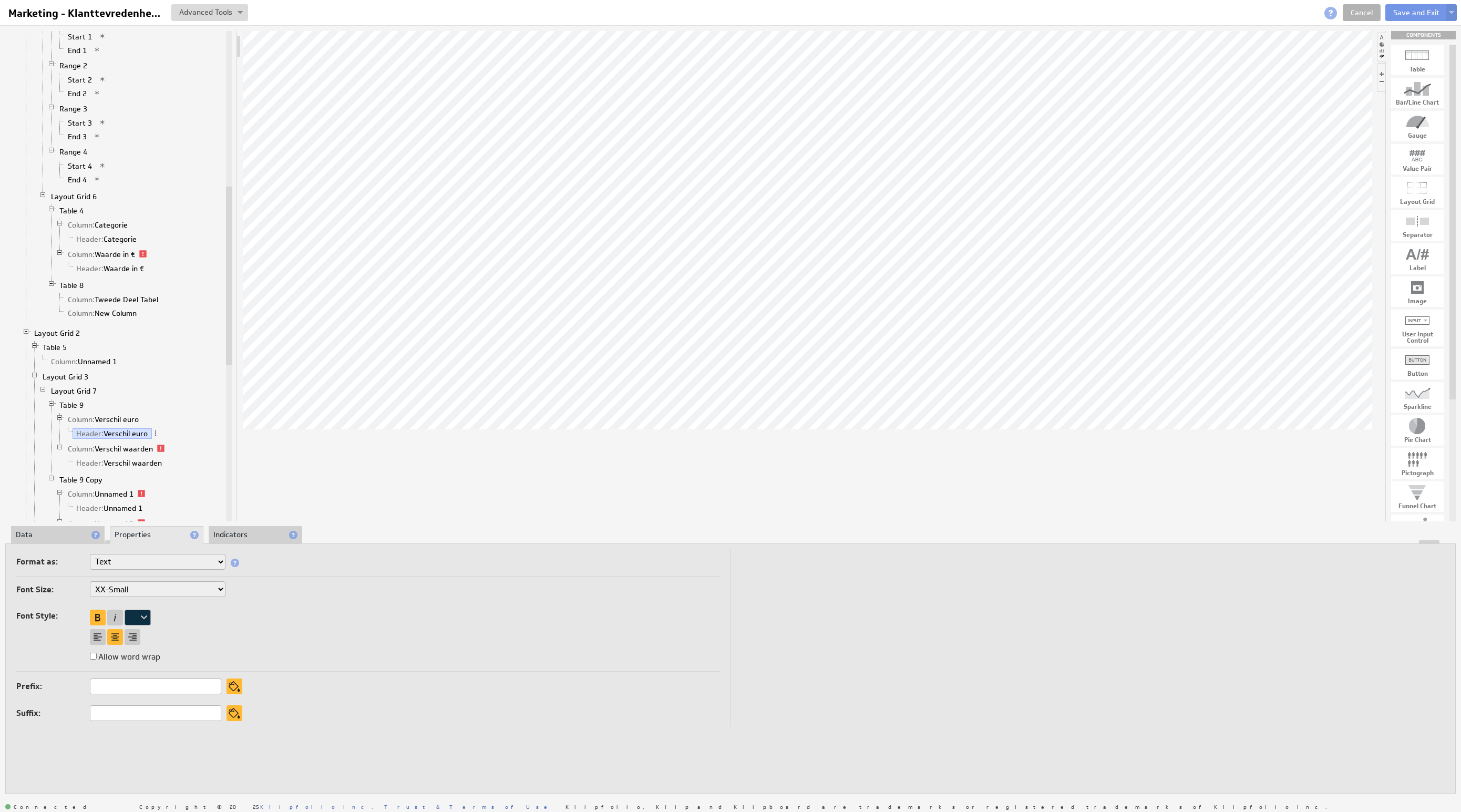
drag, startPoint x: 60, startPoint y: 535, endPoint x: 86, endPoint y: 545, distance: 27.9
click at [60, 535] on li "Data" at bounding box center [58, 535] width 94 height 18
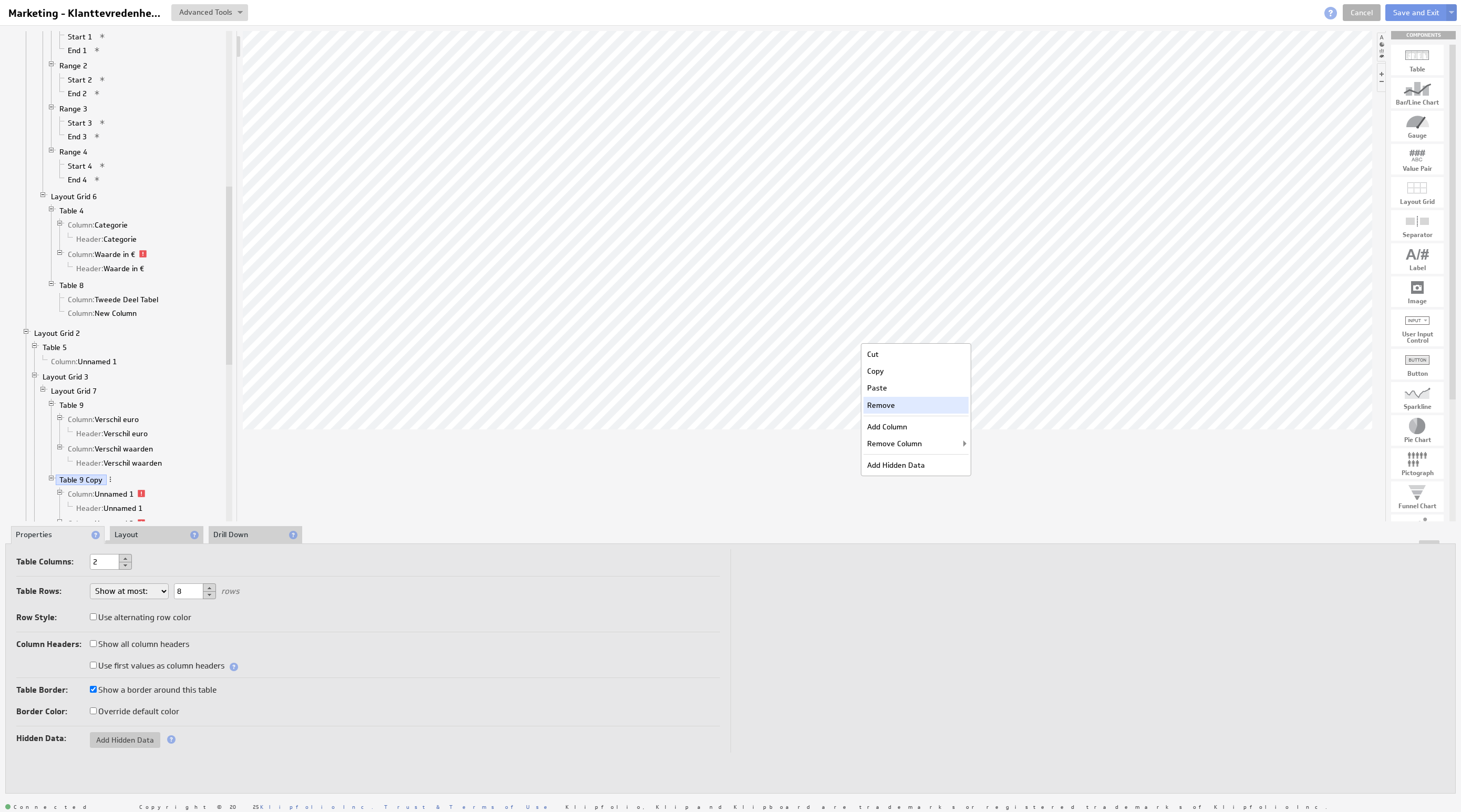
click at [923, 402] on div "Remove" at bounding box center [916, 404] width 105 height 17
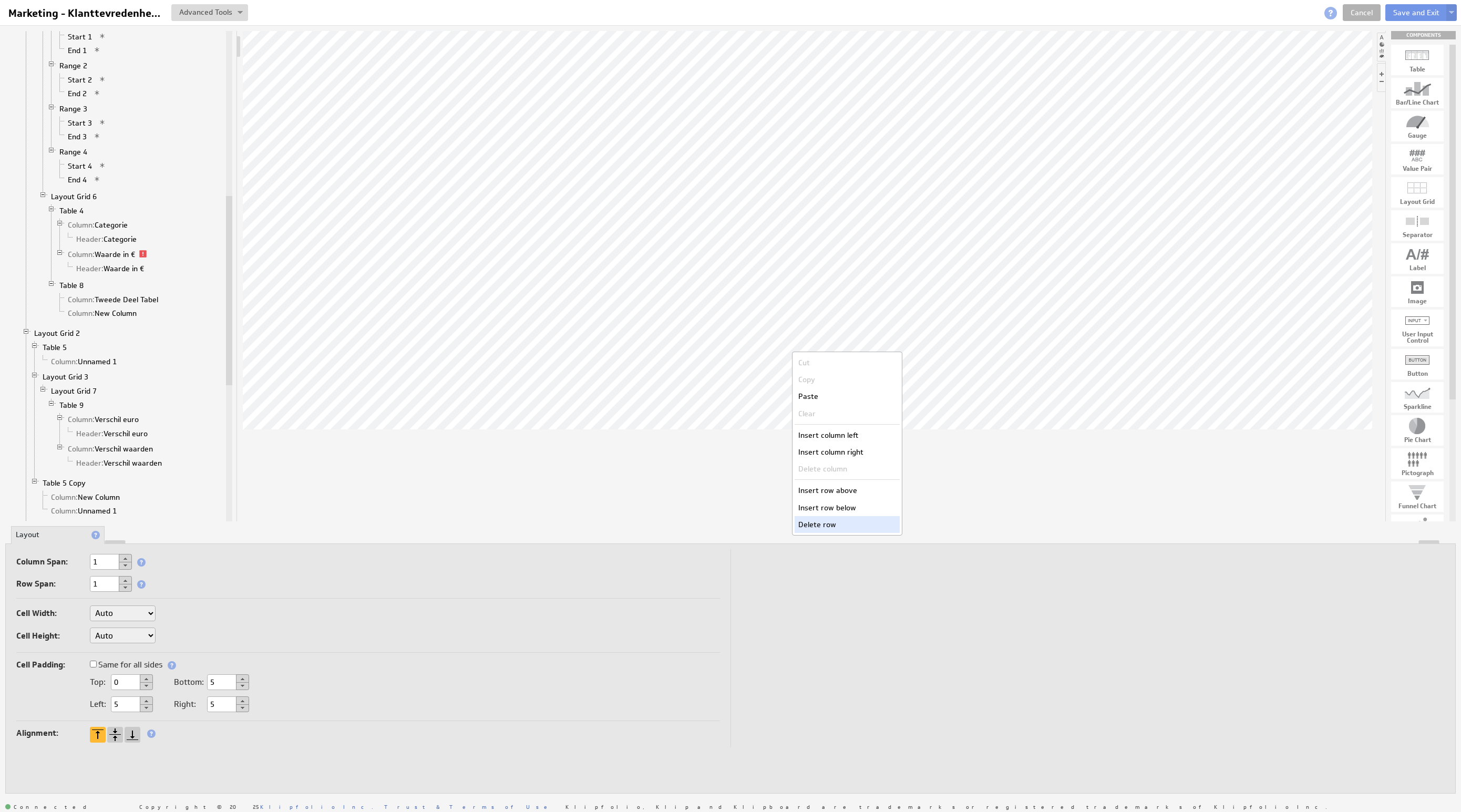
click at [830, 525] on div "Delete row" at bounding box center [847, 524] width 105 height 17
click at [890, 577] on td at bounding box center [1087, 648] width 714 height 198
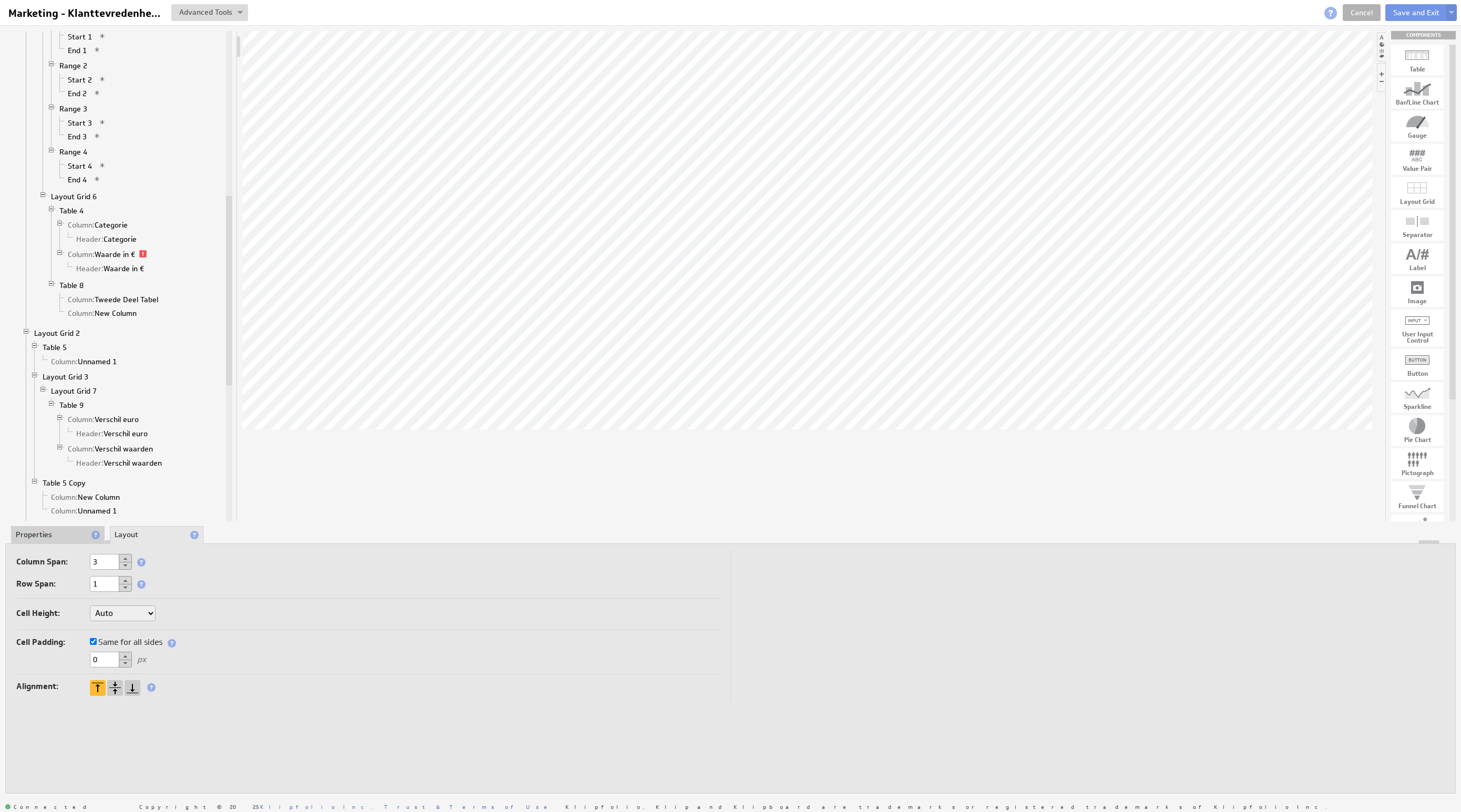
click at [36, 526] on li "Properties" at bounding box center [58, 535] width 94 height 18
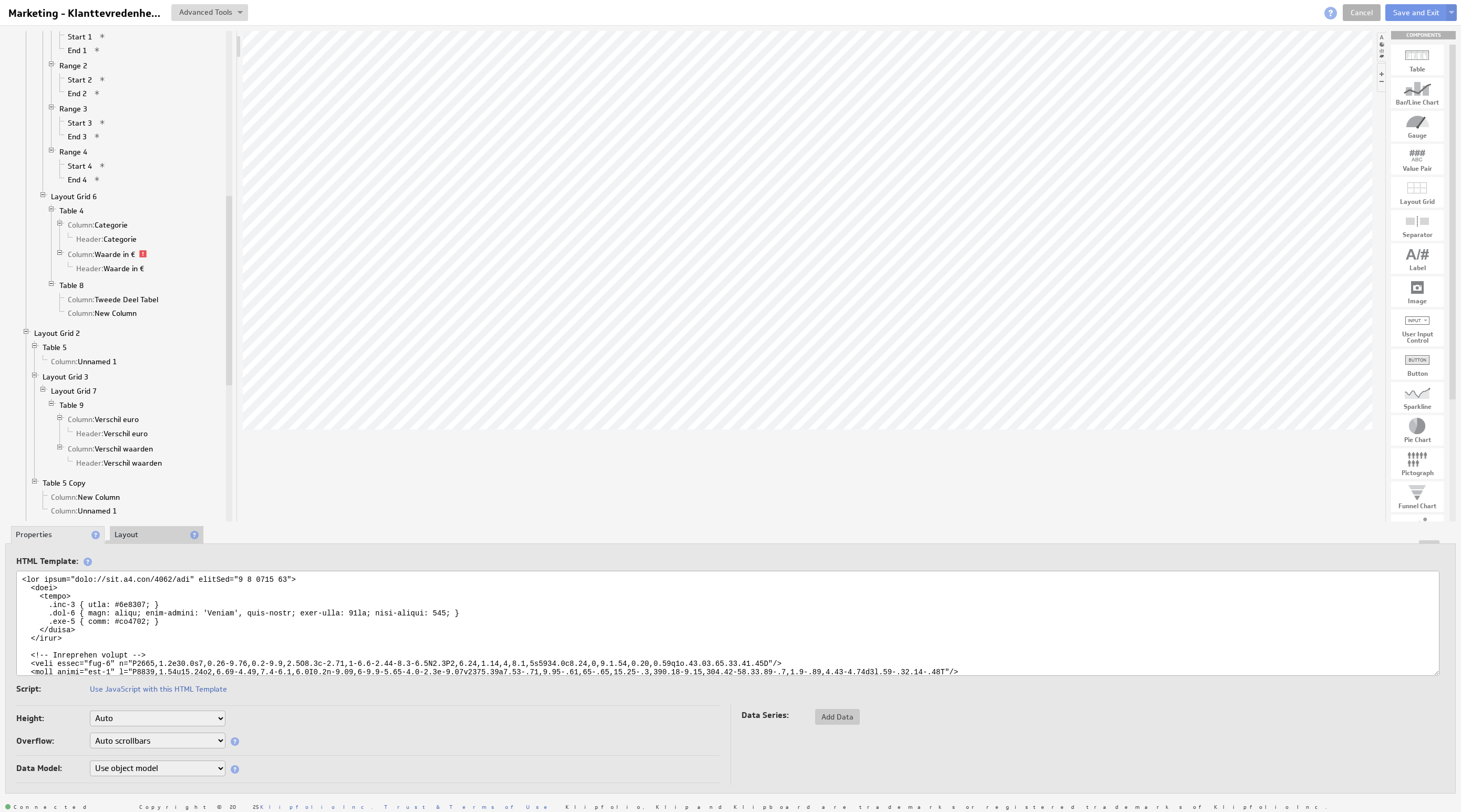
scroll to position [70, 0]
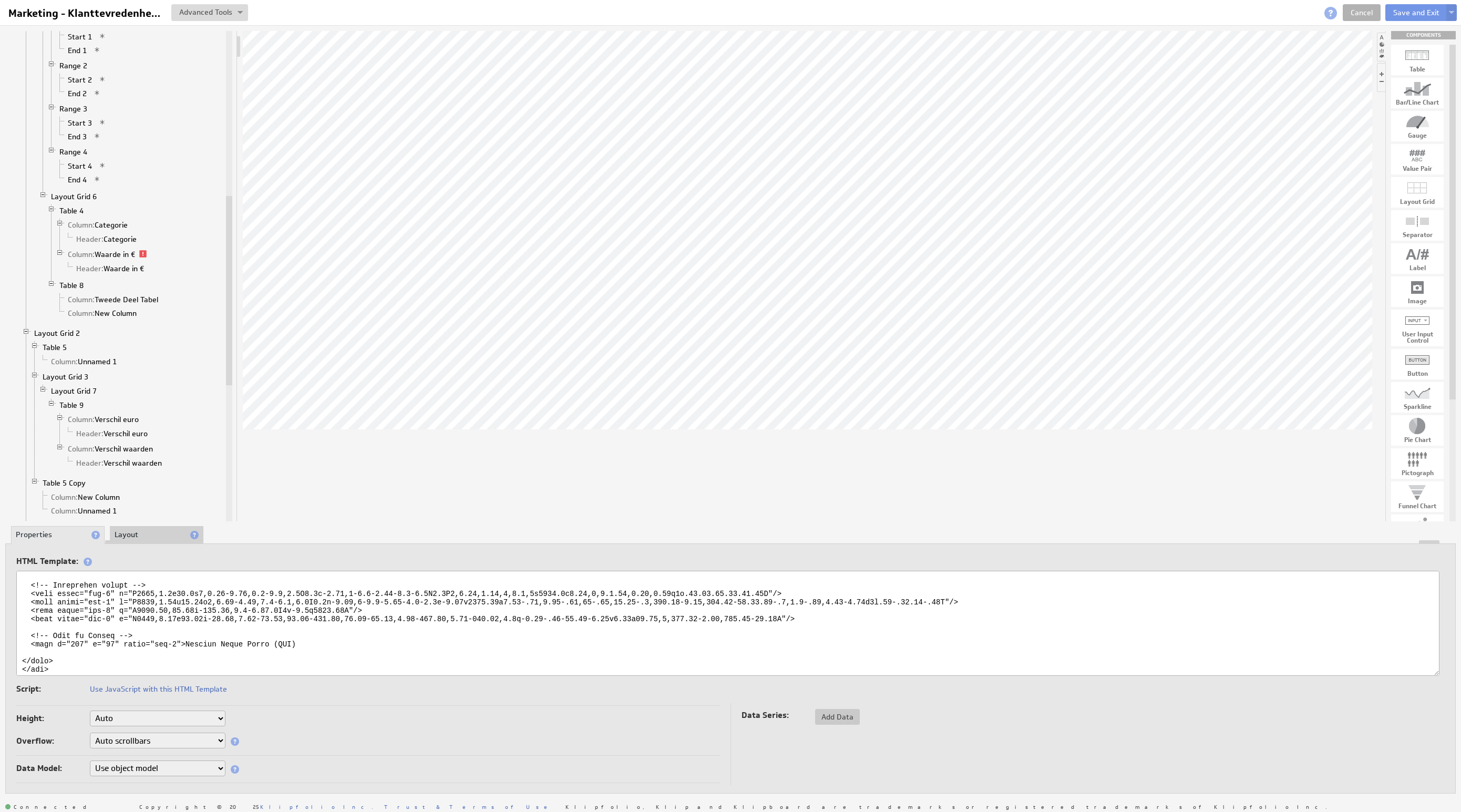
click at [158, 630] on textarea at bounding box center [728, 623] width 1423 height 105
click at [185, 634] on textarea at bounding box center [728, 623] width 1423 height 105
drag, startPoint x: 185, startPoint y: 634, endPoint x: 344, endPoint y: 637, distance: 159.0
click at [344, 637] on textarea at bounding box center [728, 623] width 1423 height 105
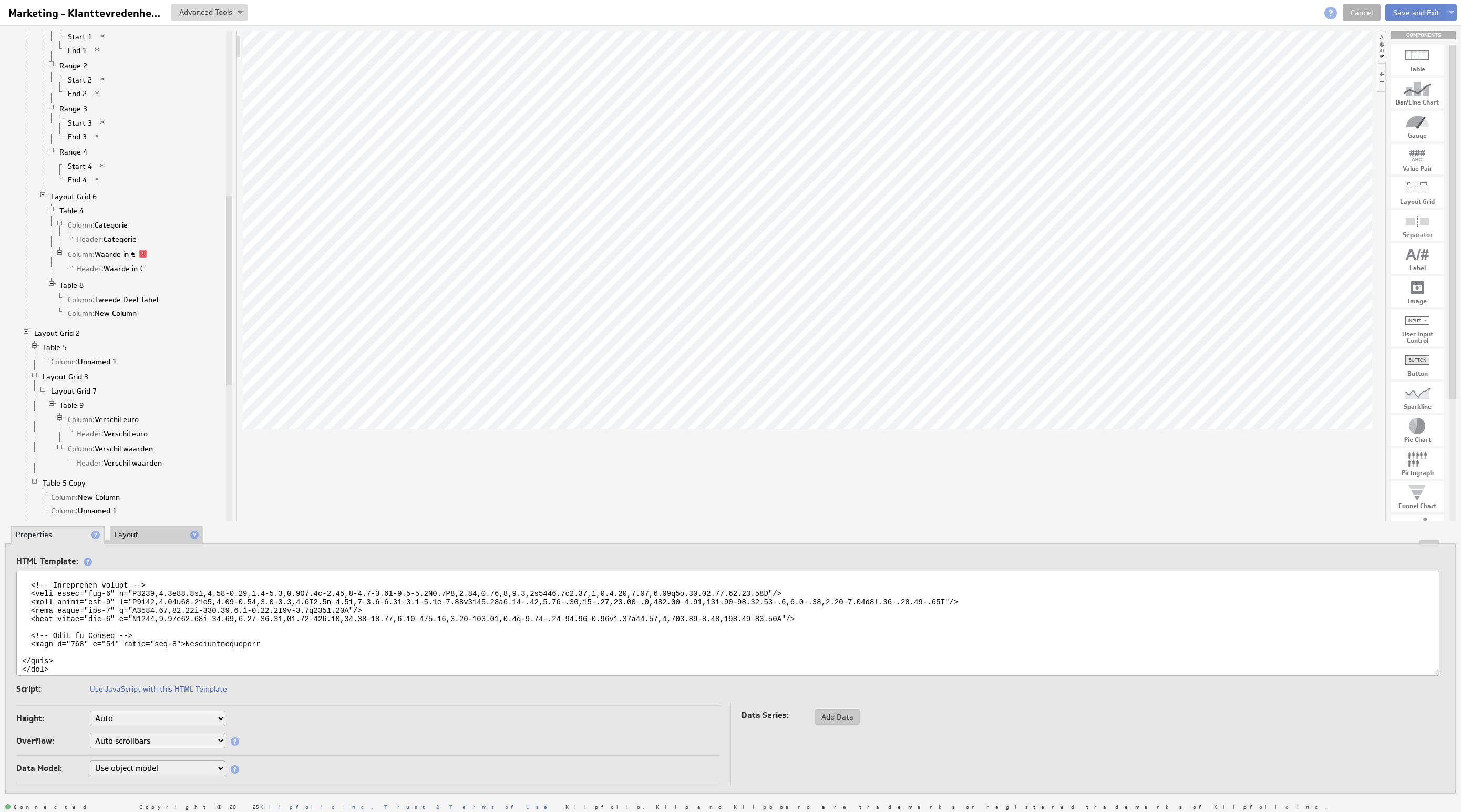
type textarea "<svg xmlns="http://www.w3.org/2000/svg" viewBox="0 0 1893 67"> <defs> <style> .…"
drag, startPoint x: 1418, startPoint y: 7, endPoint x: 1412, endPoint y: 12, distance: 7.8
click at [1412, 12] on button "Save and Exit" at bounding box center [1416, 12] width 62 height 17
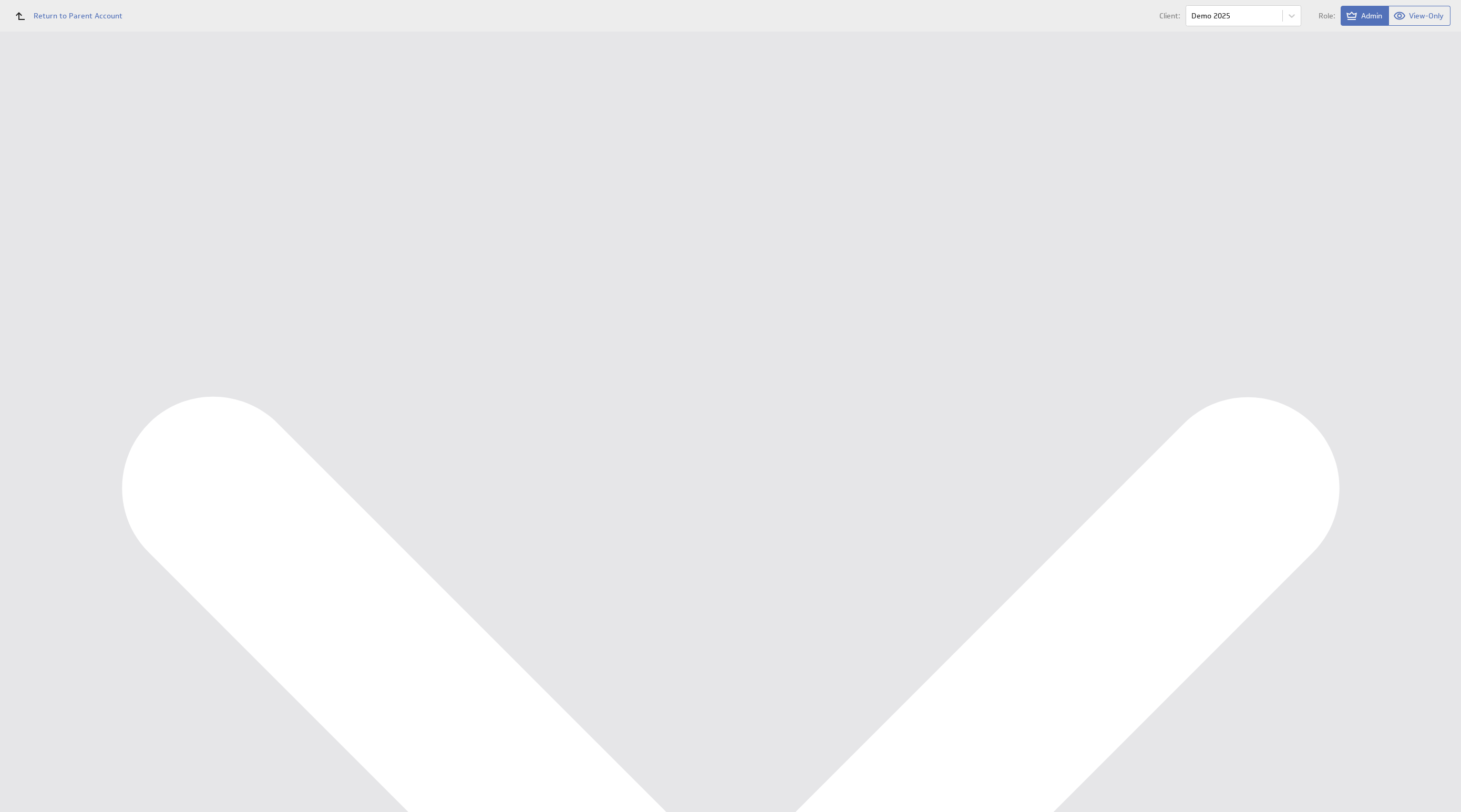
click at [12, 89] on icon "Dashboards" at bounding box center [13, 93] width 10 height 10
click at [1348, 69] on button "New blank dashboard" at bounding box center [1339, 63] width 103 height 21
click at [124, 175] on icon "Menu" at bounding box center [123, 175] width 12 height 12
click at [138, 189] on div "Rename..." at bounding box center [169, 184] width 69 height 11
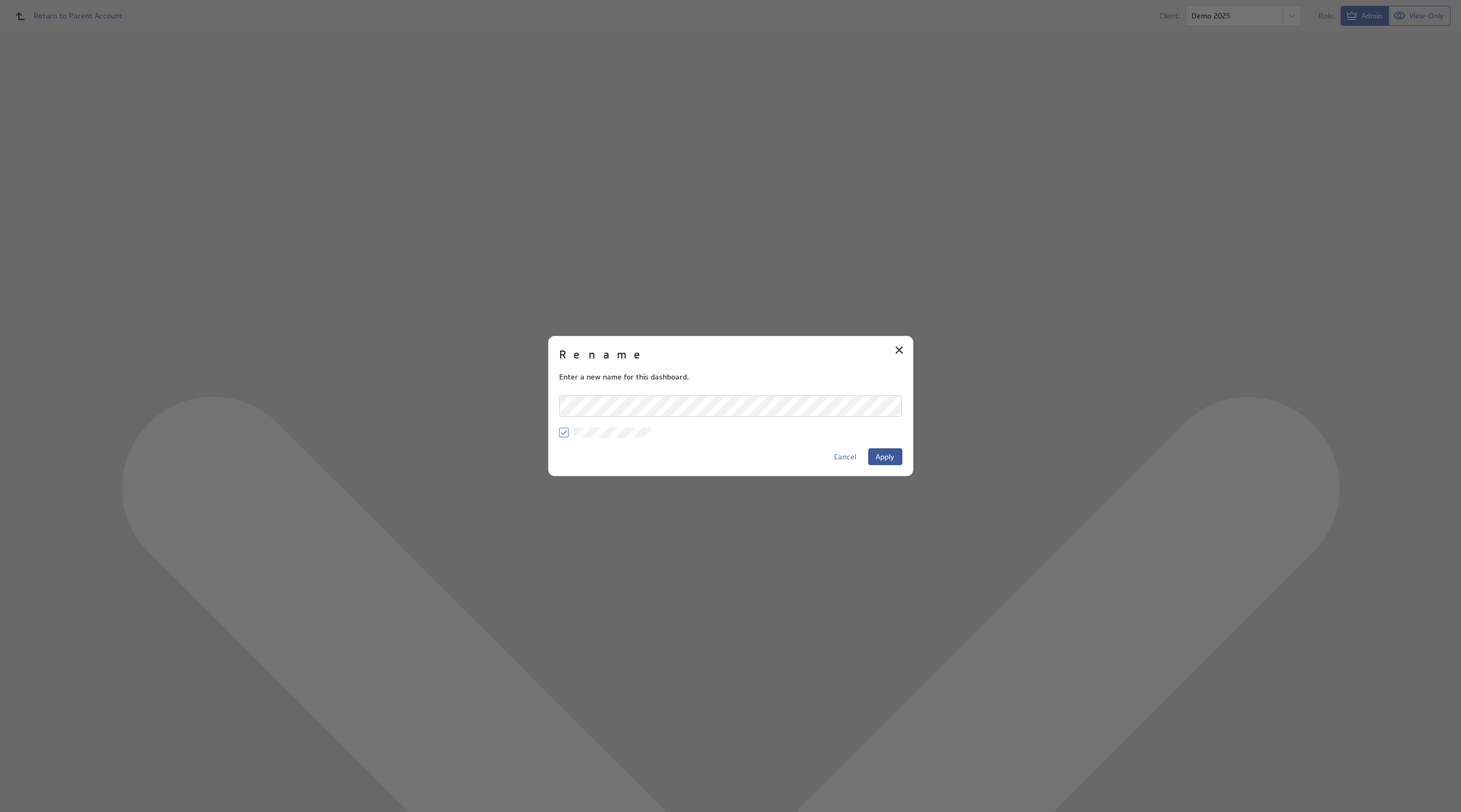
click at [891, 454] on span "Apply" at bounding box center [885, 456] width 19 height 10
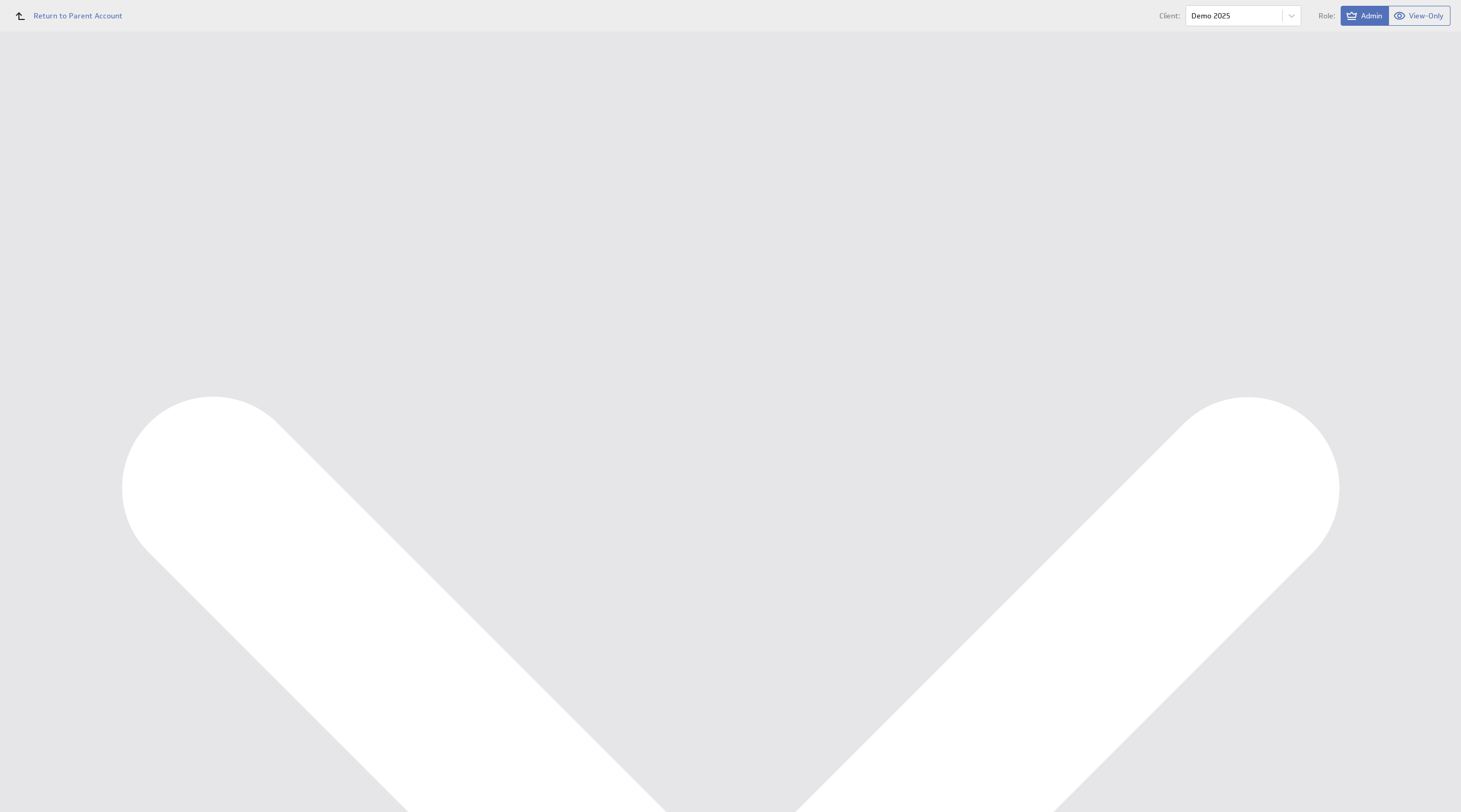
click at [554, 400] on div "Connected Copyright © 2025 Klipfolio Inc. Trust & Terms of Use Powered by" at bounding box center [799, 394] width 1324 height 37
click at [326, 32] on div "Ondernemersadviseurs B.V. New Dashboard Dashboard Library Show:" at bounding box center [799, 32] width 1324 height 0
click at [120, 176] on icon "Menu" at bounding box center [123, 175] width 12 height 12
click at [157, 188] on p "Rename..." at bounding box center [156, 184] width 34 height 11
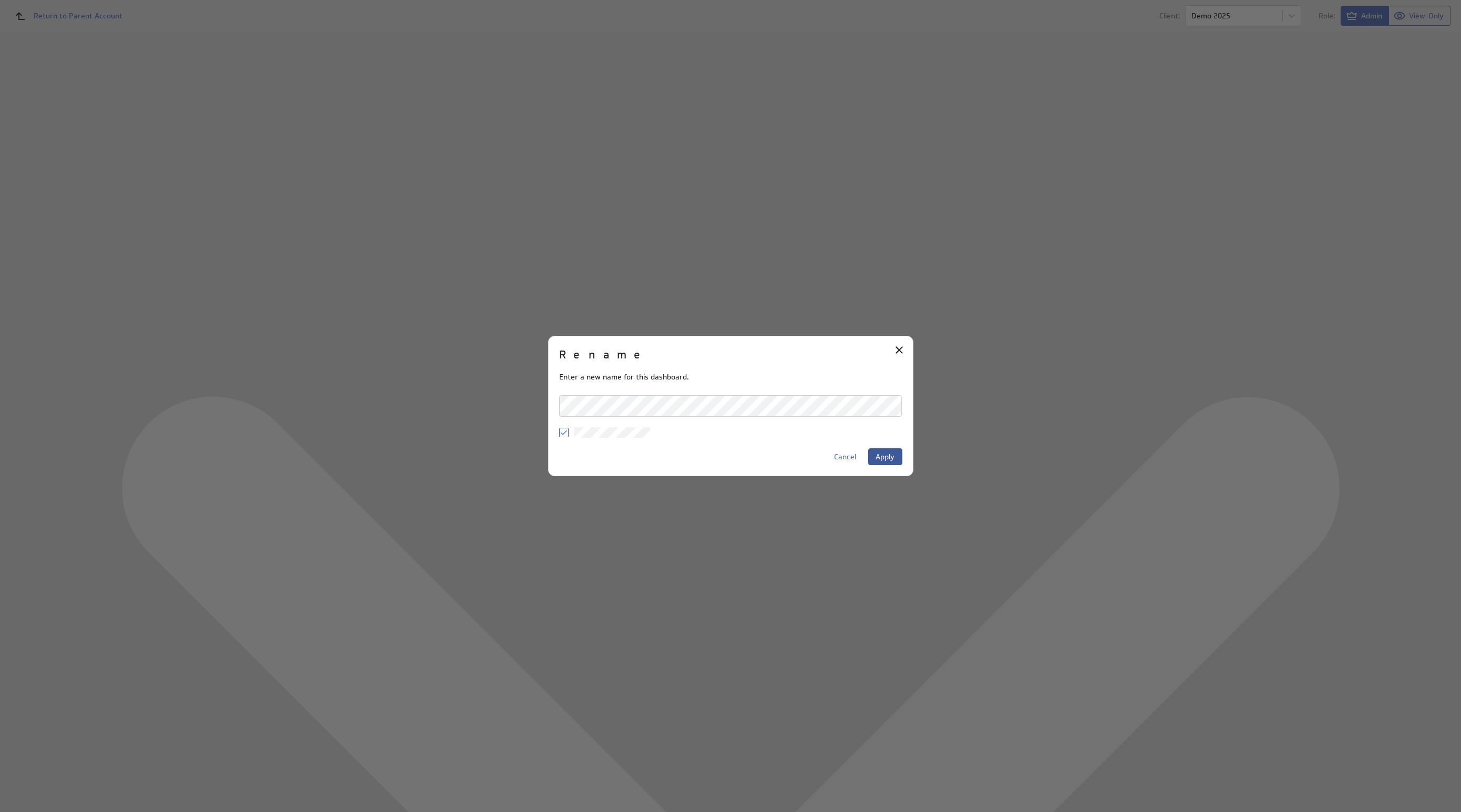
click at [901, 456] on button "Apply" at bounding box center [885, 456] width 34 height 17
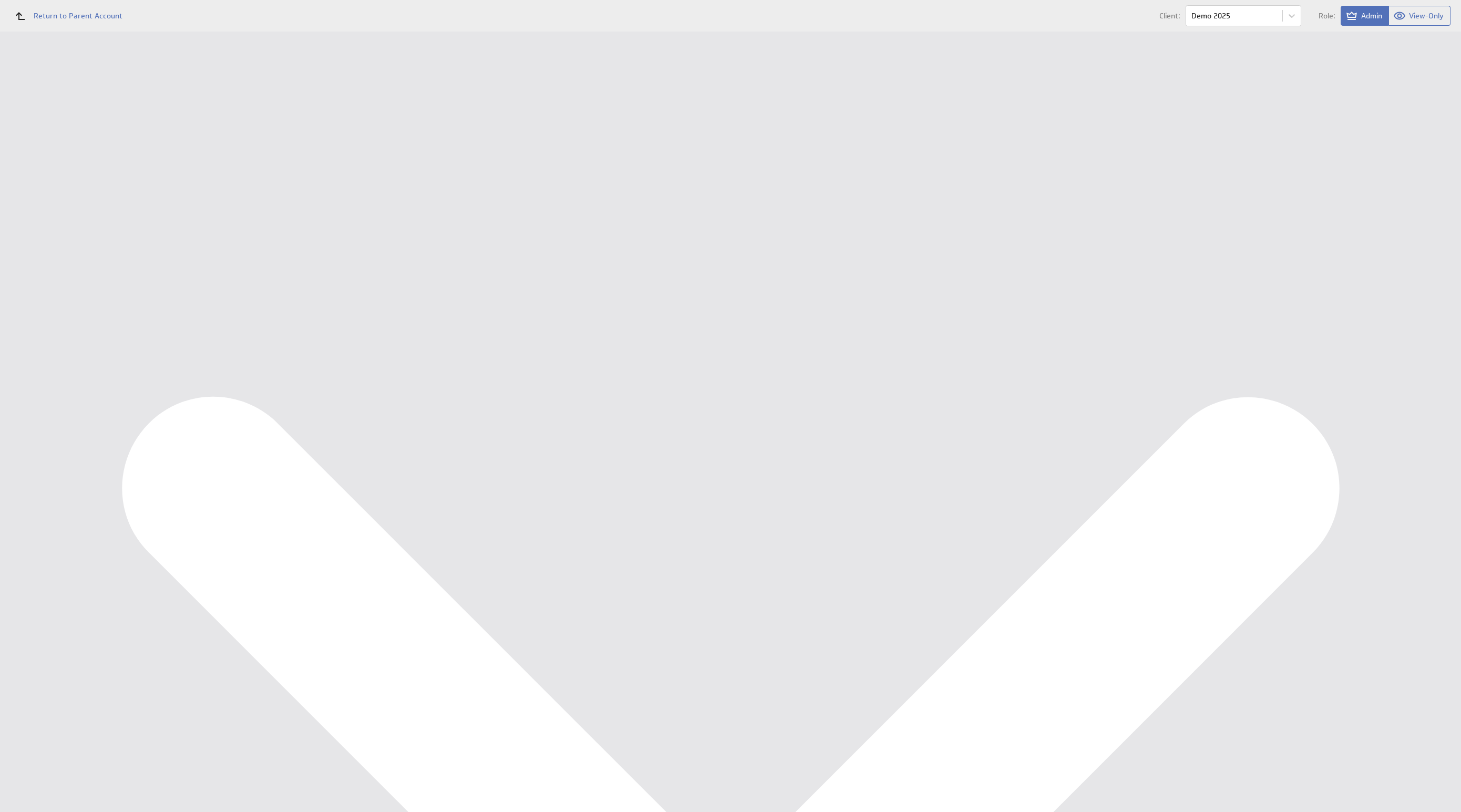
click at [823, 32] on div "Ondernemersadviseurs B.V. New Dashboard Dashboard Library Show:" at bounding box center [799, 32] width 1324 height 0
click at [92, 158] on div "Marketing KPI Dashboard" at bounding box center [69, 157] width 88 height 10
click at [1416, 85] on div "Edit..." at bounding box center [1383, 89] width 105 height 17
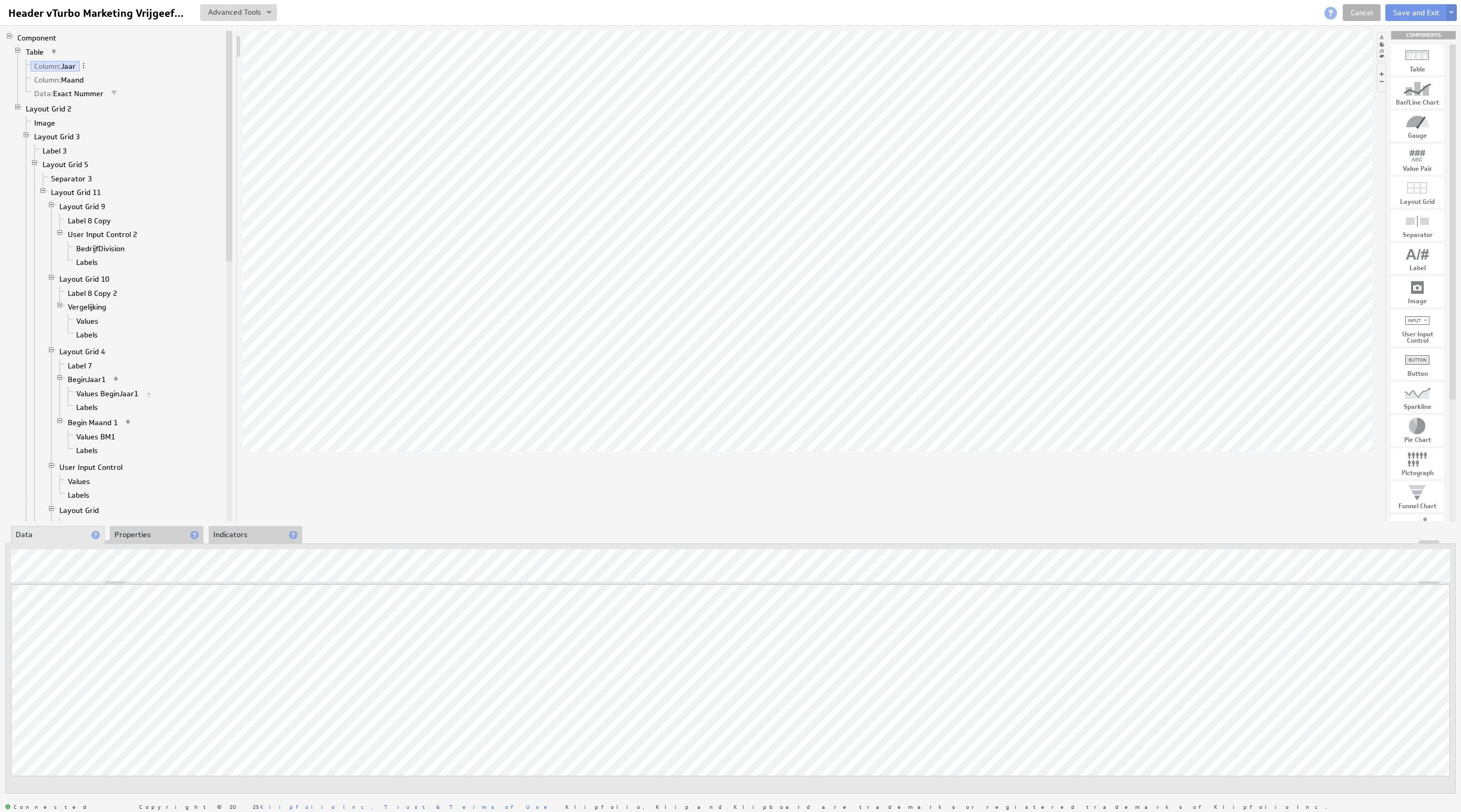
click at [1450, 7] on button at bounding box center [1451, 12] width 11 height 17
click at [1417, 62] on td "Alt+Shift+S" at bounding box center [1431, 68] width 45 height 17
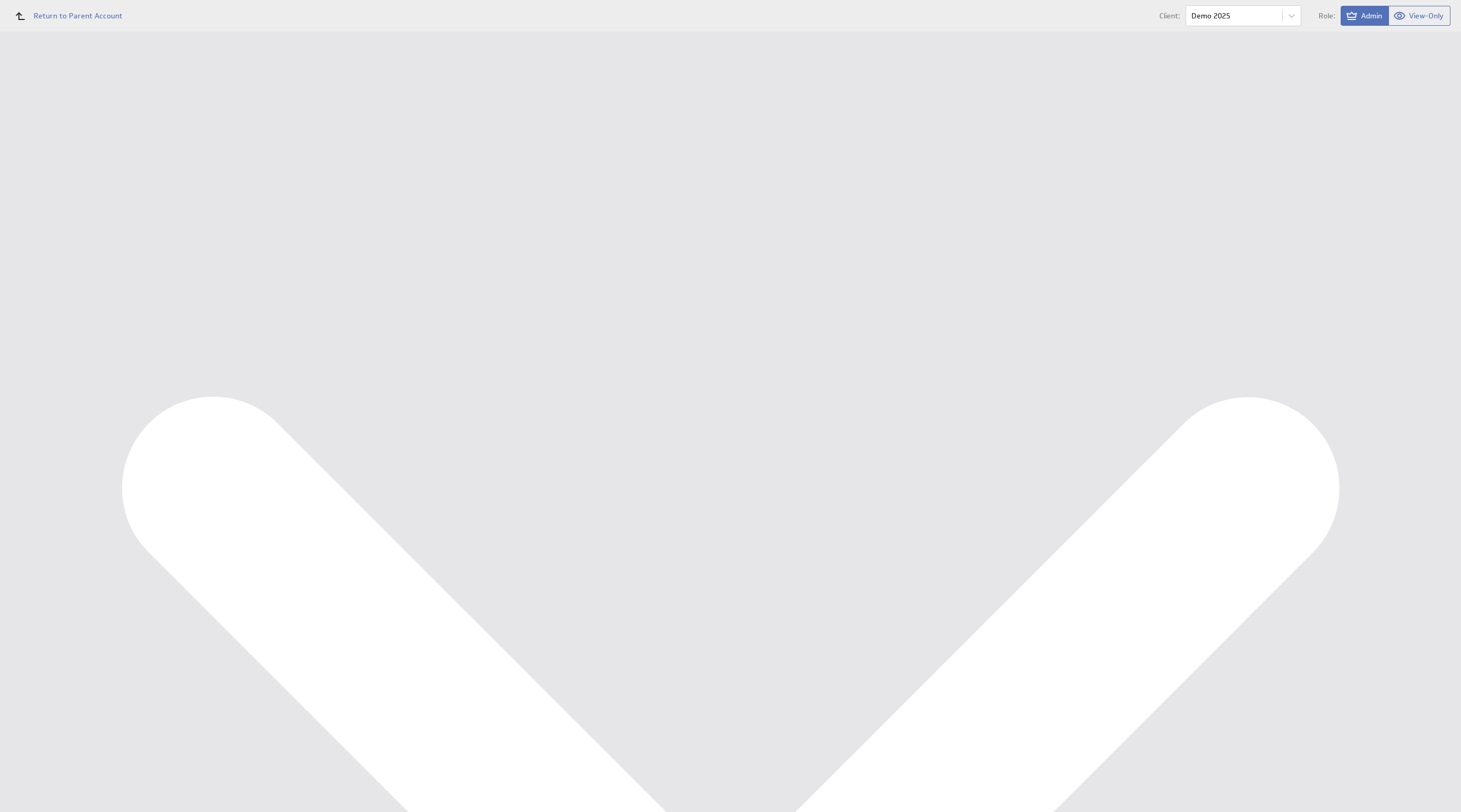
drag, startPoint x: 470, startPoint y: 121, endPoint x: 174, endPoint y: 110, distance: 296.2
click at [174, 111] on tr "Name: Copy of Header vTurbo Marketing Vrijgeefmodel Please enter a valid name" at bounding box center [799, 125] width 1282 height 27
click at [329, 128] on input "Copy of Header vTurbo Marketing Vrijgeefmodel" at bounding box center [374, 125] width 210 height 19
drag, startPoint x: 303, startPoint y: 124, endPoint x: 145, endPoint y: 128, distance: 158.1
click at [144, 127] on div "Save Copy Describe your Component Name: Copy of Header vTurbo Marketing Vrijgee…" at bounding box center [799, 136] width 1324 height 189
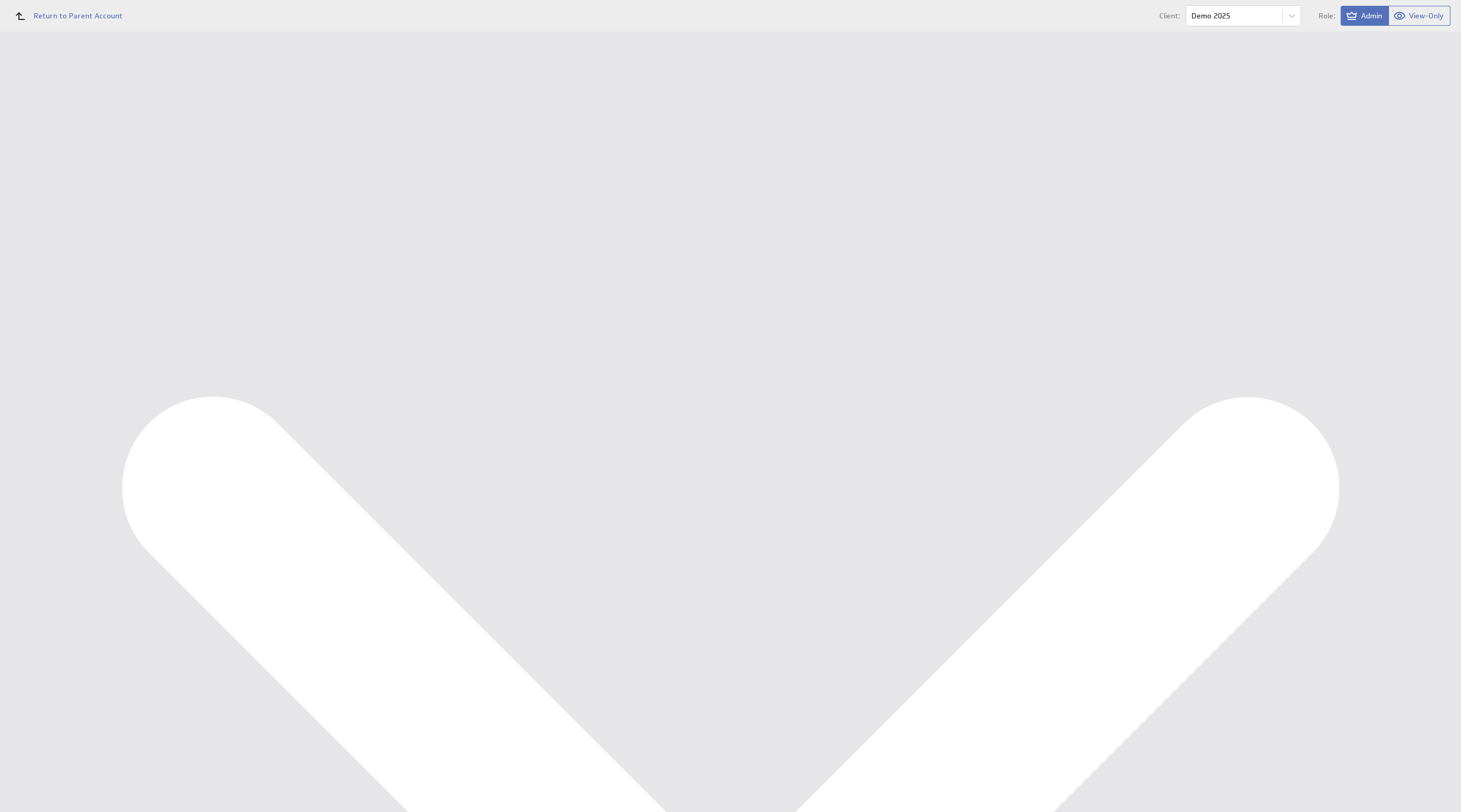
click at [330, 124] on input "Header vTurbo Marketing Vrijgeefmodel" at bounding box center [374, 125] width 210 height 19
type input "Header vTurbo Personeel Vrijgeefmodel"
click at [206, 201] on input "Save as Copy" at bounding box center [232, 210] width 61 height 21
click at [840, 10] on div at bounding box center [842, 12] width 11 height 11
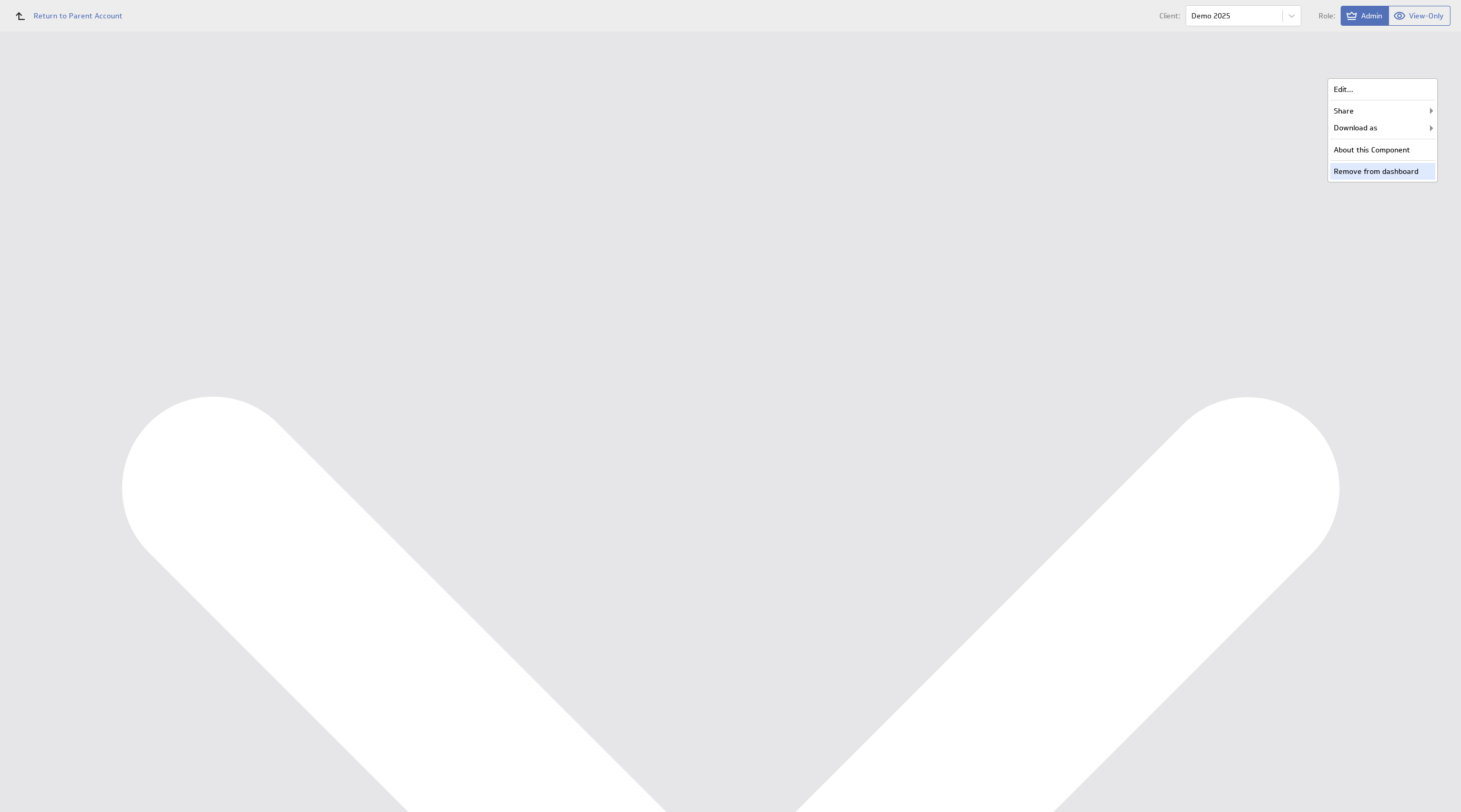
click at [1393, 167] on div "Remove from dashboard" at bounding box center [1383, 171] width 105 height 17
click at [60, 175] on div "Personeel KPI Dashboard" at bounding box center [69, 175] width 88 height 10
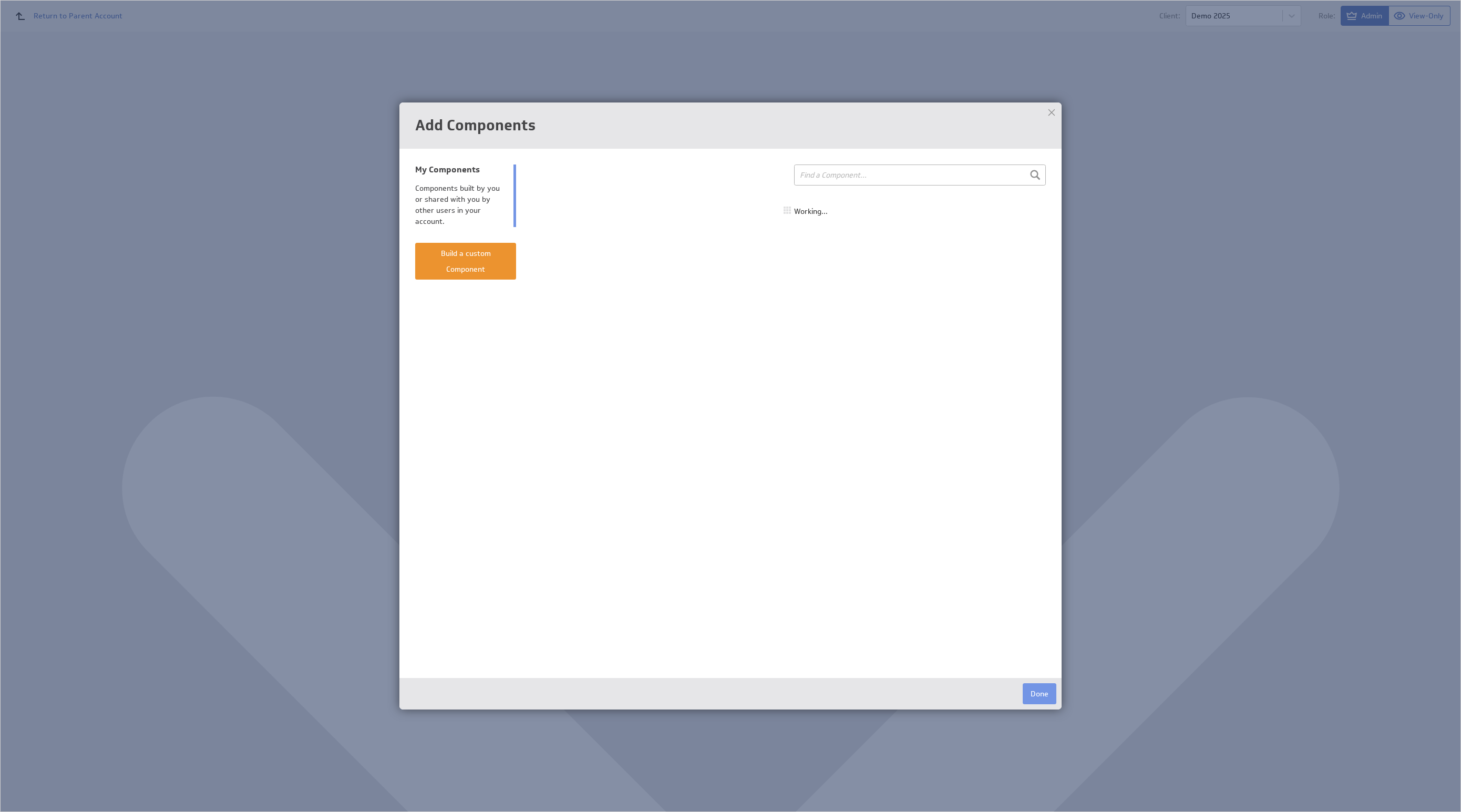
select select "all"
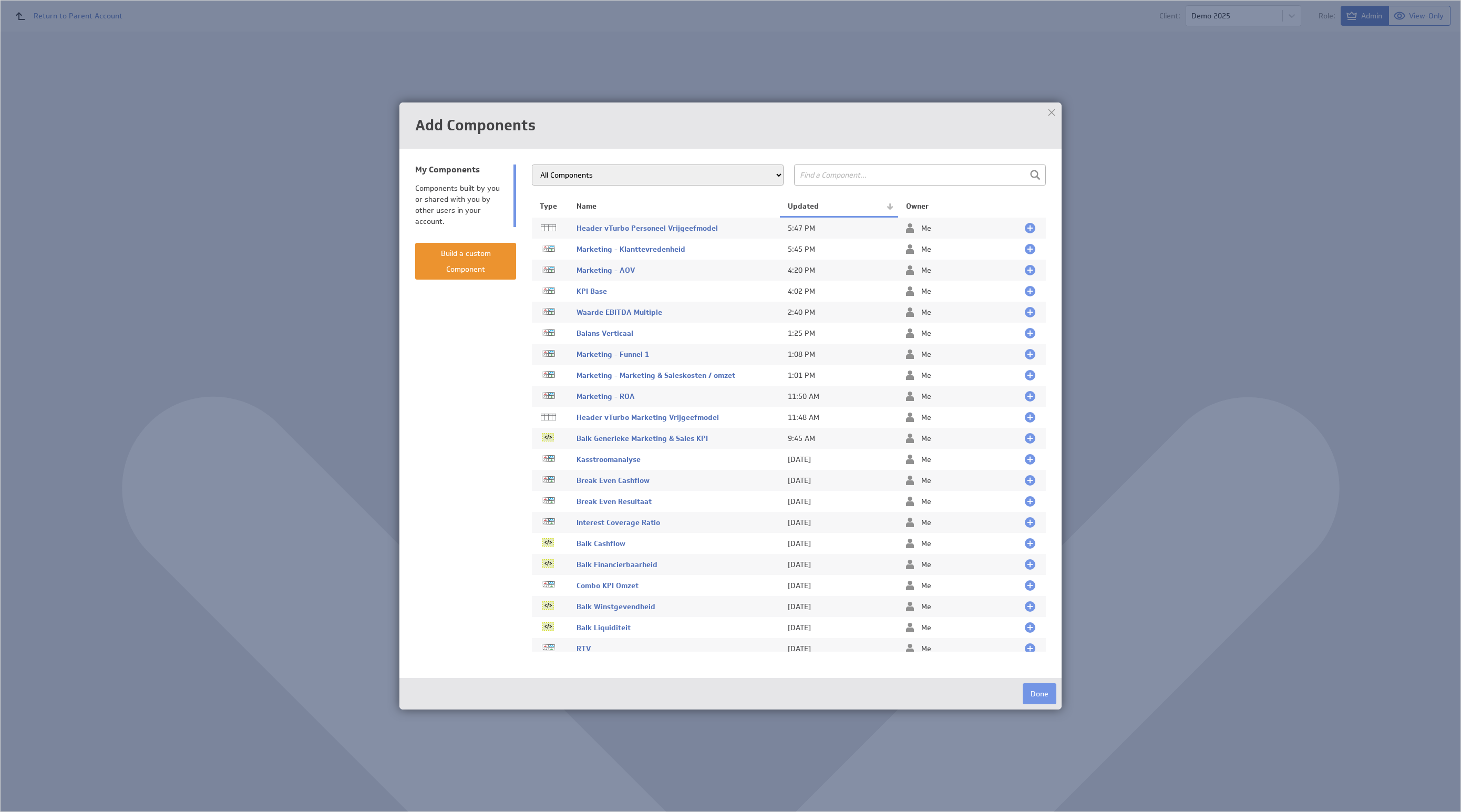
drag, startPoint x: 1016, startPoint y: 226, endPoint x: 1030, endPoint y: 296, distance: 71.4
click at [1025, 226] on div at bounding box center [1030, 228] width 11 height 11
click at [1036, 697] on button "Done" at bounding box center [1039, 694] width 33 height 21
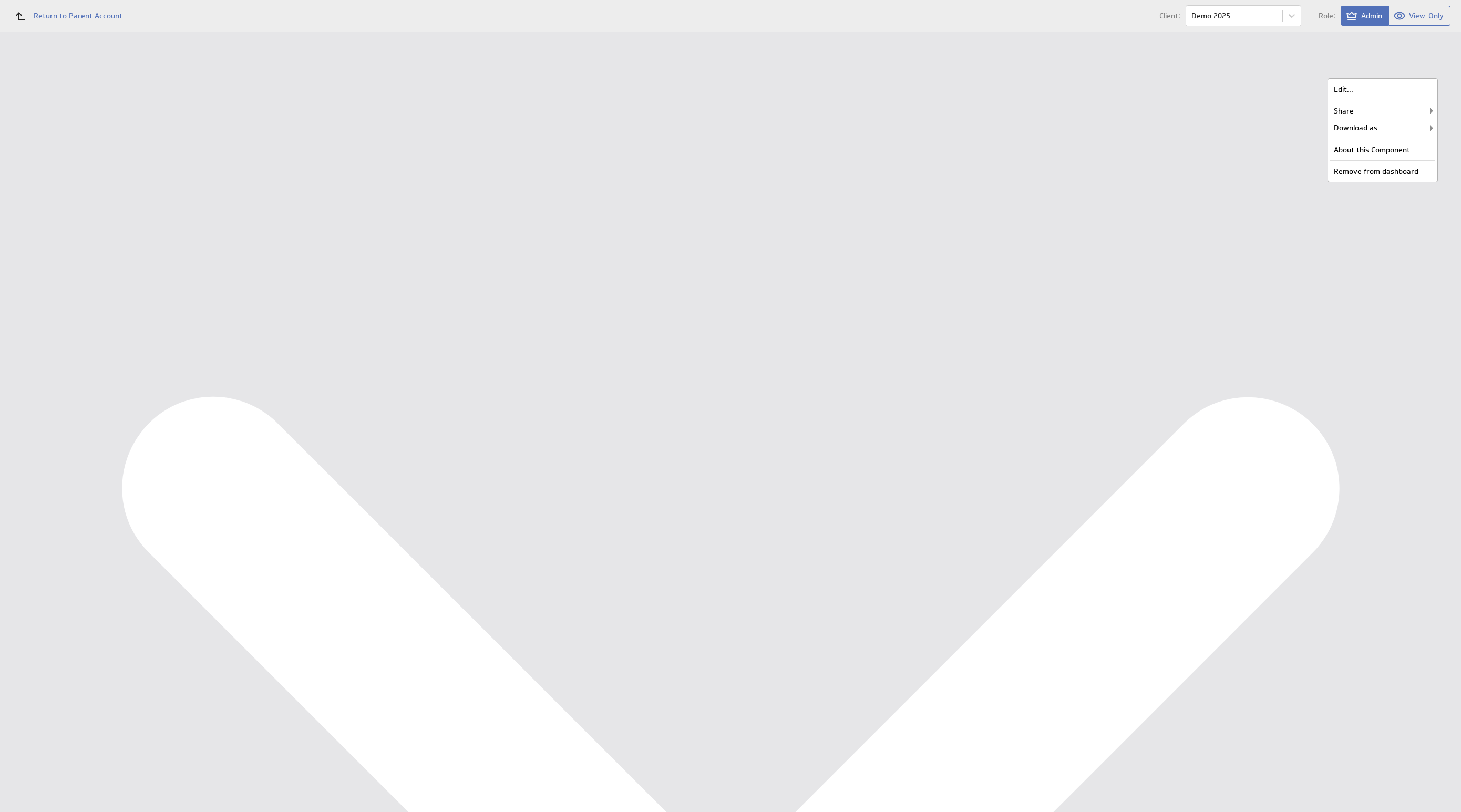
click at [1401, 95] on div "Edit..." at bounding box center [1383, 89] width 105 height 17
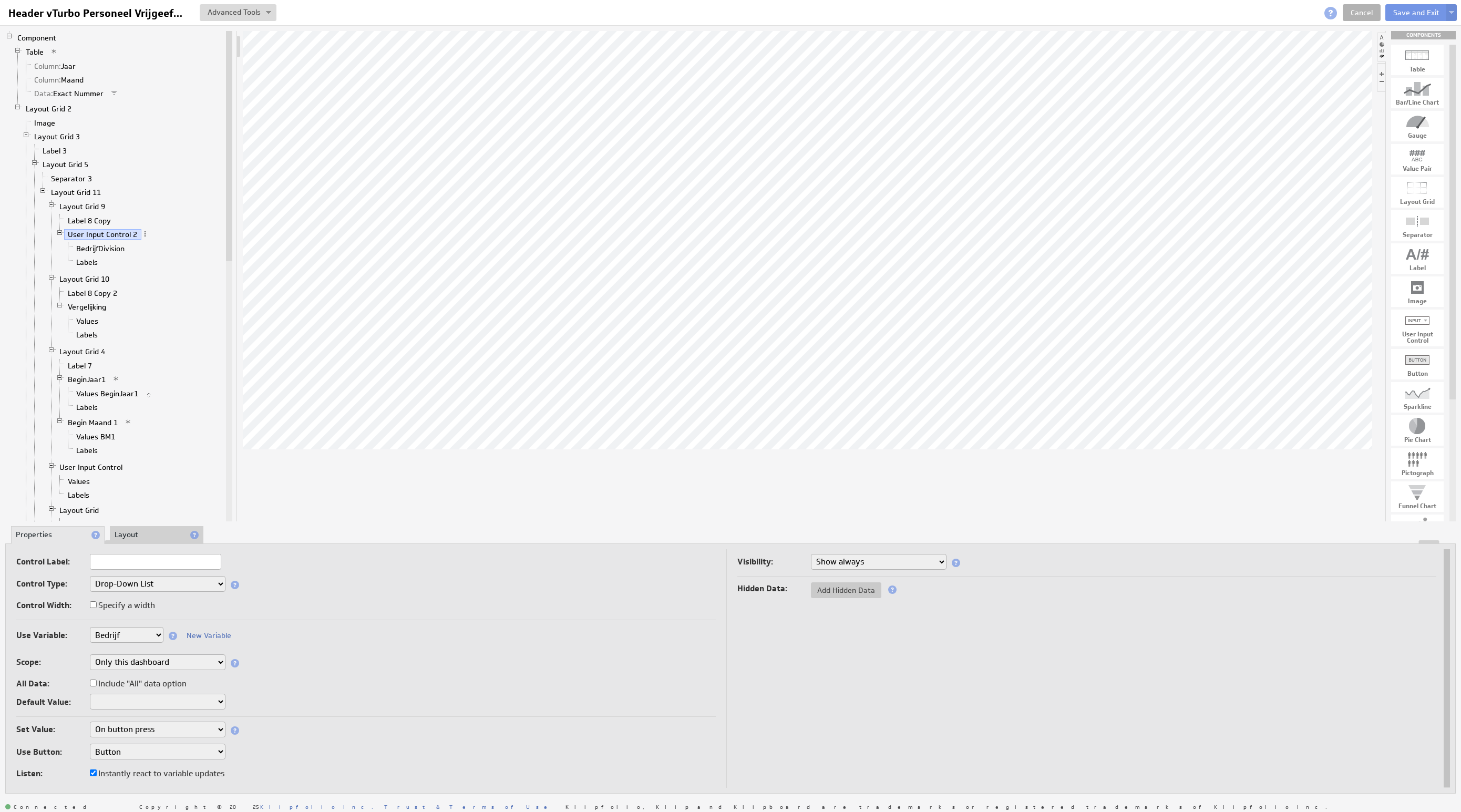
drag, startPoint x: 1420, startPoint y: 18, endPoint x: 1421, endPoint y: 27, distance: 9.1
click at [1420, 18] on button "Save and Exit" at bounding box center [1416, 12] width 62 height 17
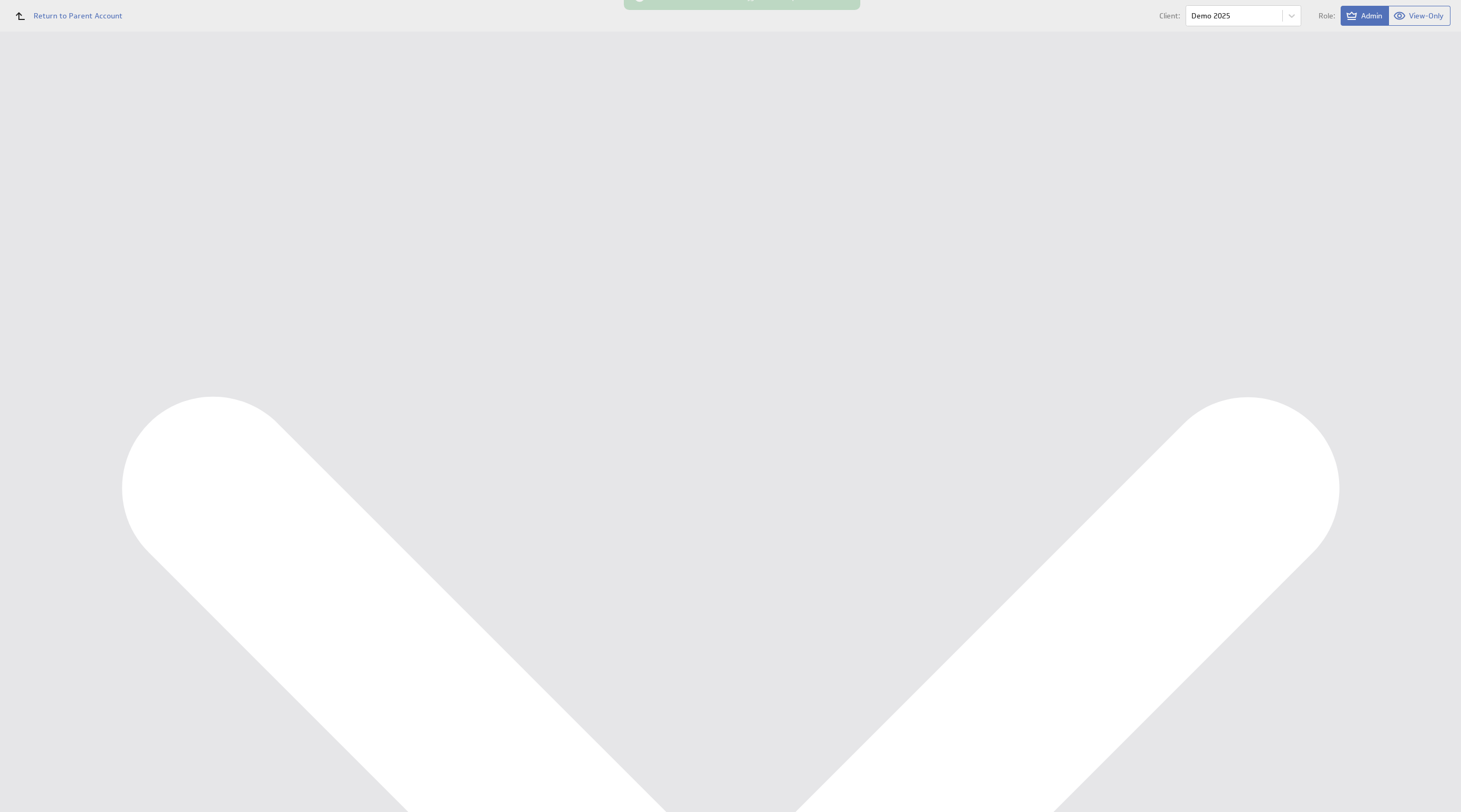
click at [783, 321] on div "Connected Copyright © 2025 Klipfolio Inc. Trust & Terms of Use Powered by" at bounding box center [799, 321] width 1324 height 37
click at [57, 159] on div "Marketing KPI Dashboard" at bounding box center [69, 157] width 88 height 10
